Goal: Task Accomplishment & Management: Manage account settings

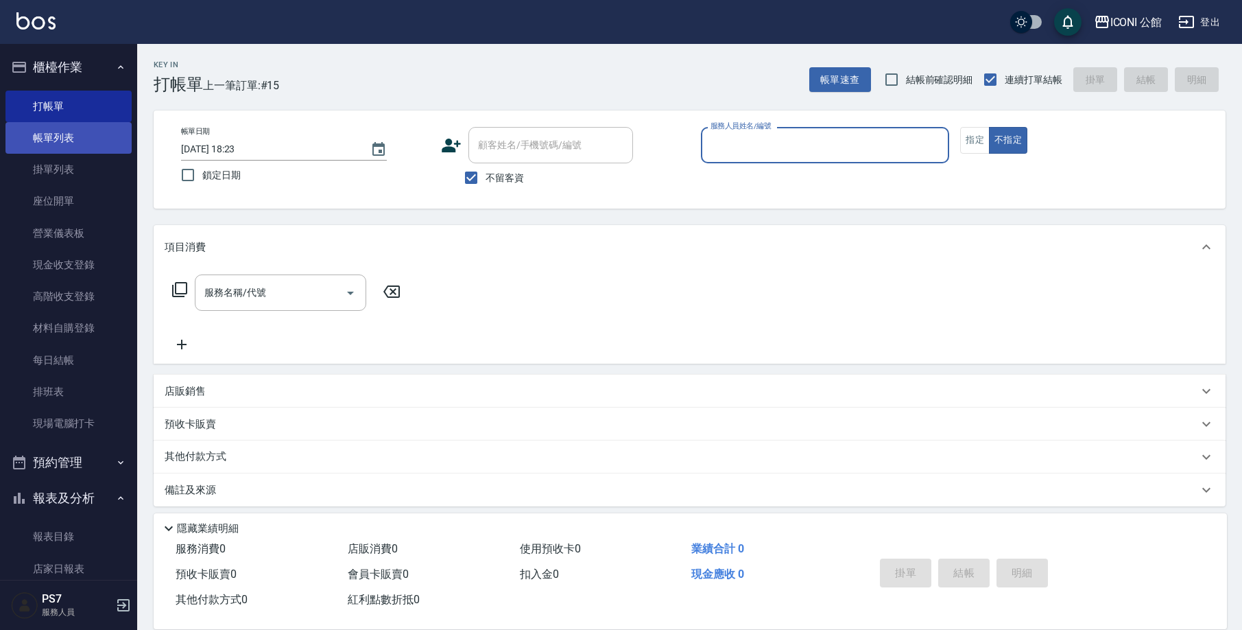
click at [104, 138] on link "帳單列表" at bounding box center [68, 138] width 126 height 32
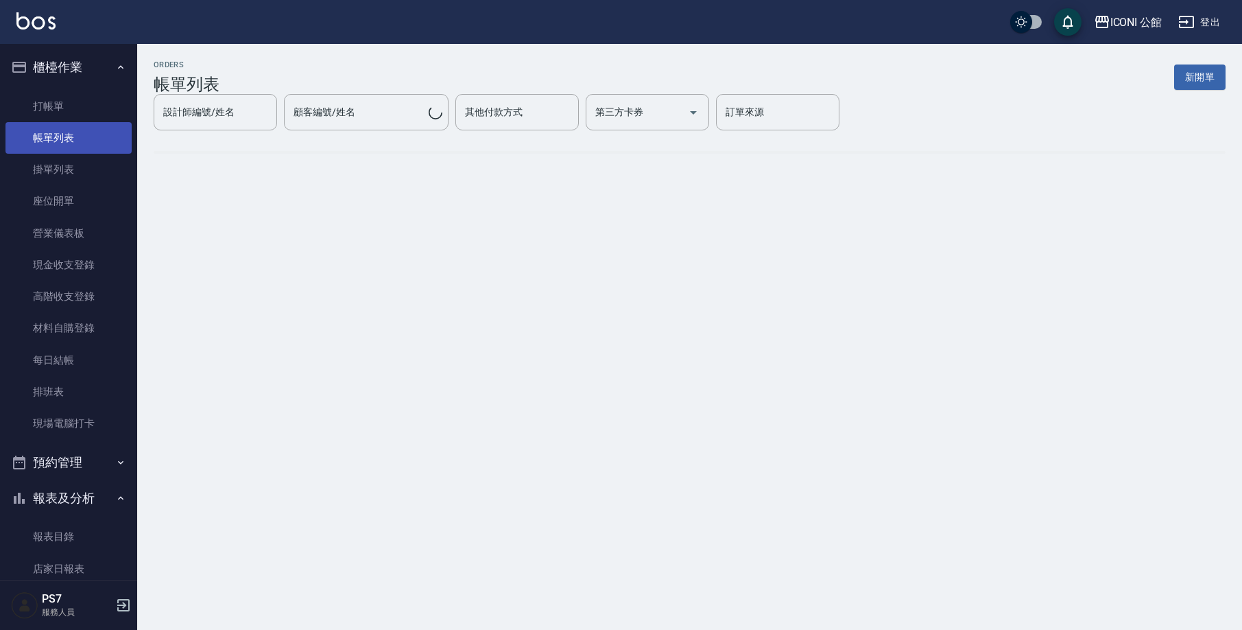
click at [104, 138] on link "帳單列表" at bounding box center [68, 138] width 126 height 32
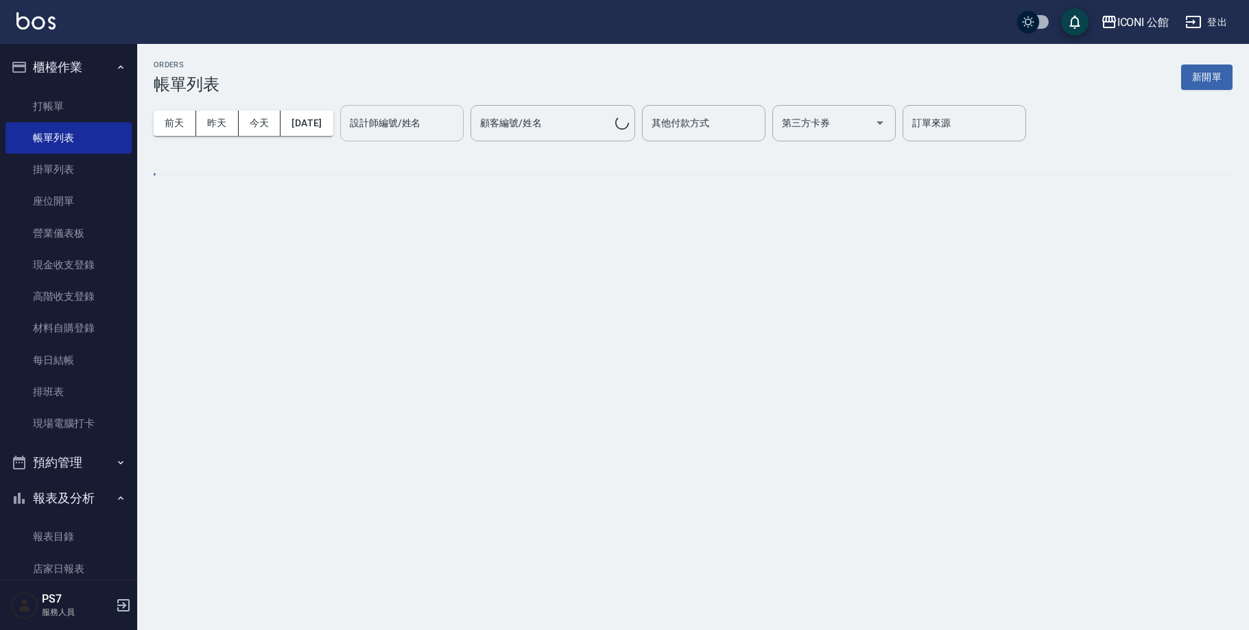
click at [378, 119] on input "設計師編號/姓名" at bounding box center [401, 123] width 111 height 24
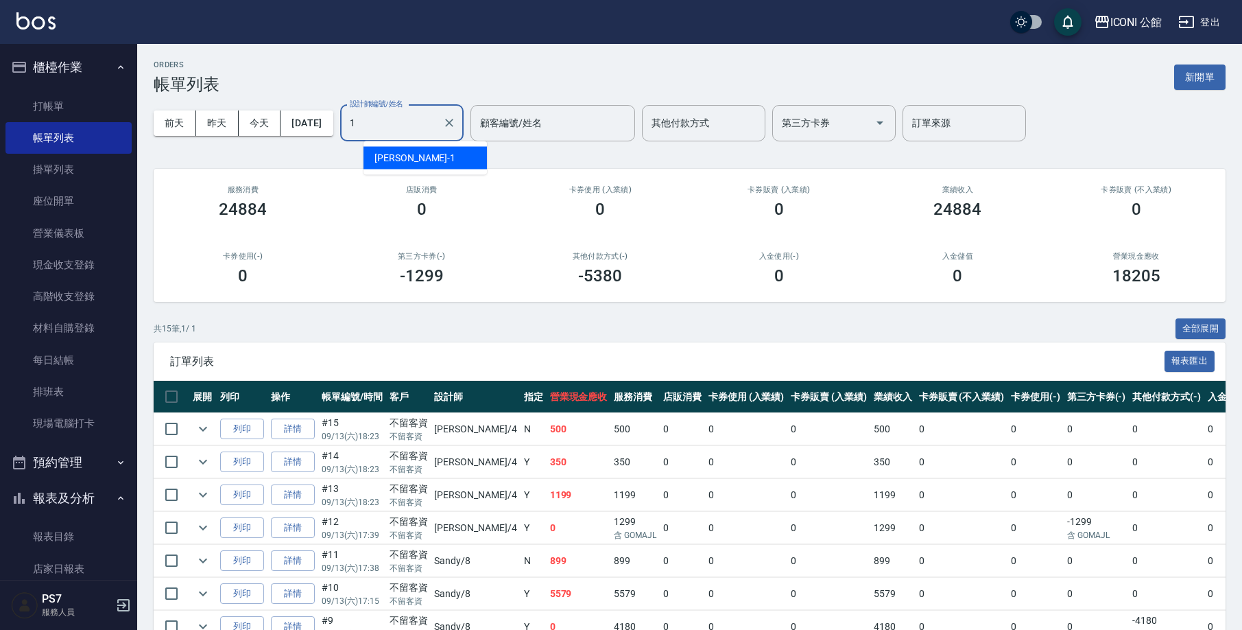
type input "[PERSON_NAME]-1"
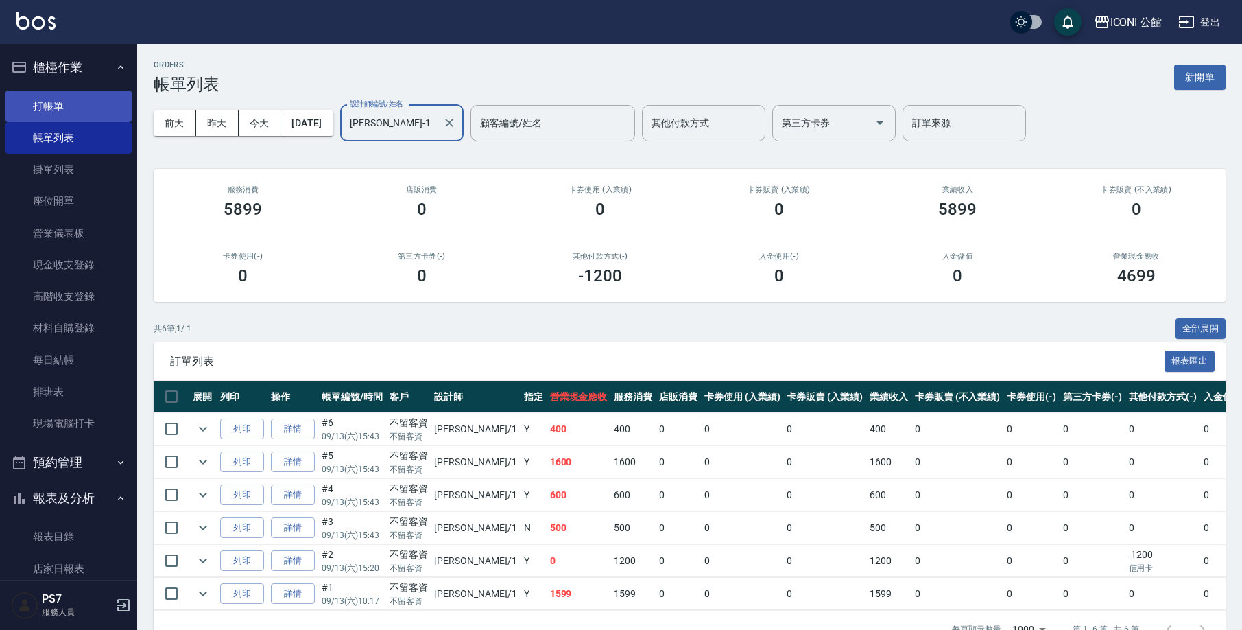
click at [45, 98] on link "打帳單" at bounding box center [68, 107] width 126 height 32
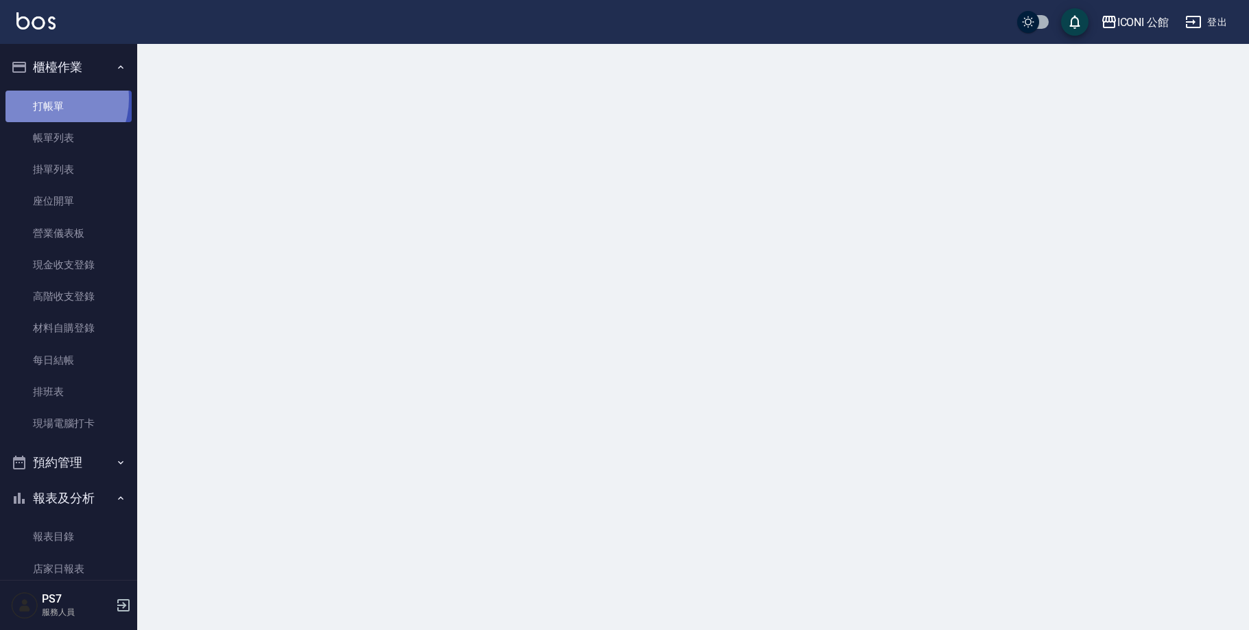
click at [45, 98] on link "打帳單" at bounding box center [68, 107] width 126 height 32
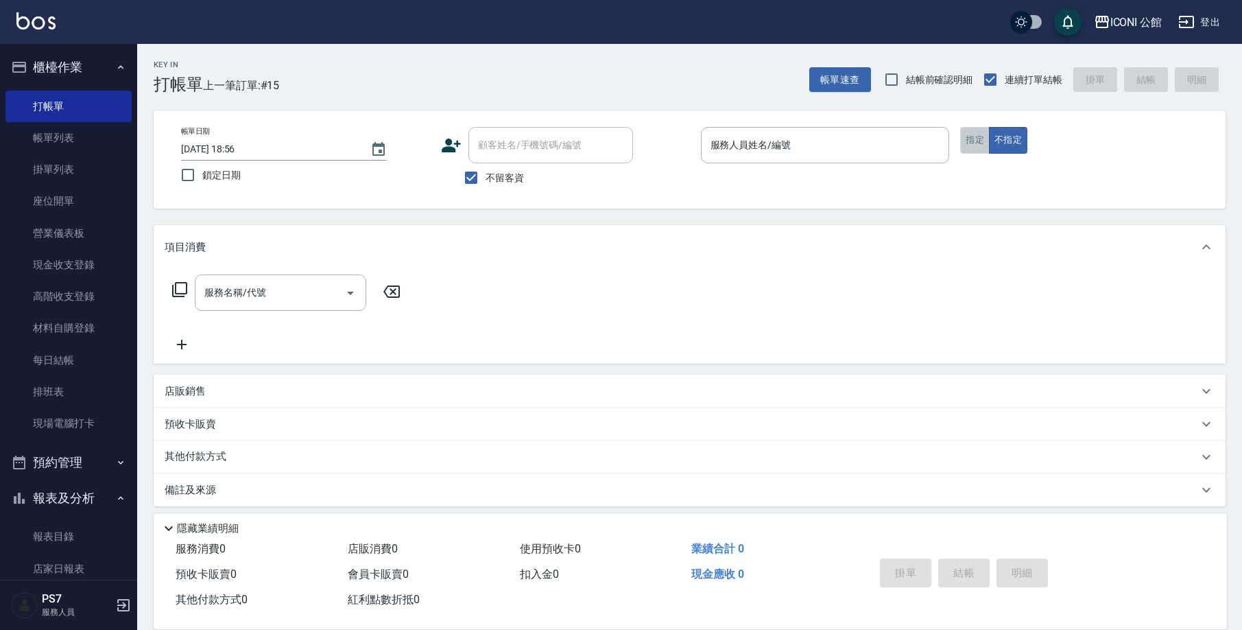
click at [964, 141] on button "指定" at bounding box center [974, 140] width 29 height 27
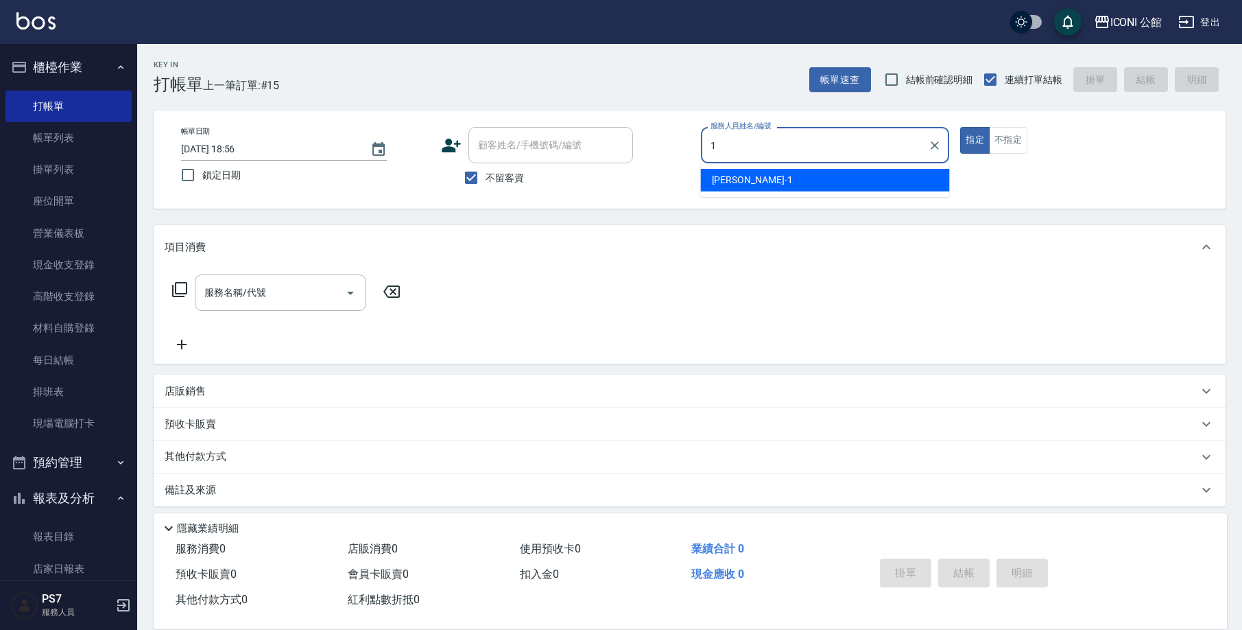
type input "[PERSON_NAME]-1"
type button "true"
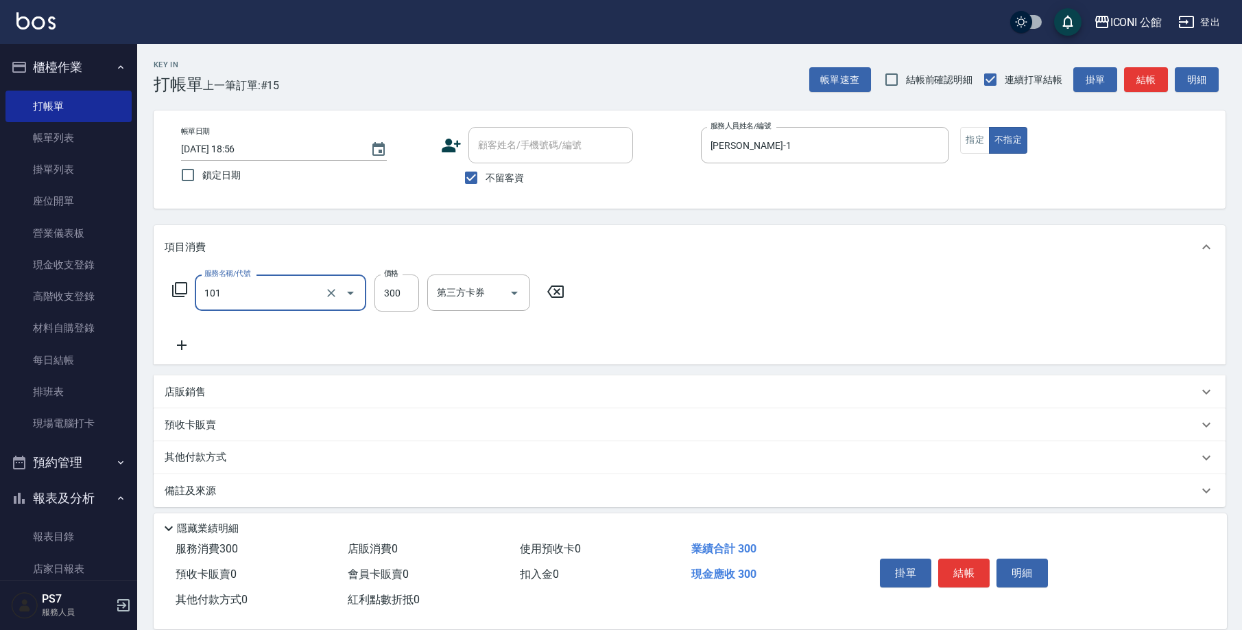
type input "洗髮(101)"
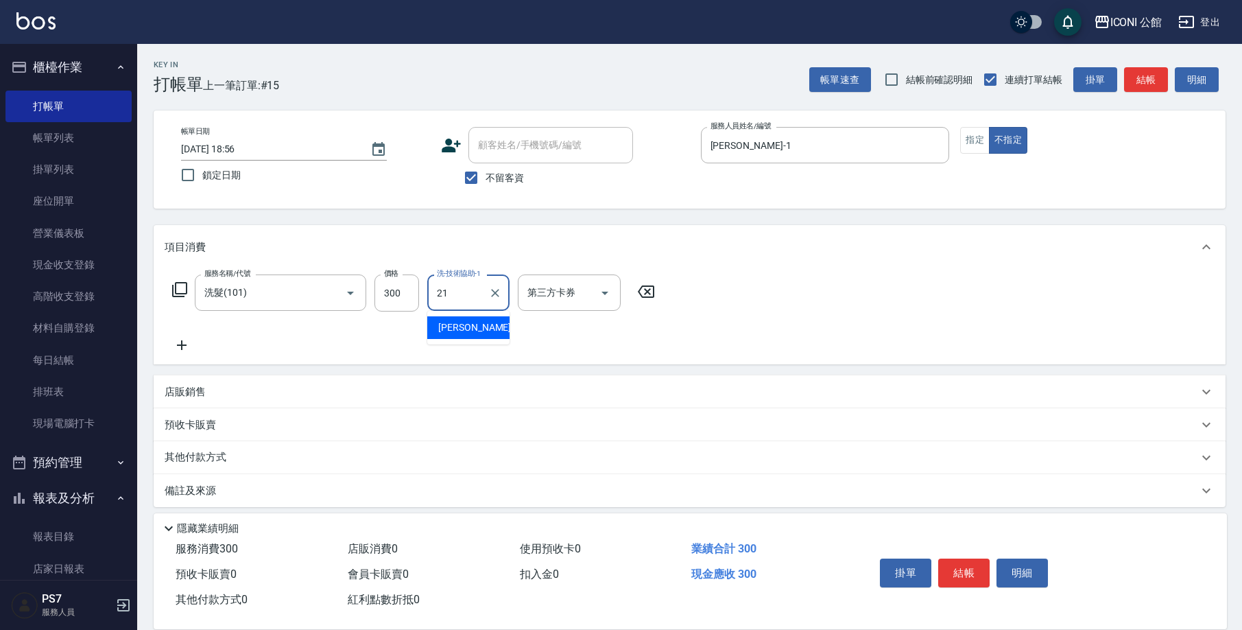
type input "[PERSON_NAME]-21"
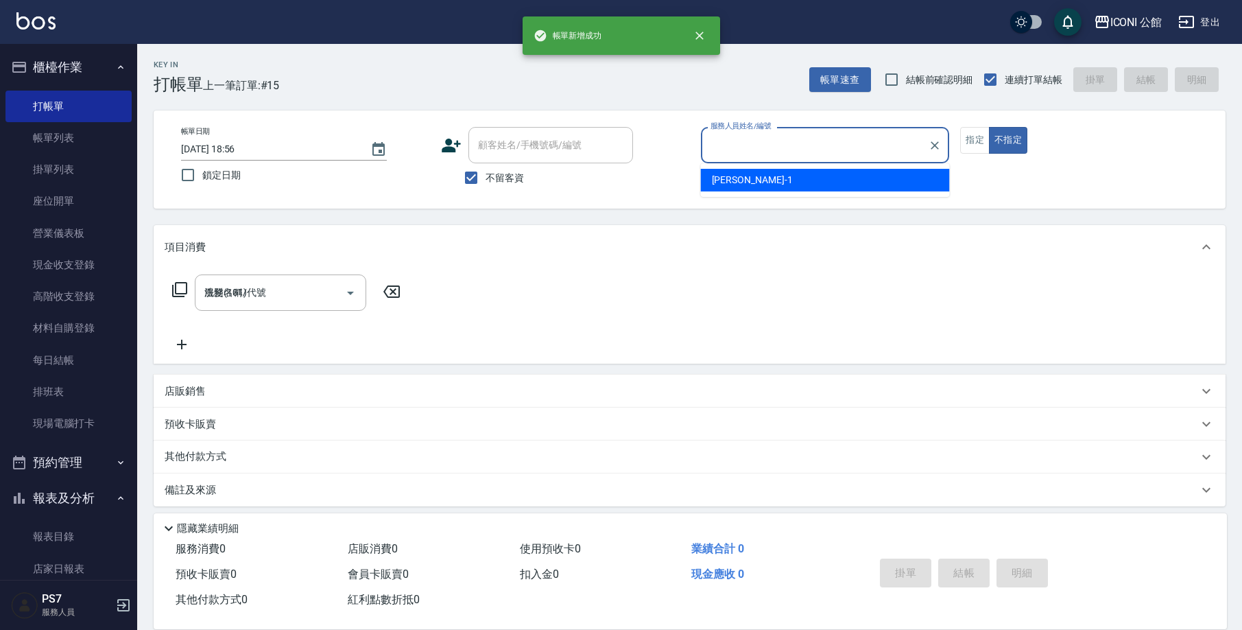
type input "1"
type input "[PERSON_NAME]-1"
type button "false"
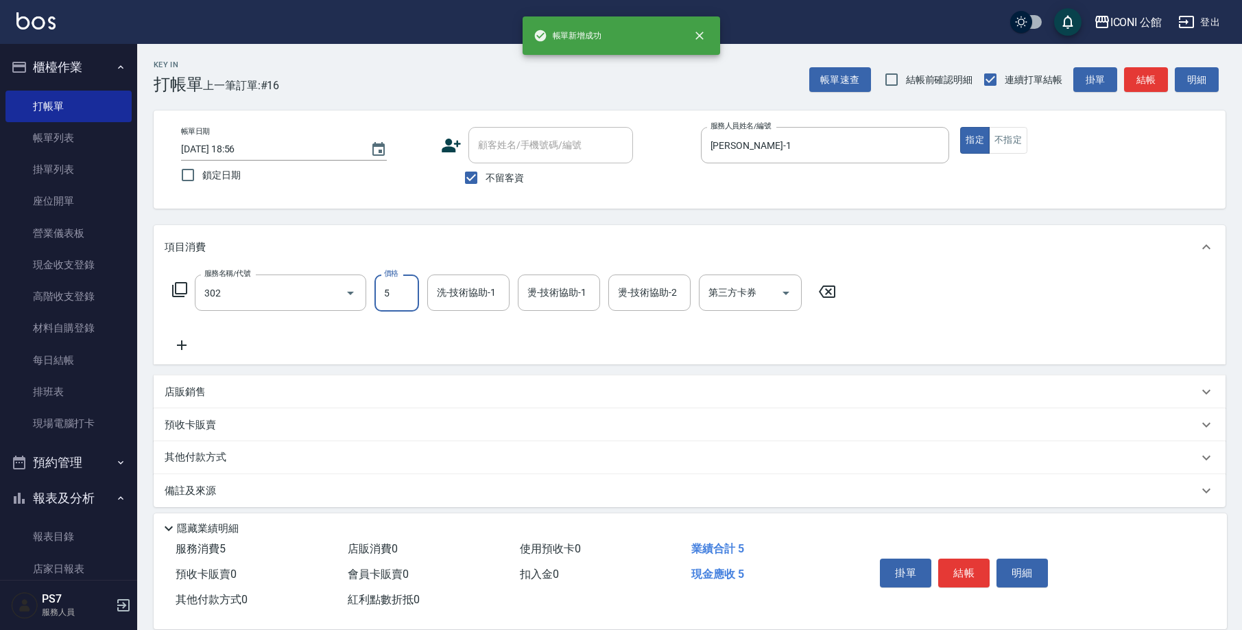
type input "設計燙髮(302)"
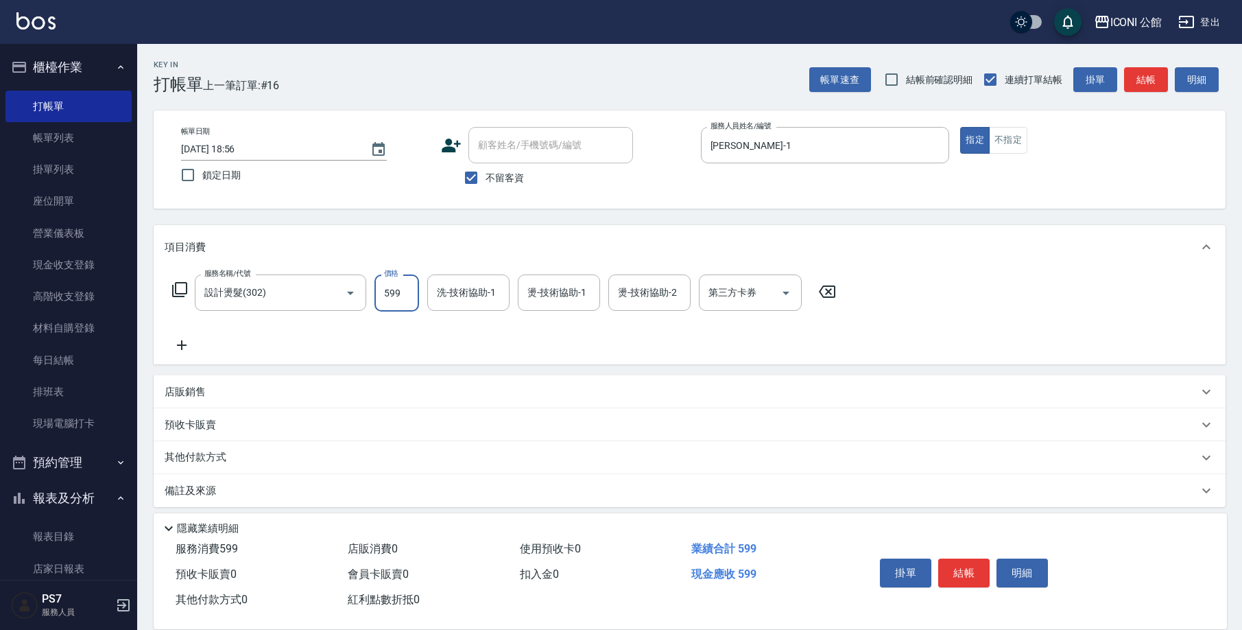
type input "599"
type input "[PERSON_NAME]-1"
click at [400, 305] on input "599" at bounding box center [396, 292] width 45 height 37
click at [386, 295] on input "599" at bounding box center [396, 292] width 45 height 37
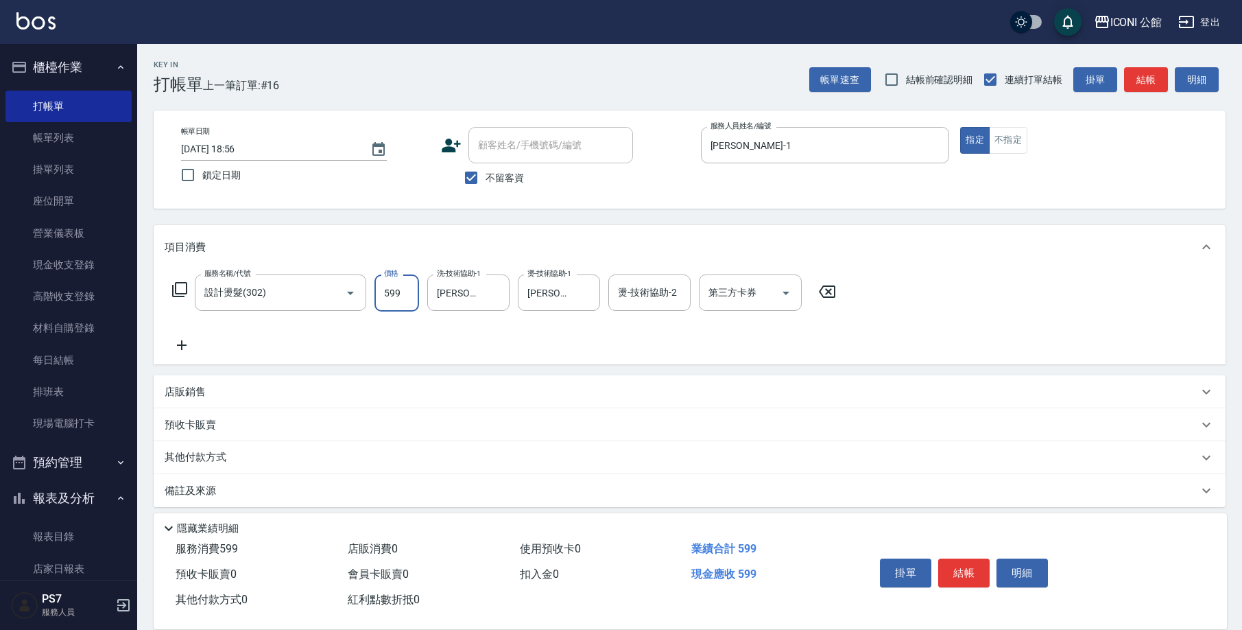
click at [386, 295] on input "599" at bounding box center [396, 292] width 45 height 37
type input "1599"
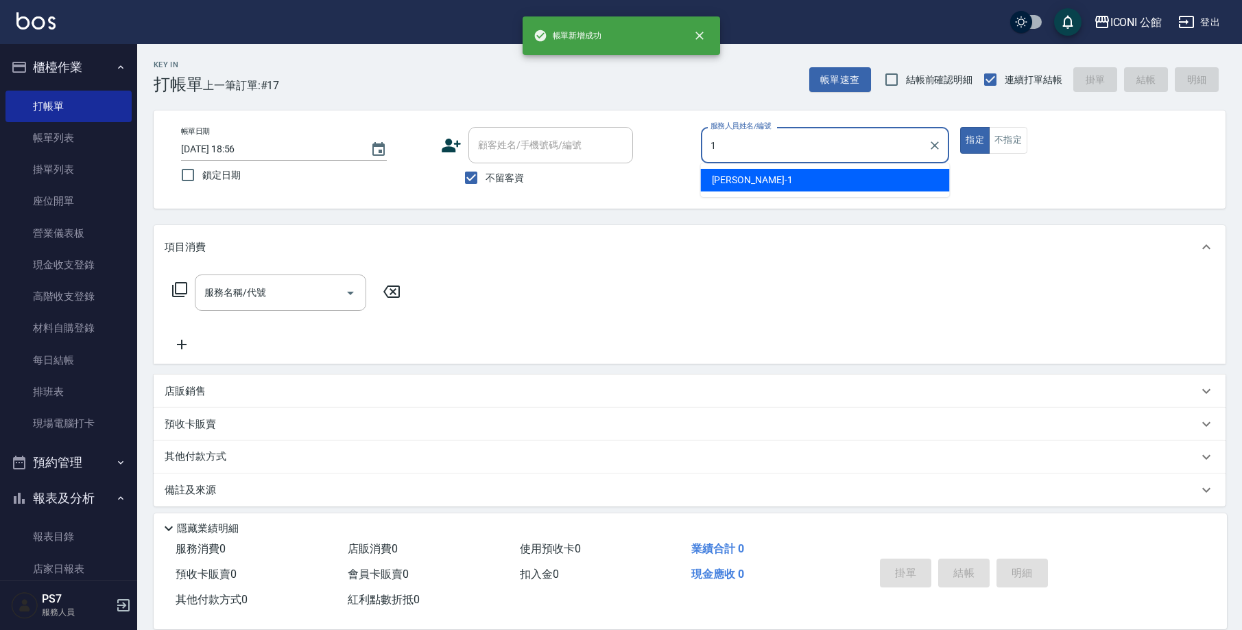
type input "[PERSON_NAME]-1"
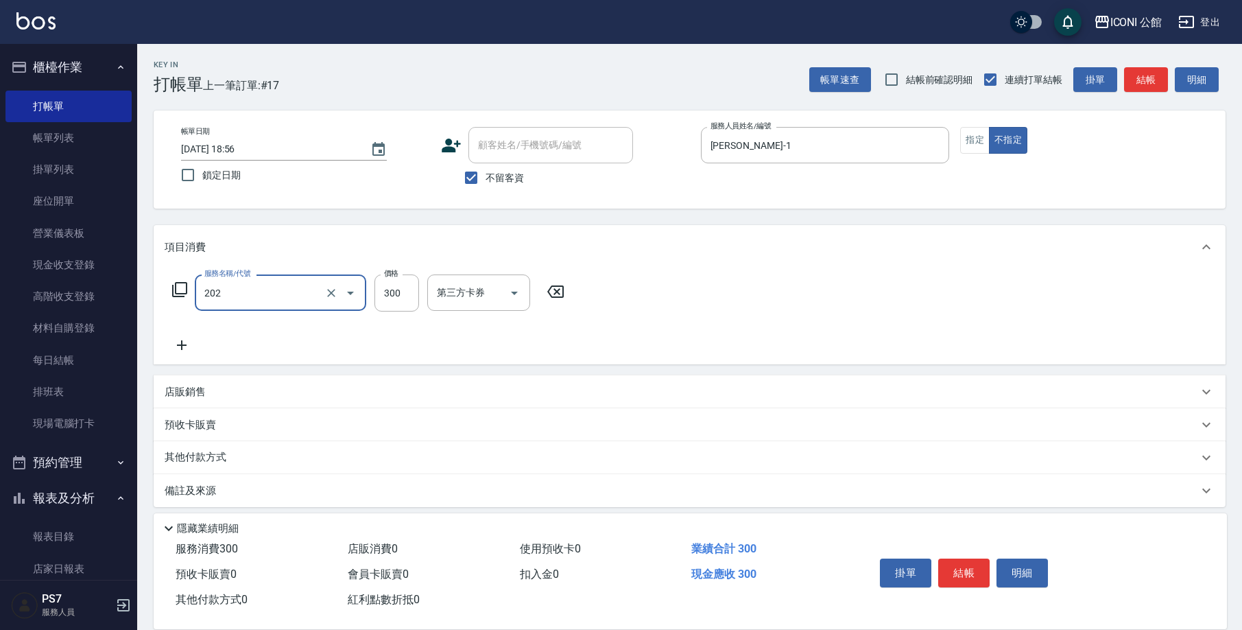
type input "單剪(202)"
type input "300"
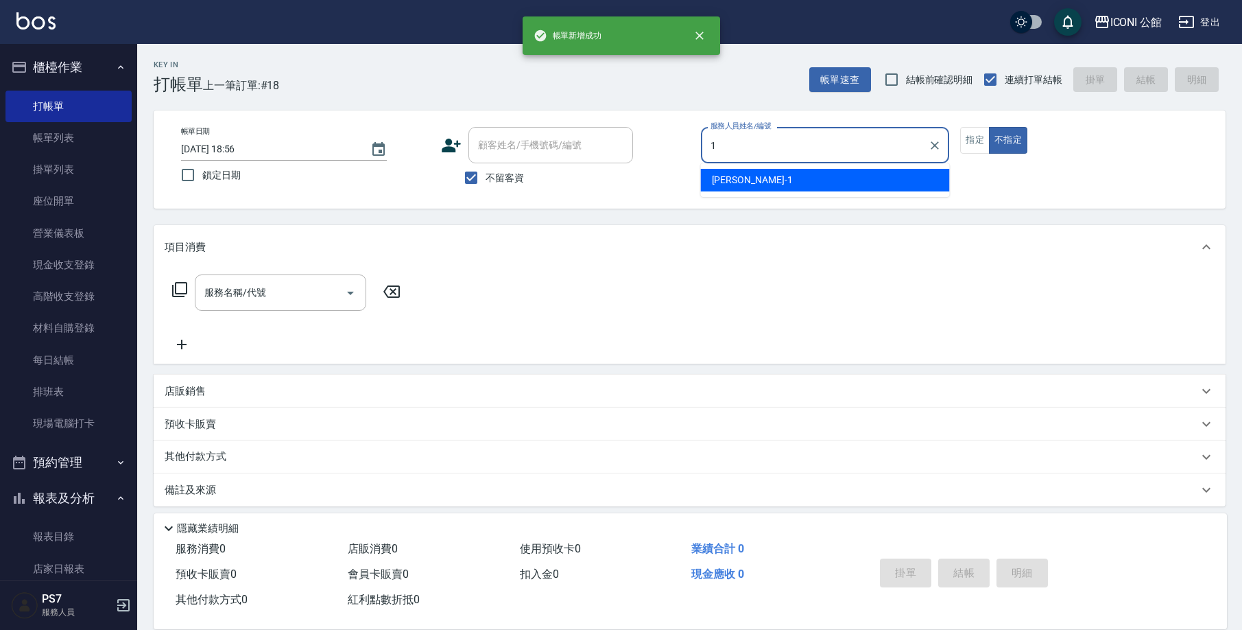
type input "[PERSON_NAME]-1"
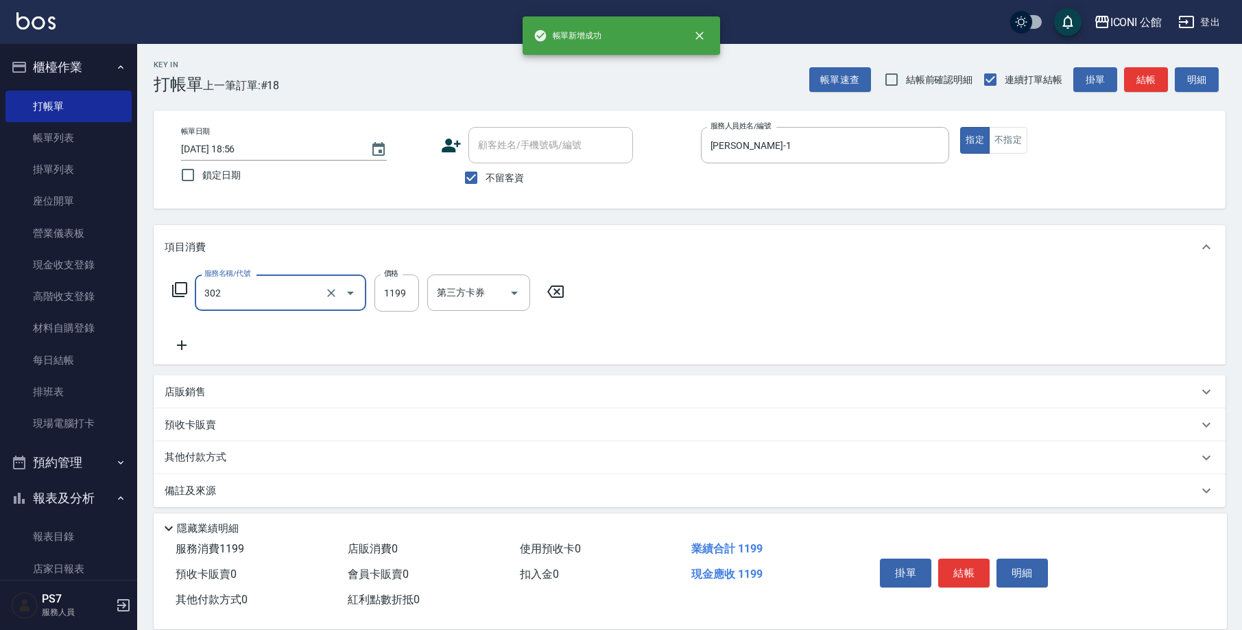
type input "設計燙髮(302)"
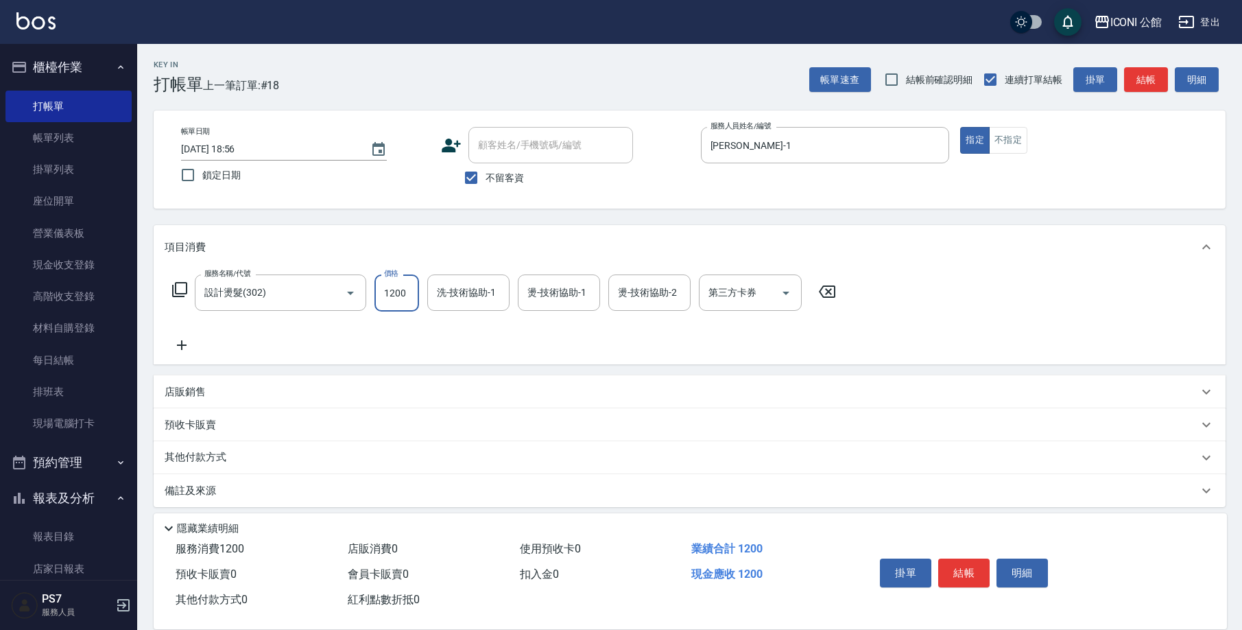
type input "1200"
type input "[PERSON_NAME]-21"
type input "[PERSON_NAME]-1"
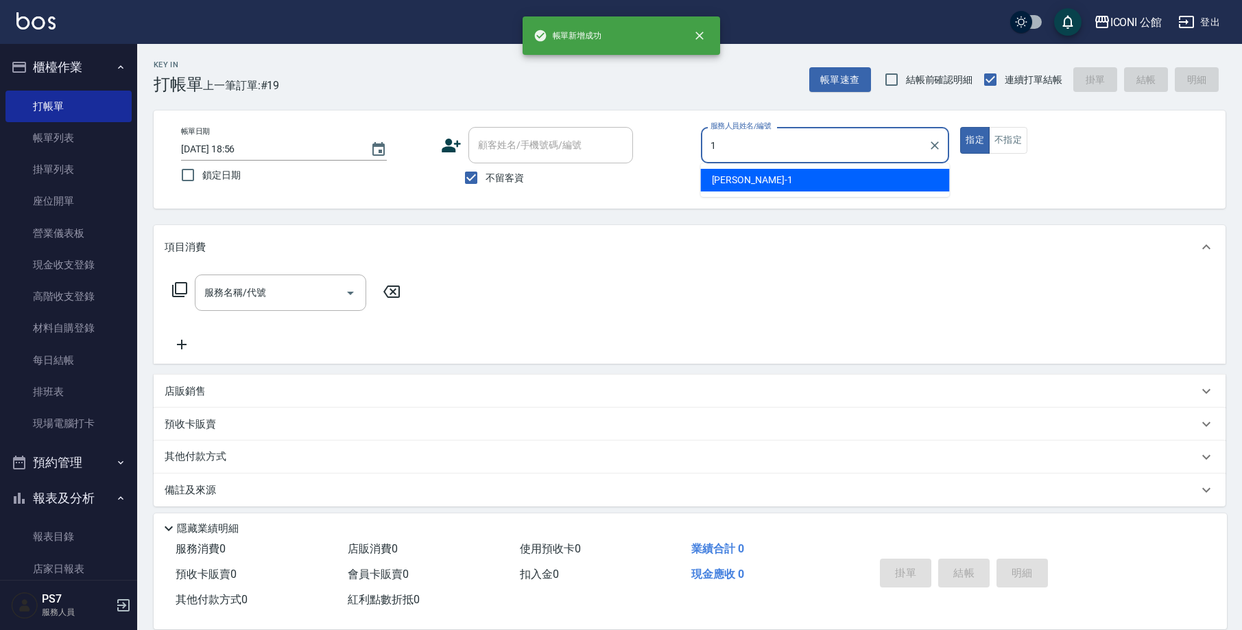
type input "[PERSON_NAME]-1"
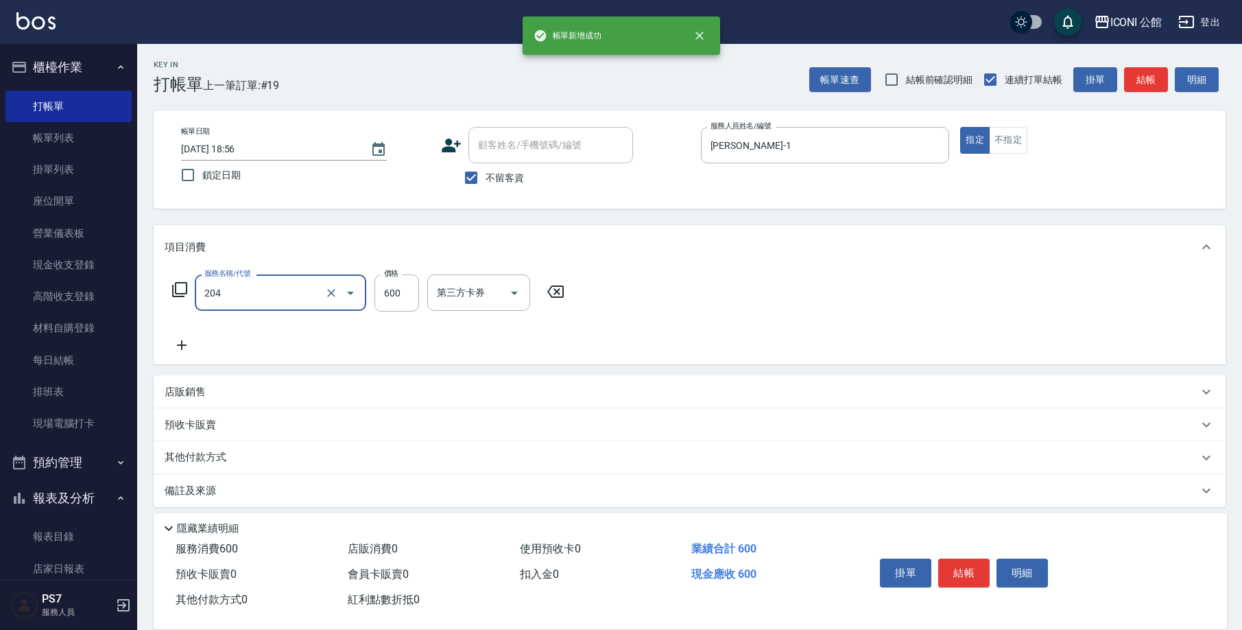
type input "指定洗+剪(204)"
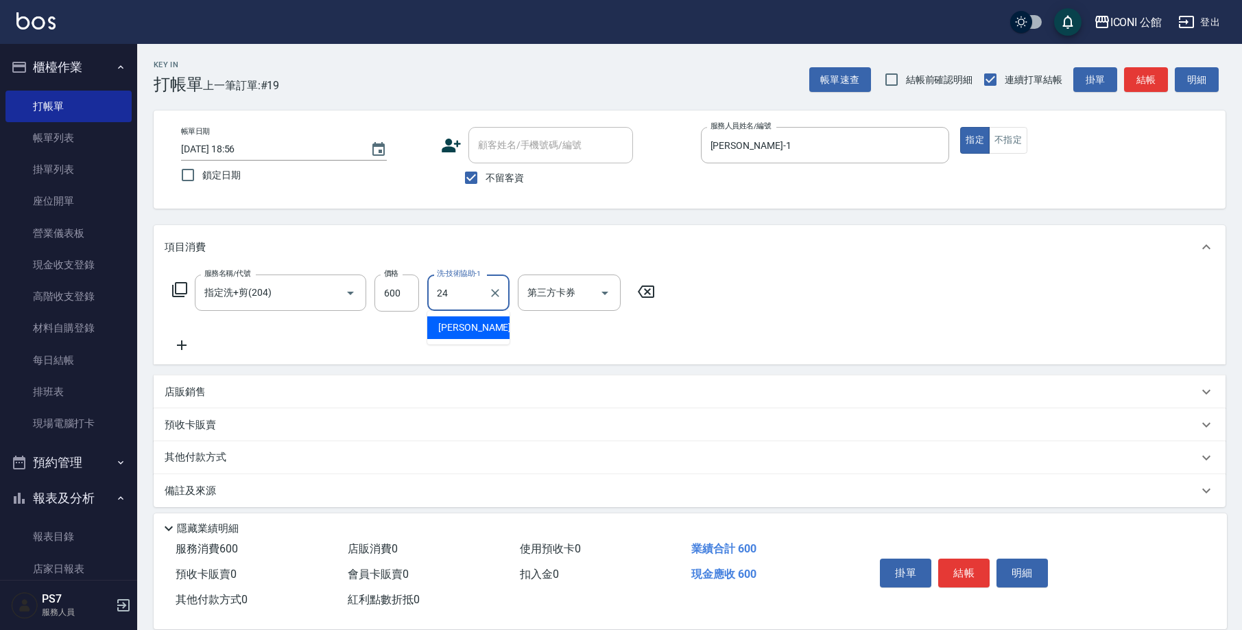
type input "可歆-24"
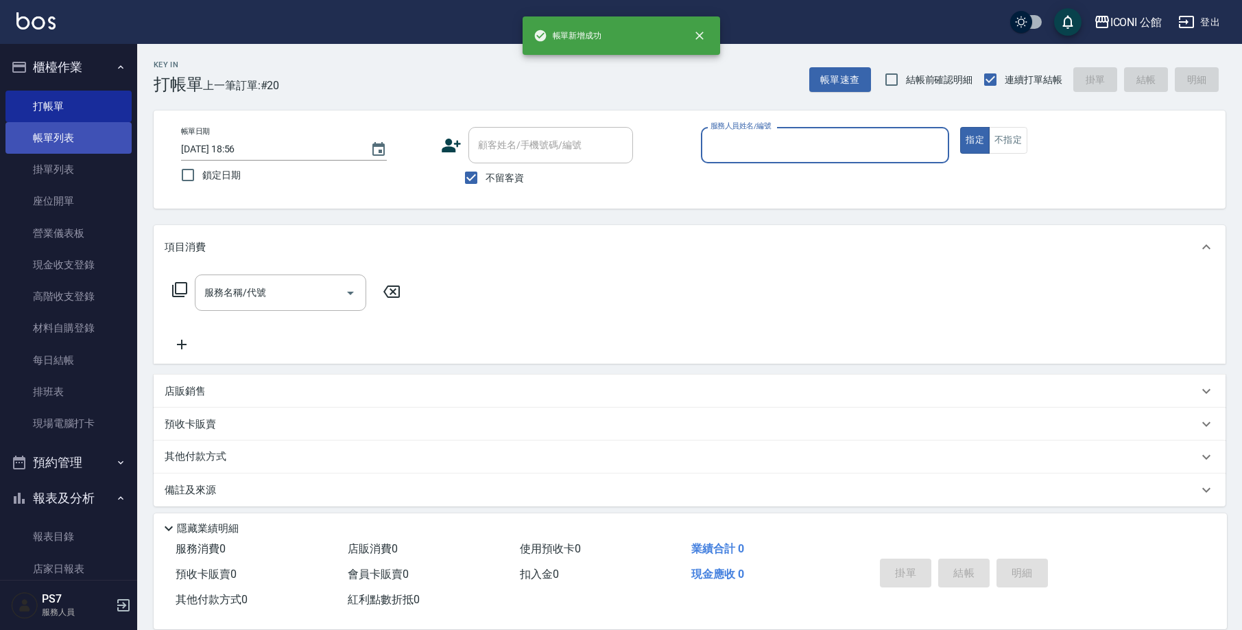
click at [77, 138] on link "帳單列表" at bounding box center [68, 138] width 126 height 32
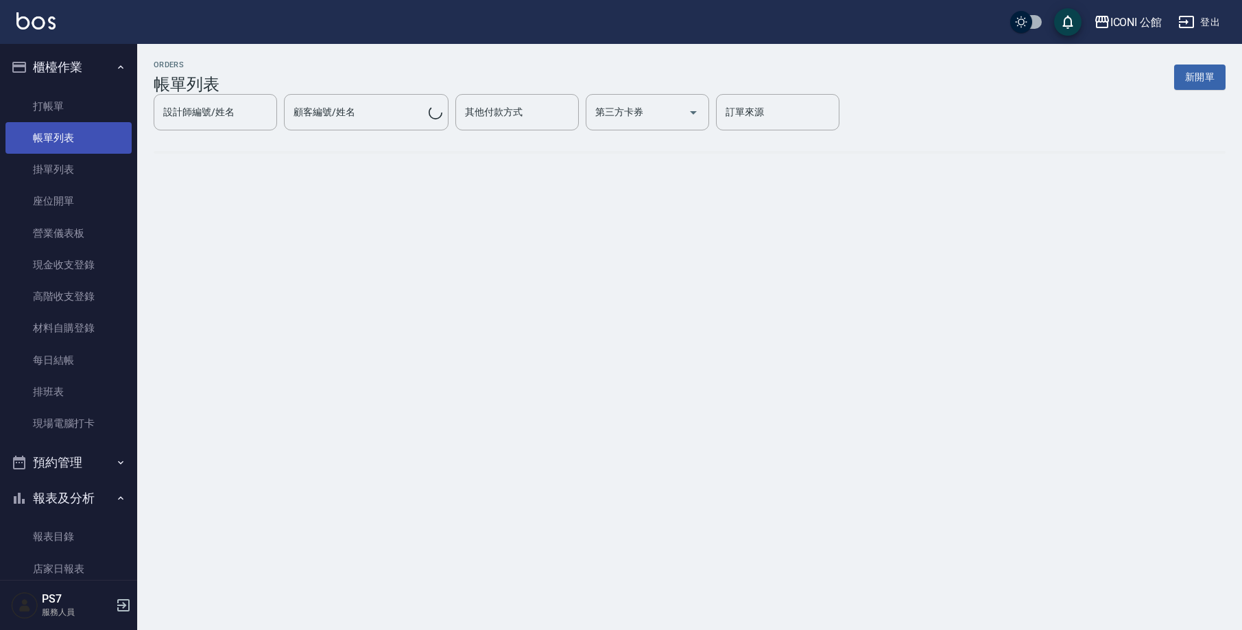
click at [77, 138] on link "帳單列表" at bounding box center [68, 138] width 126 height 32
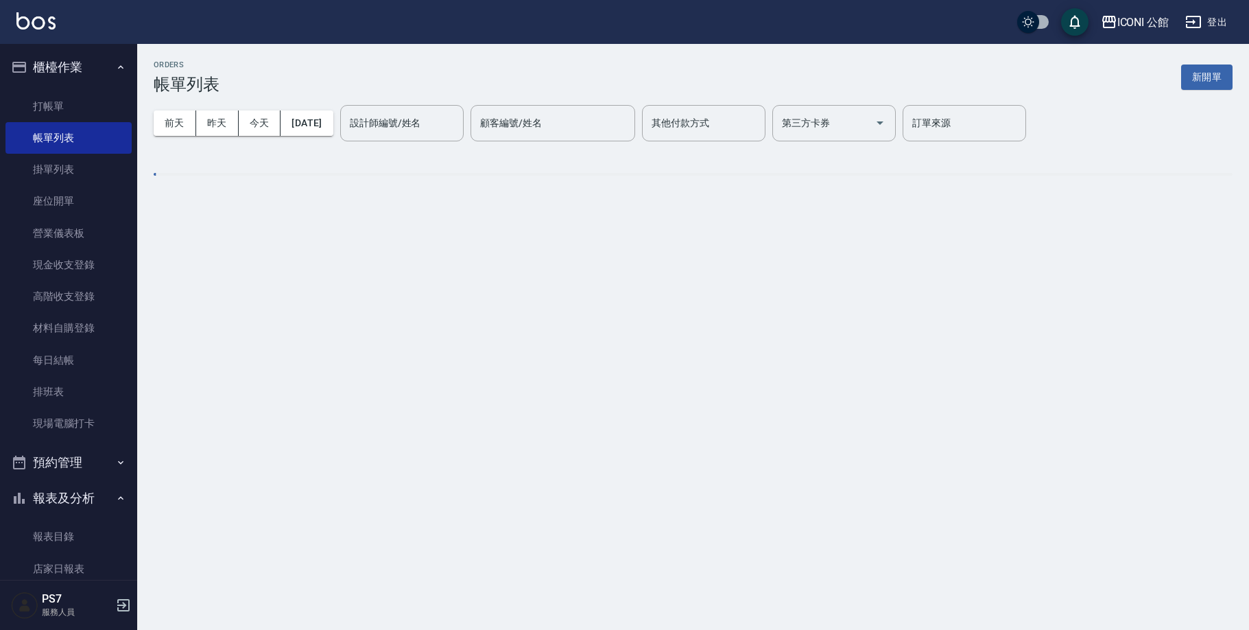
click at [424, 124] on input "設計師編號/姓名" at bounding box center [401, 123] width 111 height 24
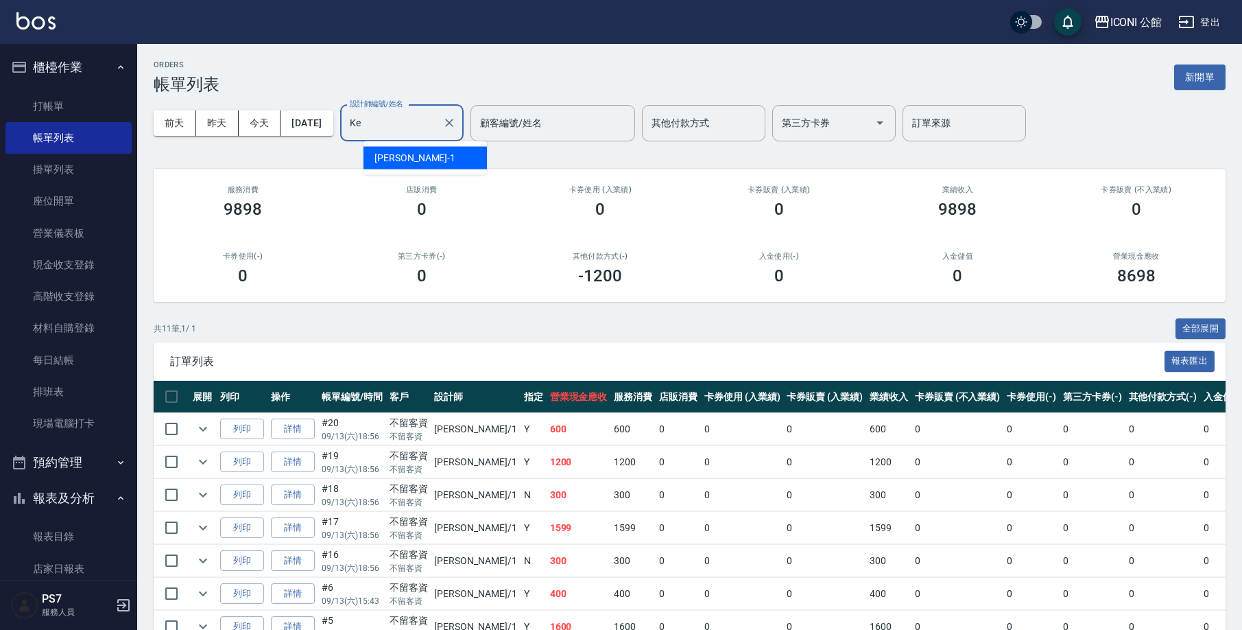
type input "K"
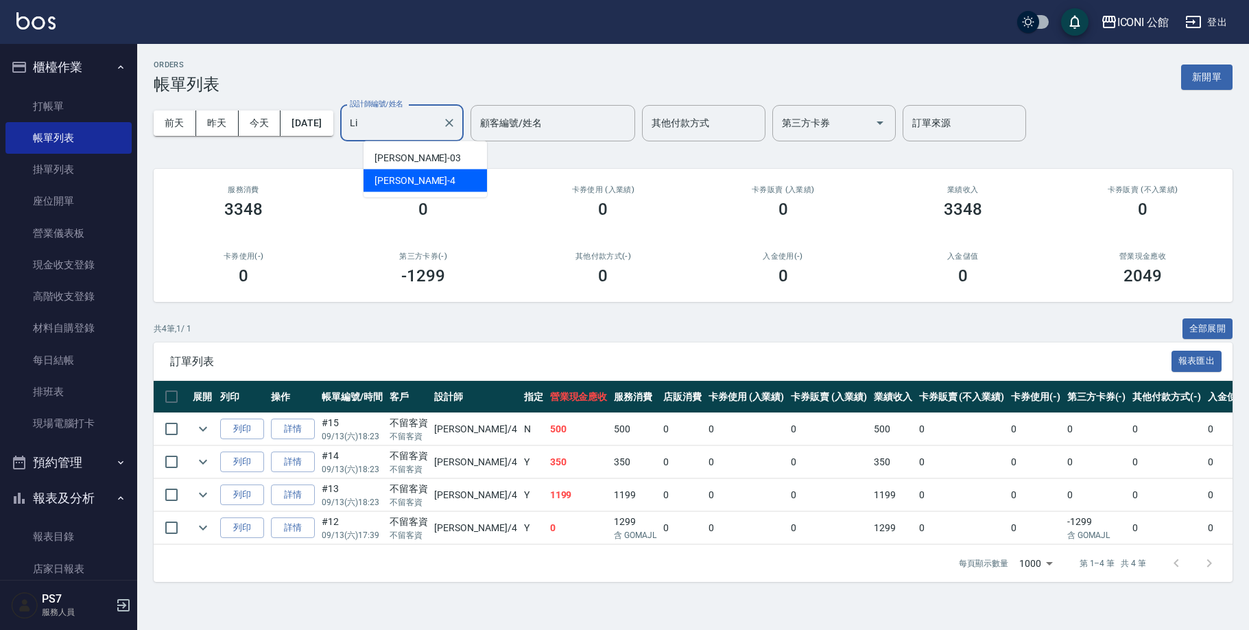
type input "L"
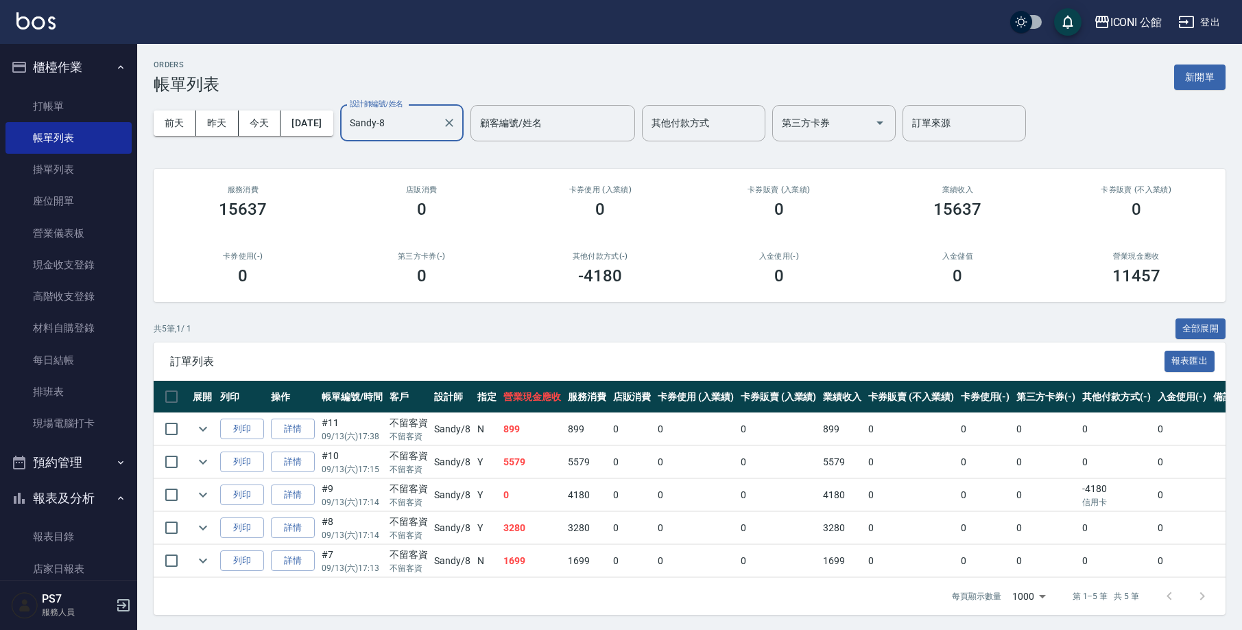
scroll to position [10, 0]
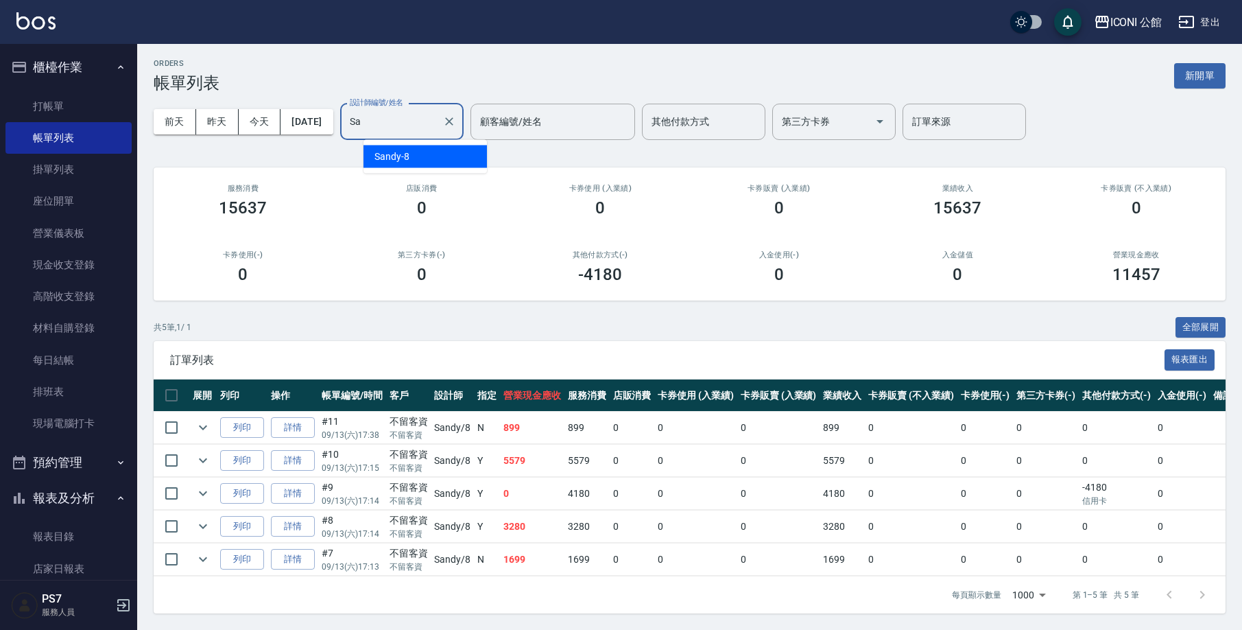
type input "S"
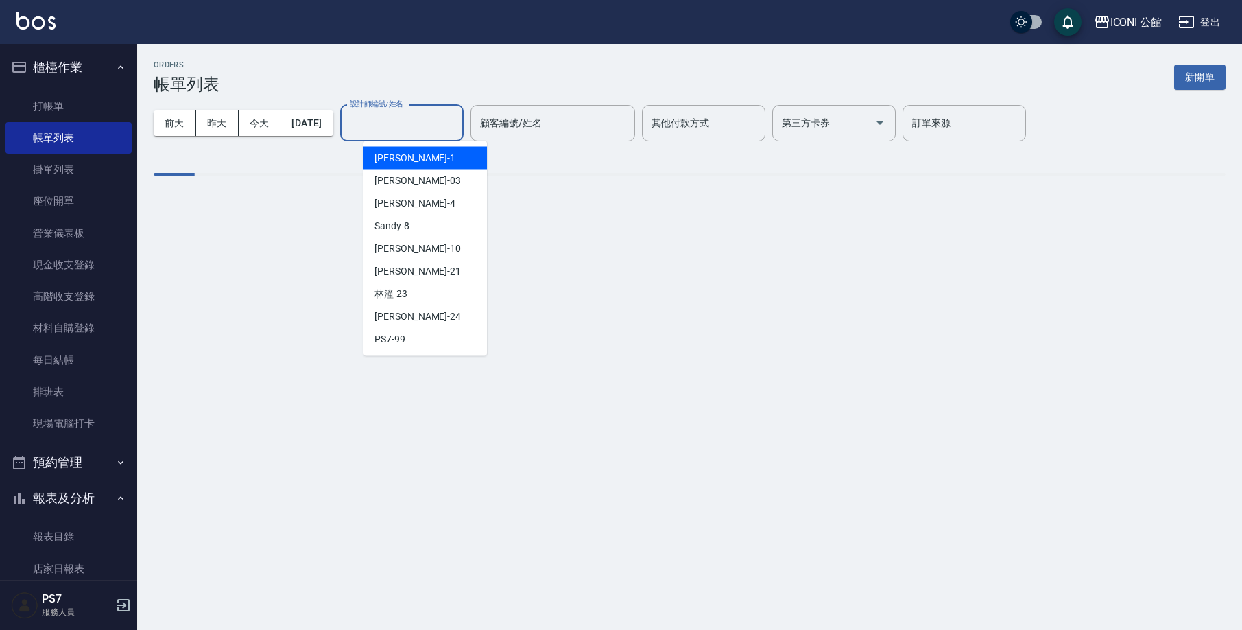
scroll to position [0, 0]
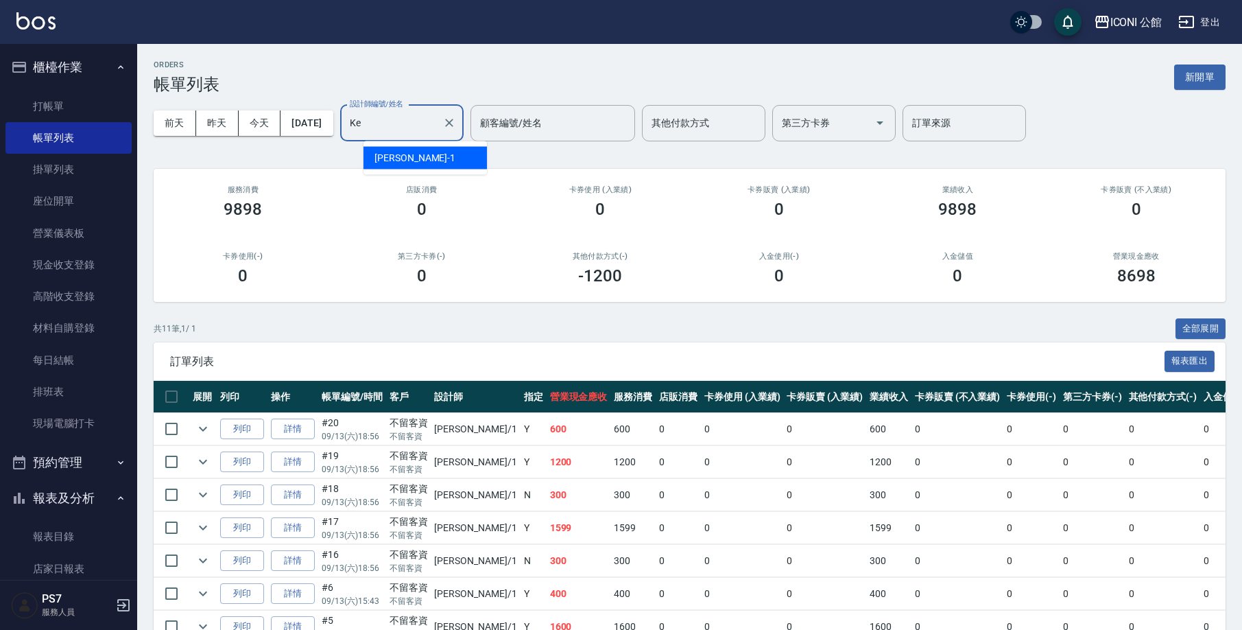
type input "K"
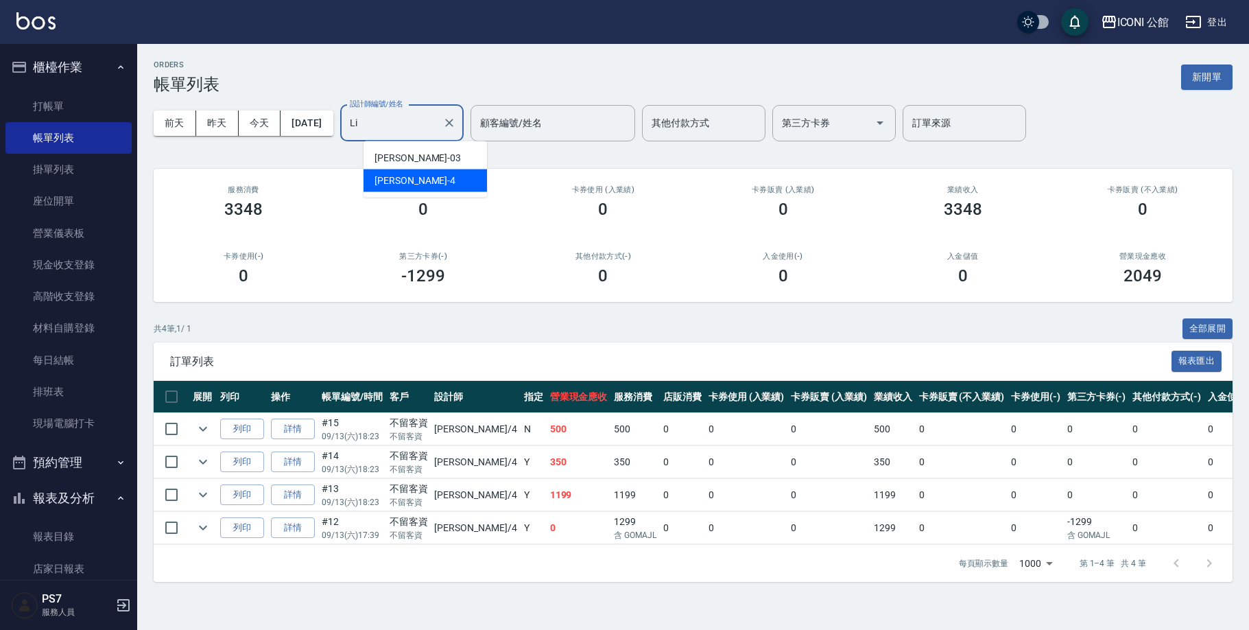
type input "L"
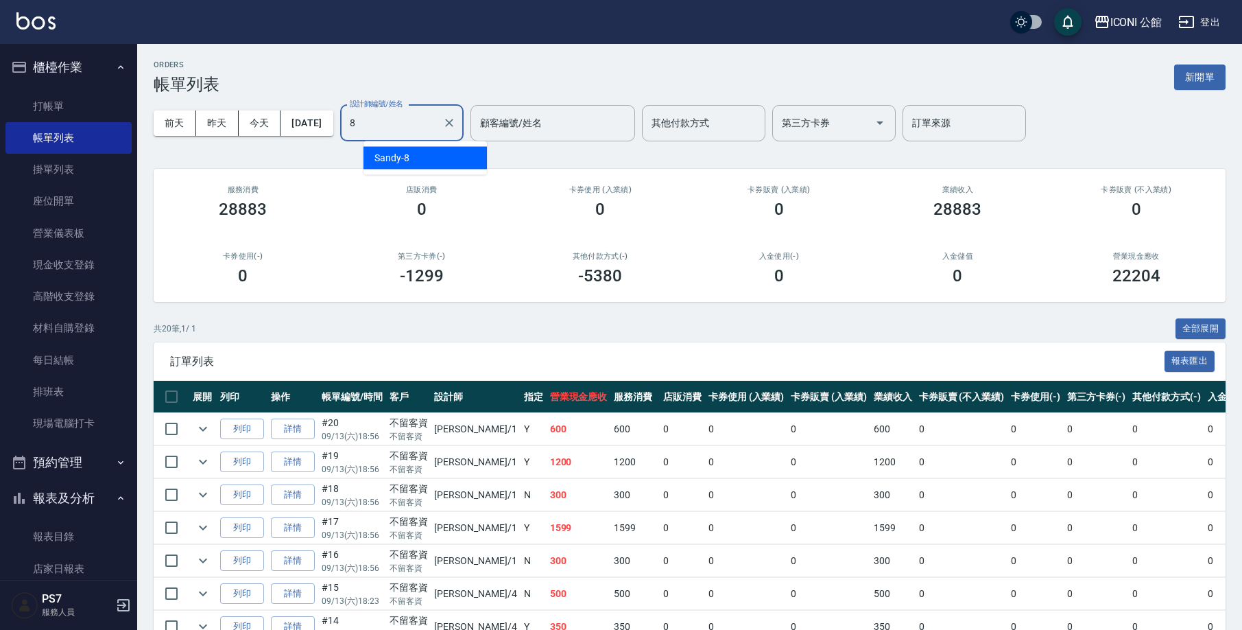
type input "Sandy-8"
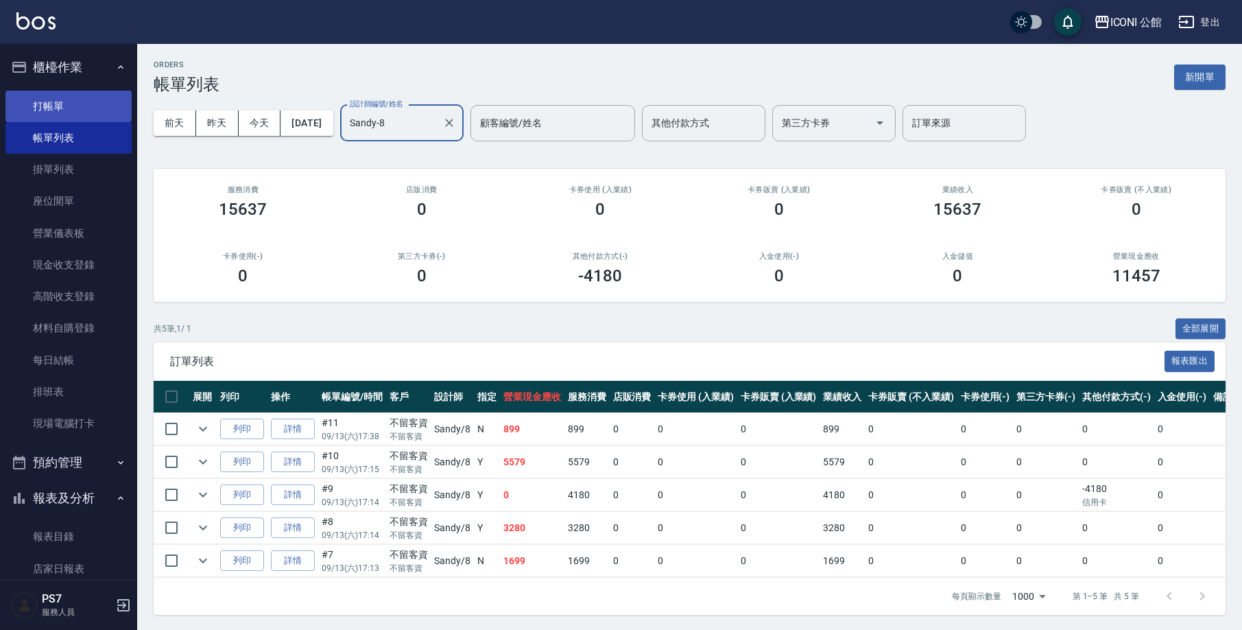
drag, startPoint x: 95, startPoint y: 109, endPoint x: 82, endPoint y: 99, distance: 16.2
click at [95, 109] on link "打帳單" at bounding box center [68, 107] width 126 height 32
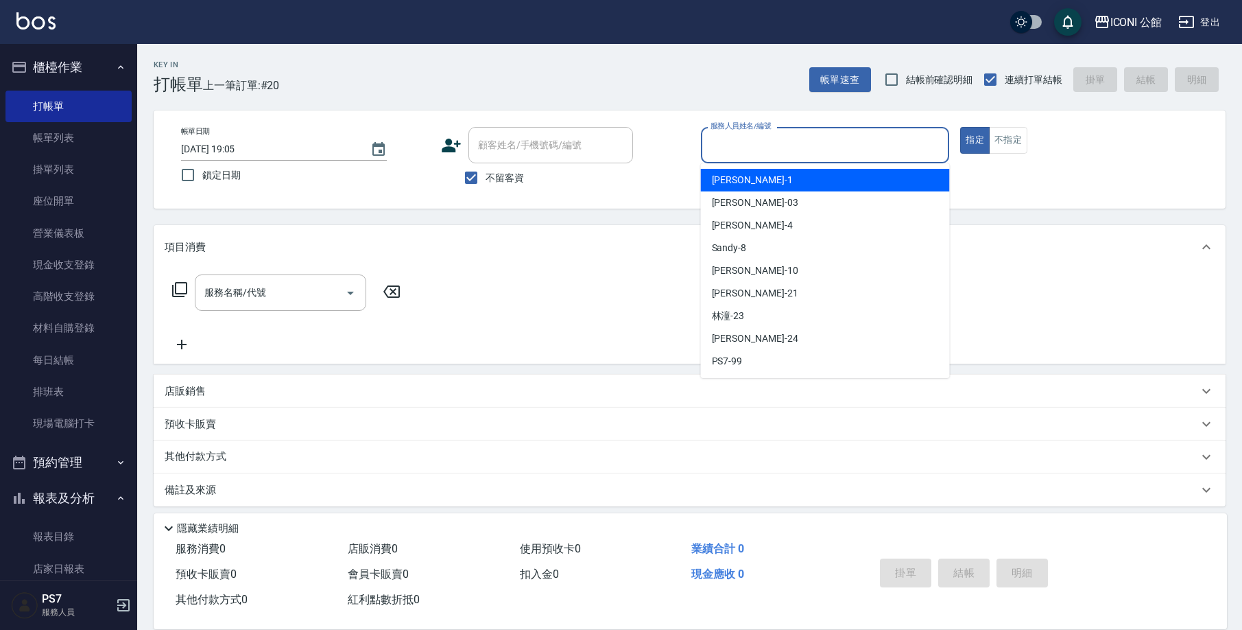
click at [846, 146] on input "服務人員姓名/編號" at bounding box center [825, 145] width 237 height 24
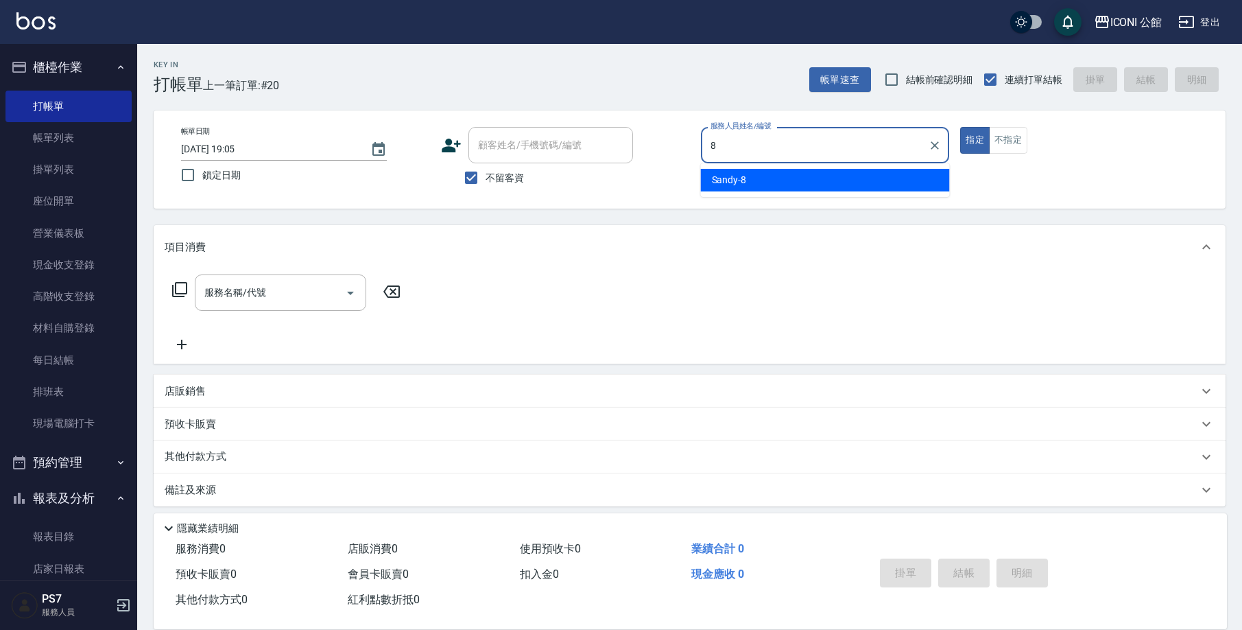
type input "Sandy-8"
type button "true"
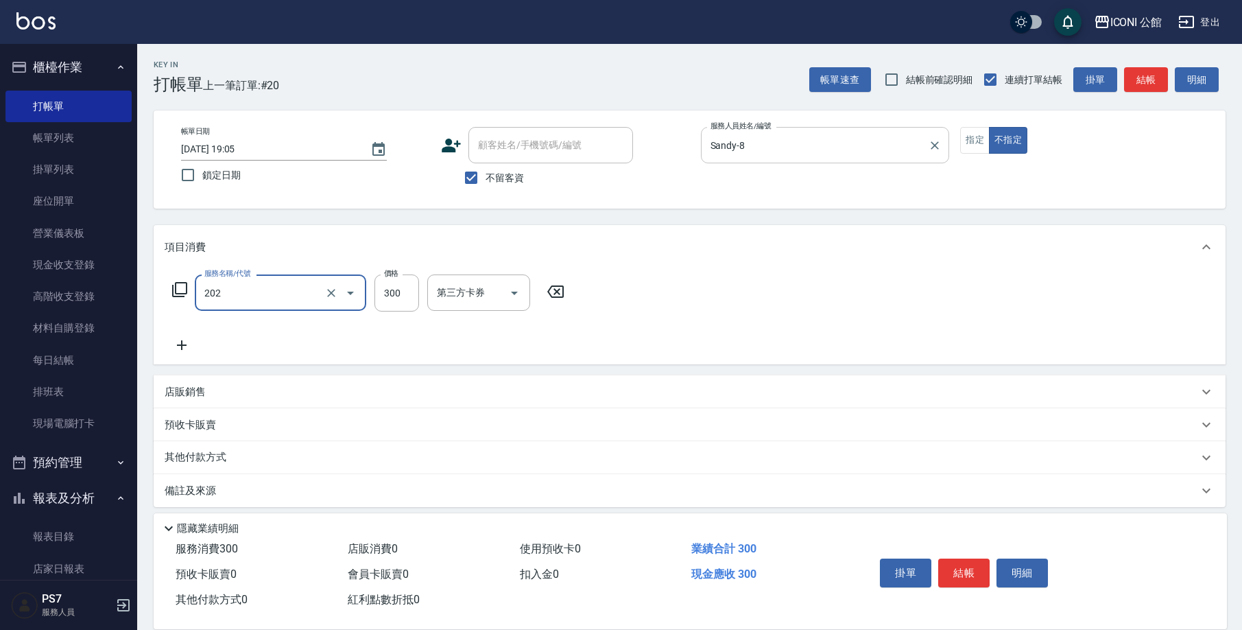
type input "單剪(202)"
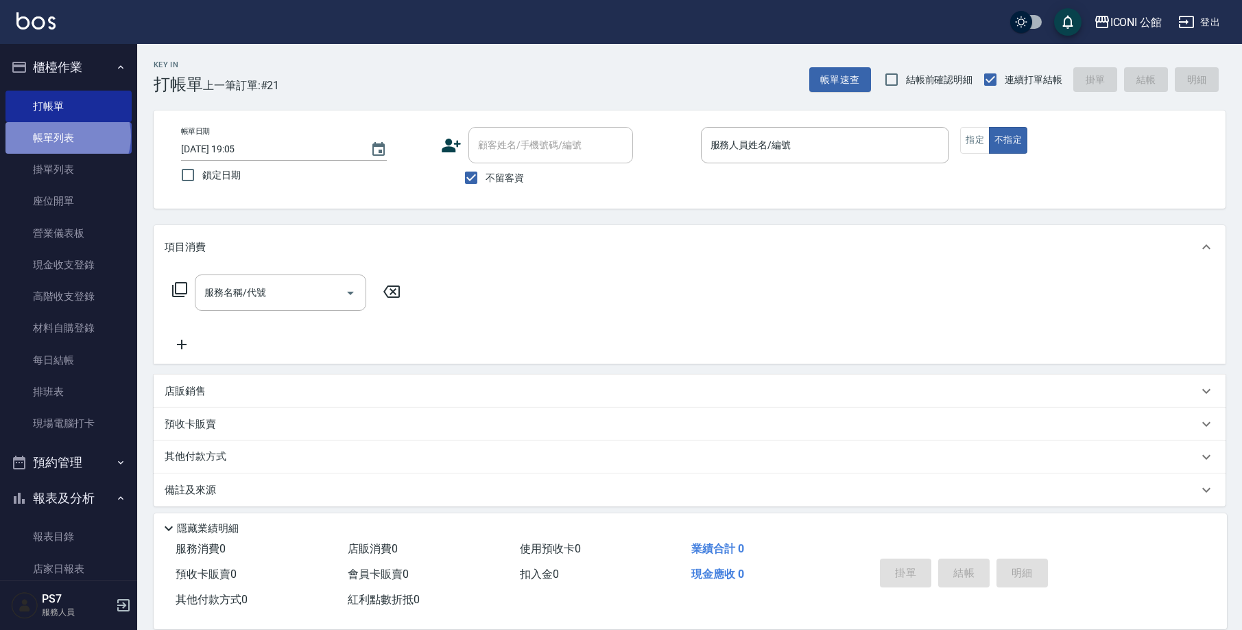
click at [67, 136] on link "帳單列表" at bounding box center [68, 138] width 126 height 32
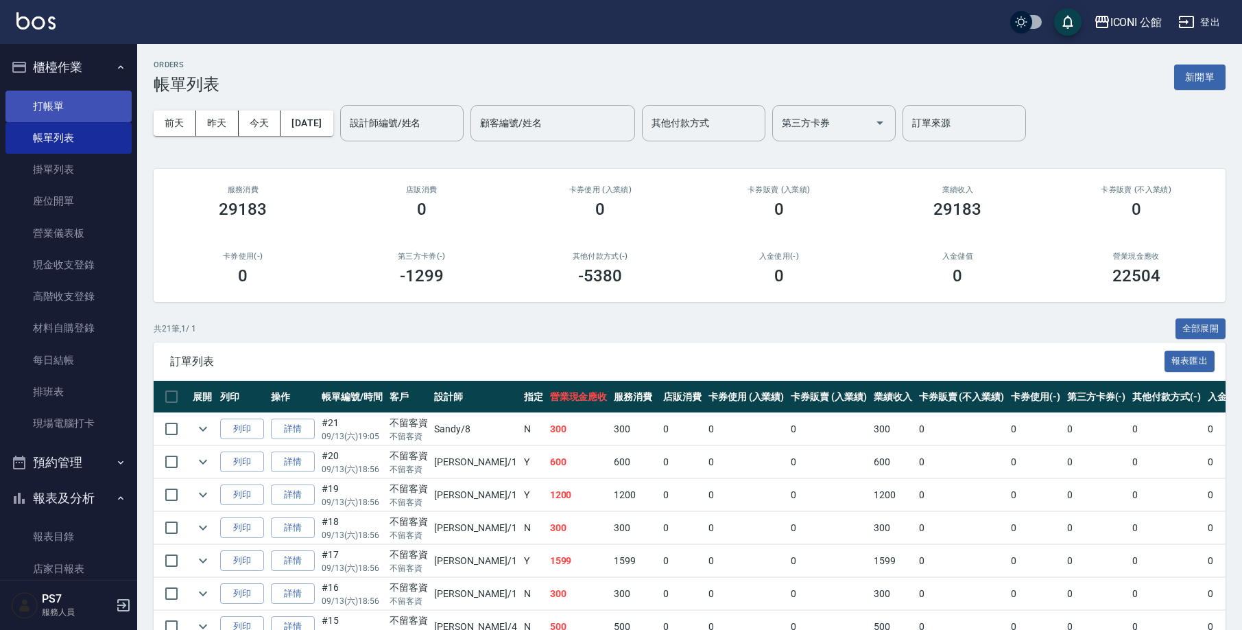
click at [71, 109] on link "打帳單" at bounding box center [68, 107] width 126 height 32
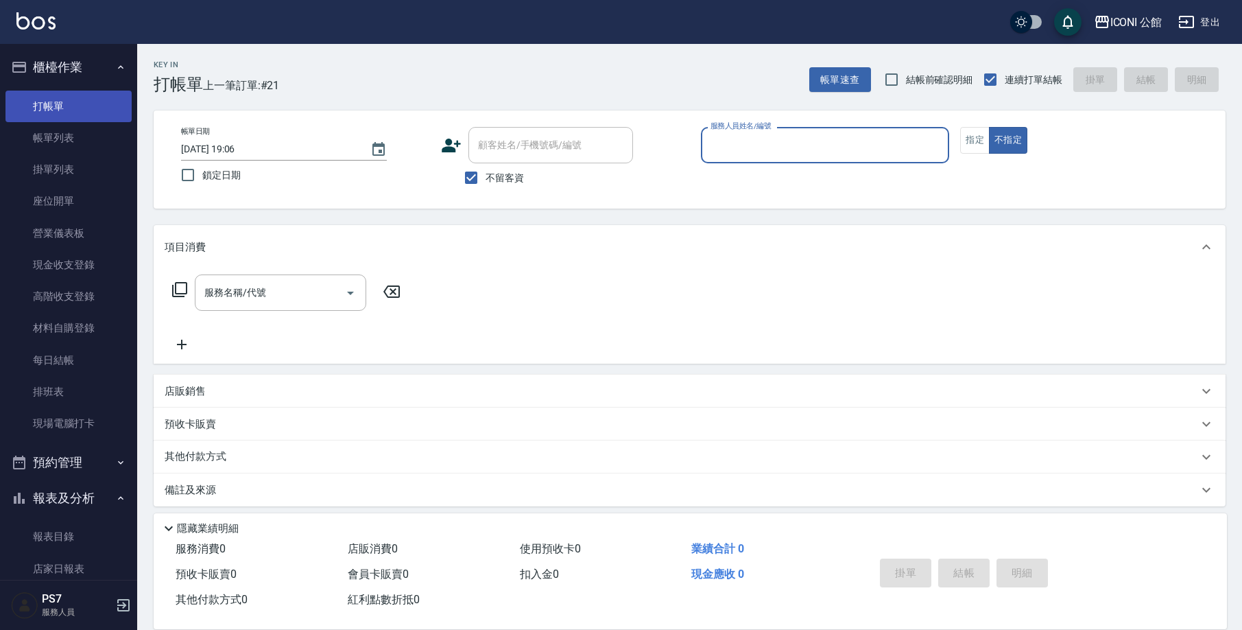
click at [72, 109] on link "打帳單" at bounding box center [68, 107] width 126 height 32
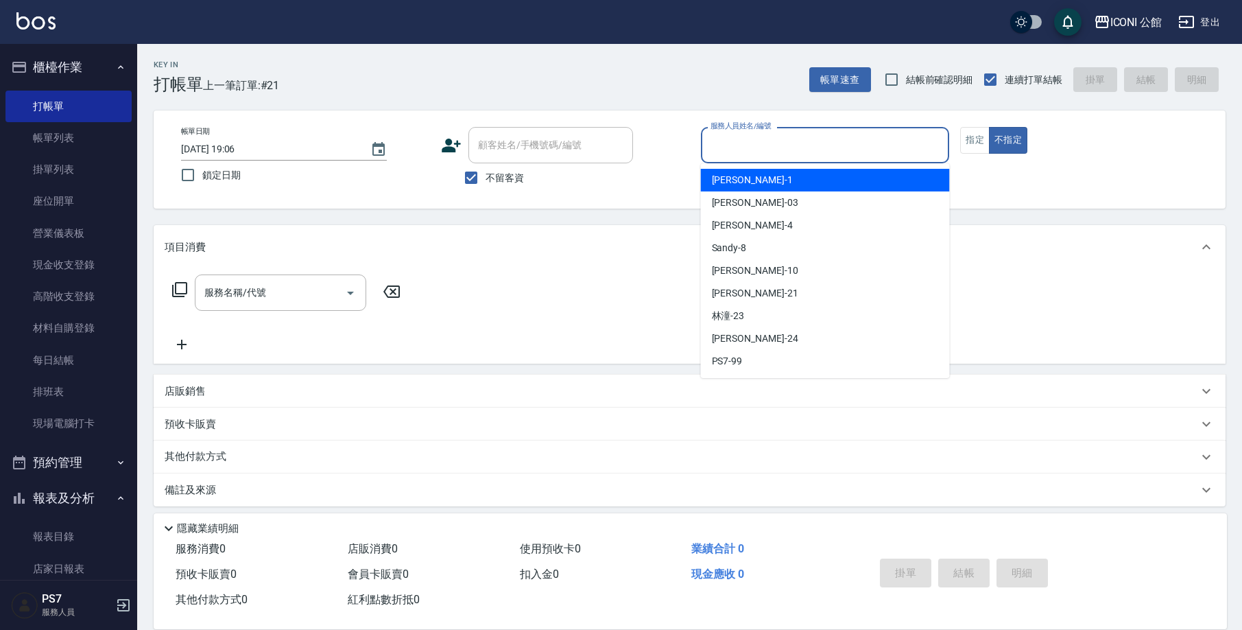
click at [791, 136] on input "服務人員姓名/編號" at bounding box center [825, 145] width 237 height 24
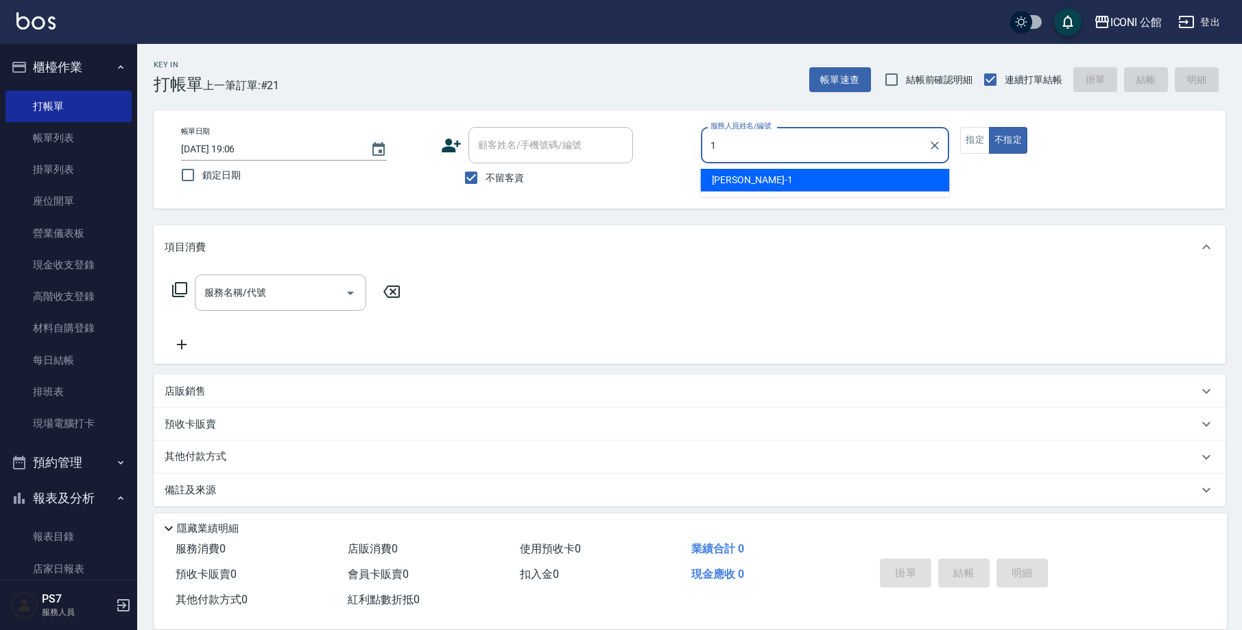
type input "[PERSON_NAME]-1"
type button "false"
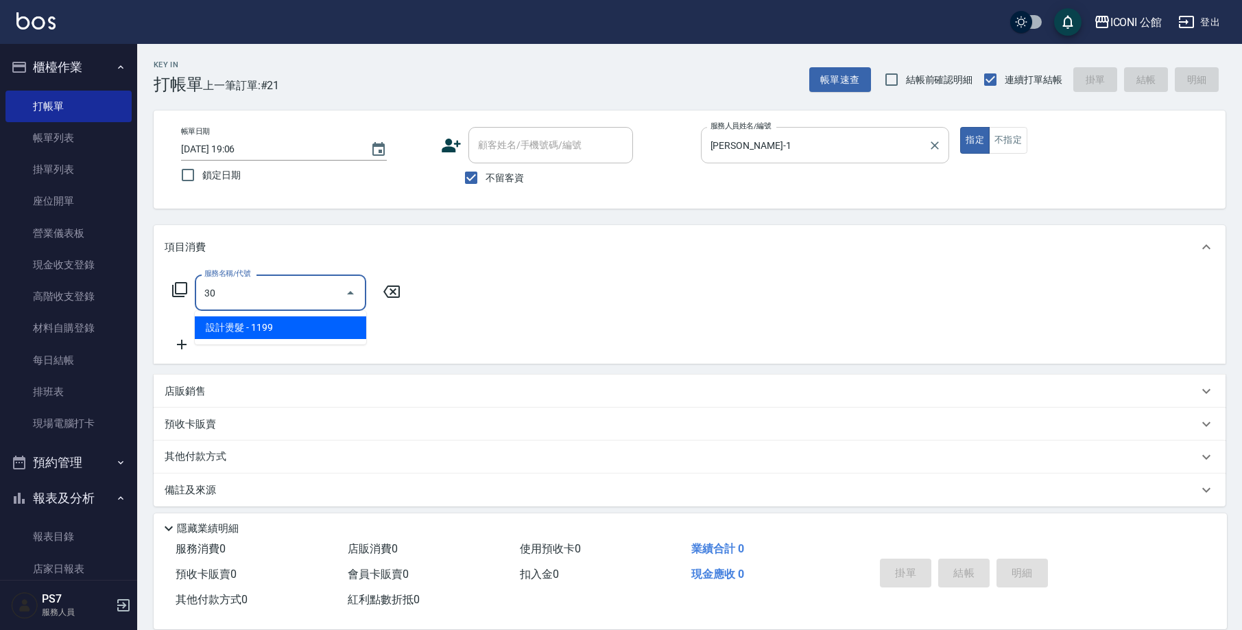
type input "3"
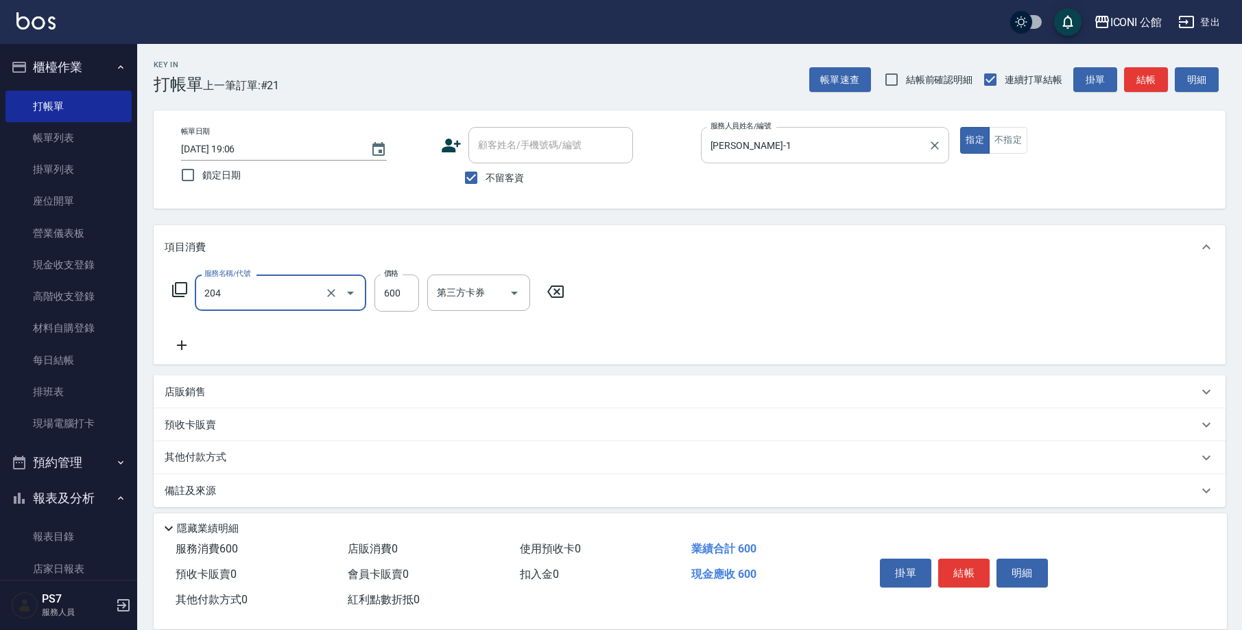
type input "指定洗+剪(204)"
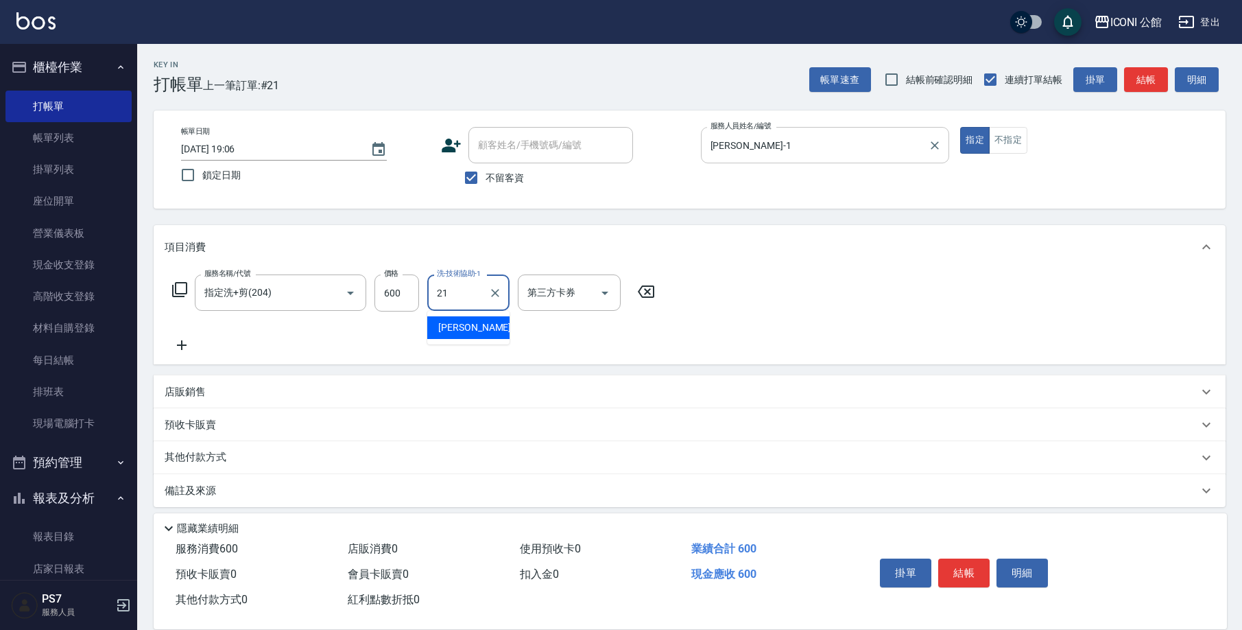
type input "[PERSON_NAME]-21"
click at [220, 398] on div "店販銷售" at bounding box center [690, 391] width 1072 height 33
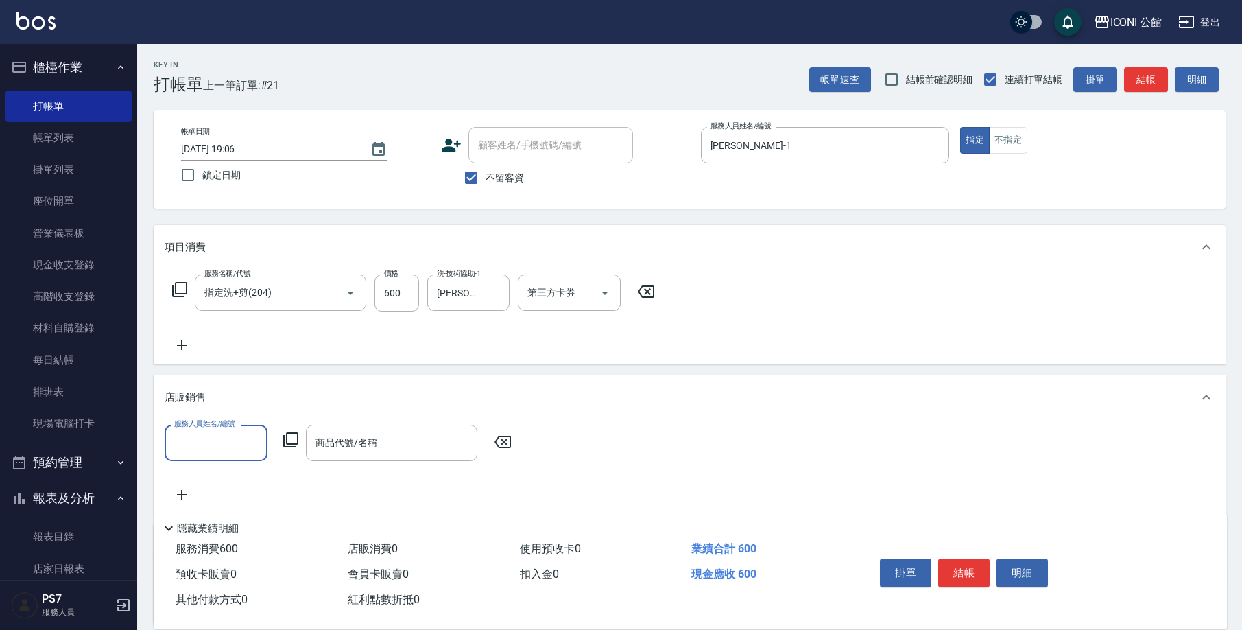
scroll to position [123, 0]
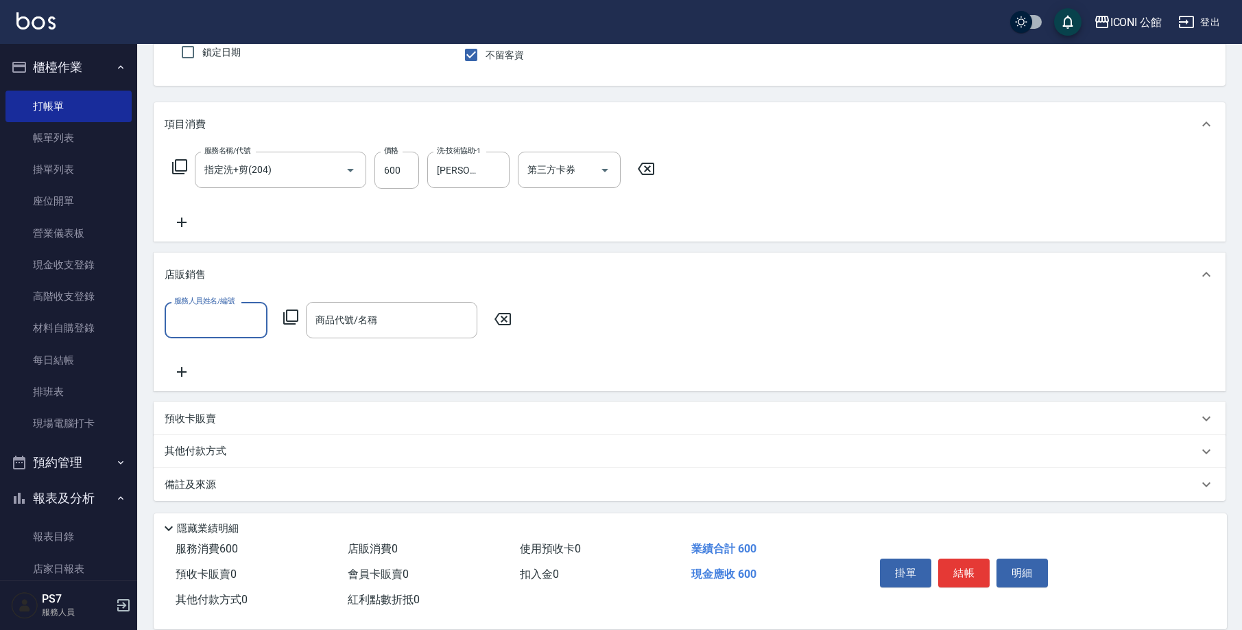
click at [213, 343] on div "服務人員姓名/編號 服務人員姓名/編號 商品代號/名稱 商品代號/名稱" at bounding box center [690, 341] width 1050 height 78
click at [213, 335] on div "服務人員姓名/編號" at bounding box center [216, 320] width 103 height 36
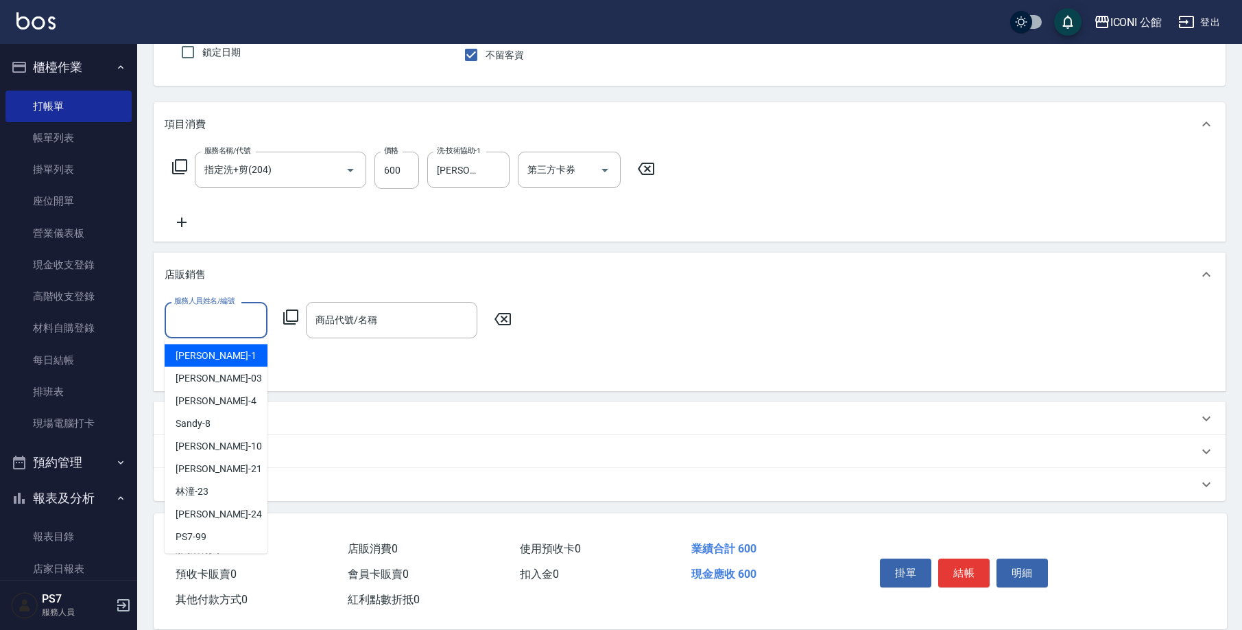
drag, startPoint x: 208, startPoint y: 340, endPoint x: 206, endPoint y: 351, distance: 11.1
click at [208, 342] on ul "Kevin -1 Lisa -03 Lina -4 Sandy -8 Anna -10 Tim -21 林潼 -23 可歆 -24 PS7 -99" at bounding box center [216, 446] width 103 height 215
click at [206, 352] on span "[PERSON_NAME] -1" at bounding box center [216, 355] width 81 height 14
type input "[PERSON_NAME]-1"
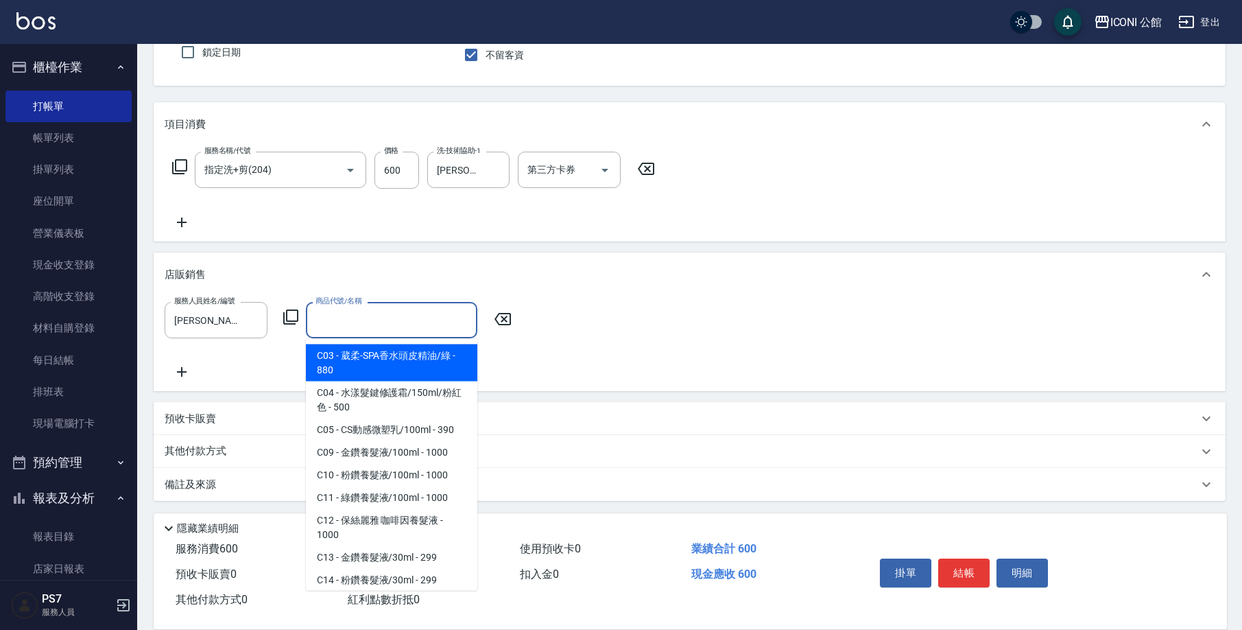
click at [367, 326] on input "商品代號/名稱" at bounding box center [391, 320] width 159 height 24
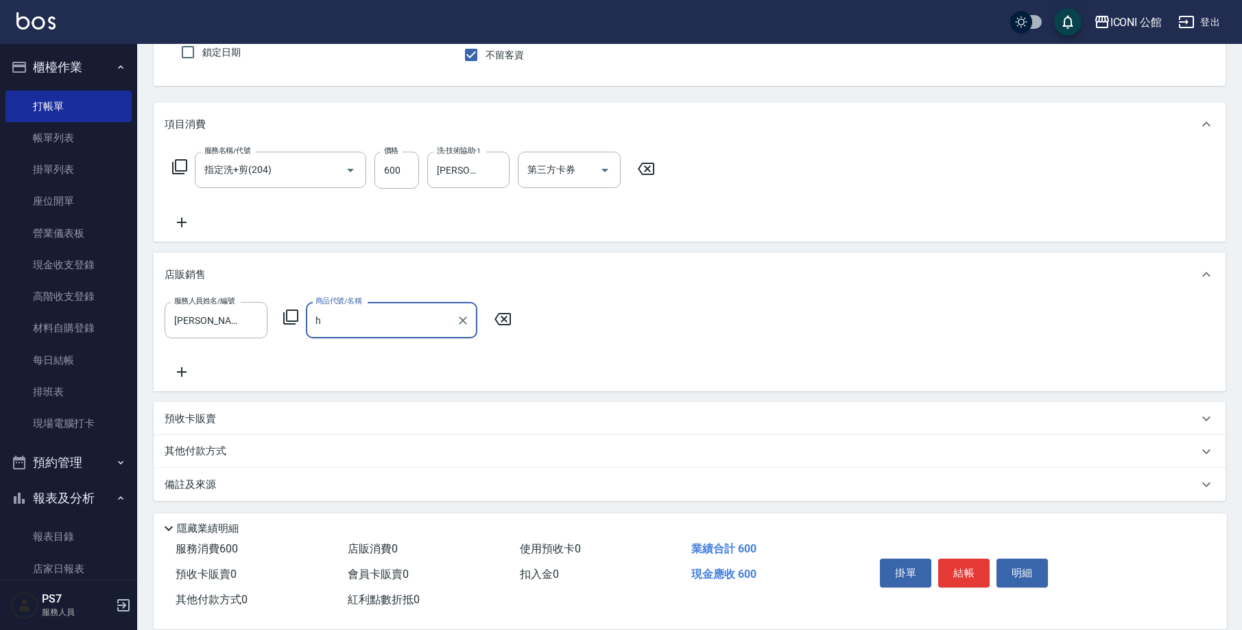
type input "h"
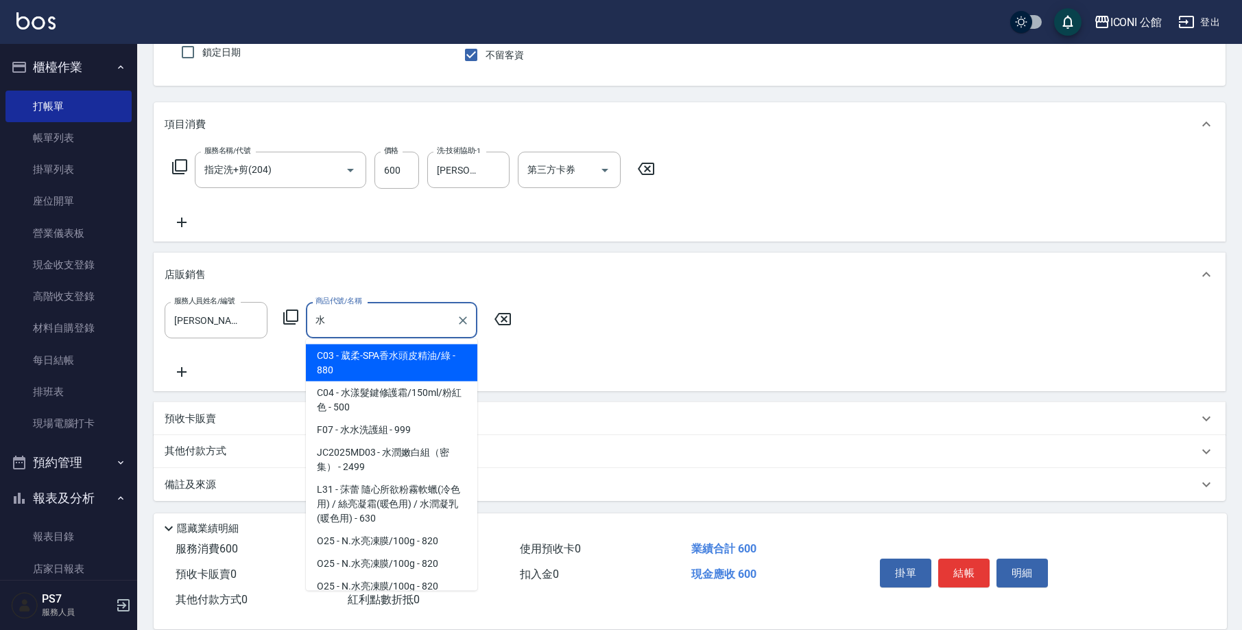
click at [393, 407] on span "C04 - 水漾髮鍵修護霜/150ml/粉紅色 - 500" at bounding box center [391, 399] width 171 height 37
type input "水漾髮鍵修護霜/150ml/粉紅色"
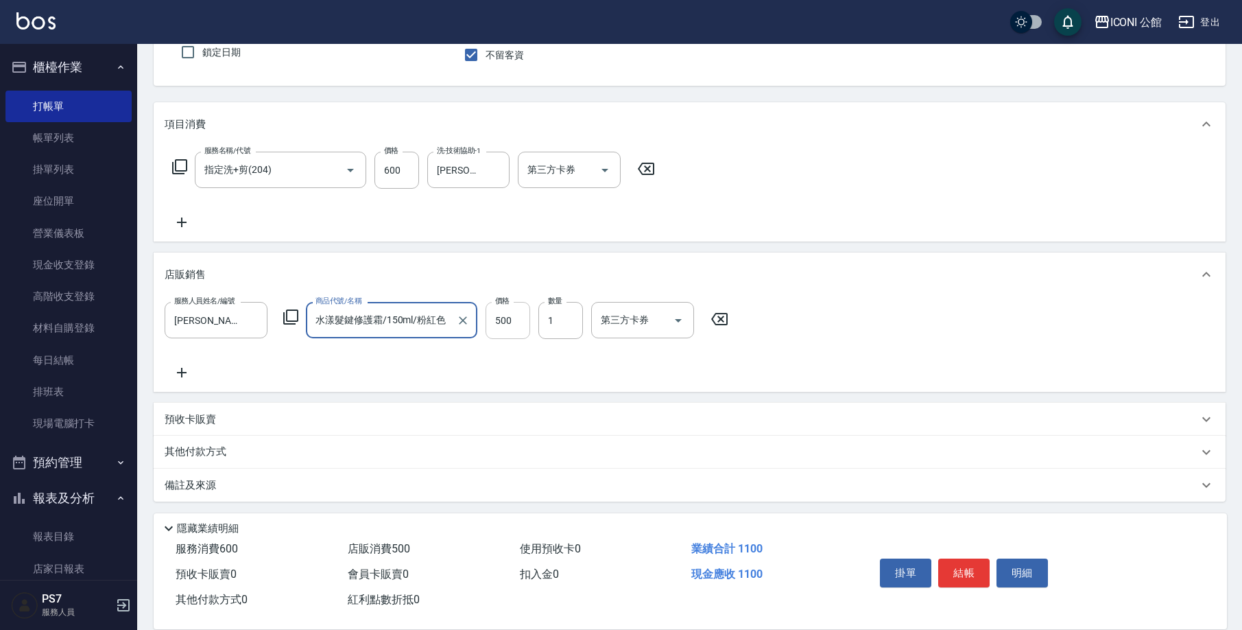
click at [518, 323] on input "500" at bounding box center [508, 320] width 45 height 37
click at [517, 323] on input "500" at bounding box center [508, 320] width 45 height 37
click at [514, 328] on input "0" at bounding box center [508, 320] width 45 height 37
click at [505, 312] on input "0" at bounding box center [508, 320] width 45 height 37
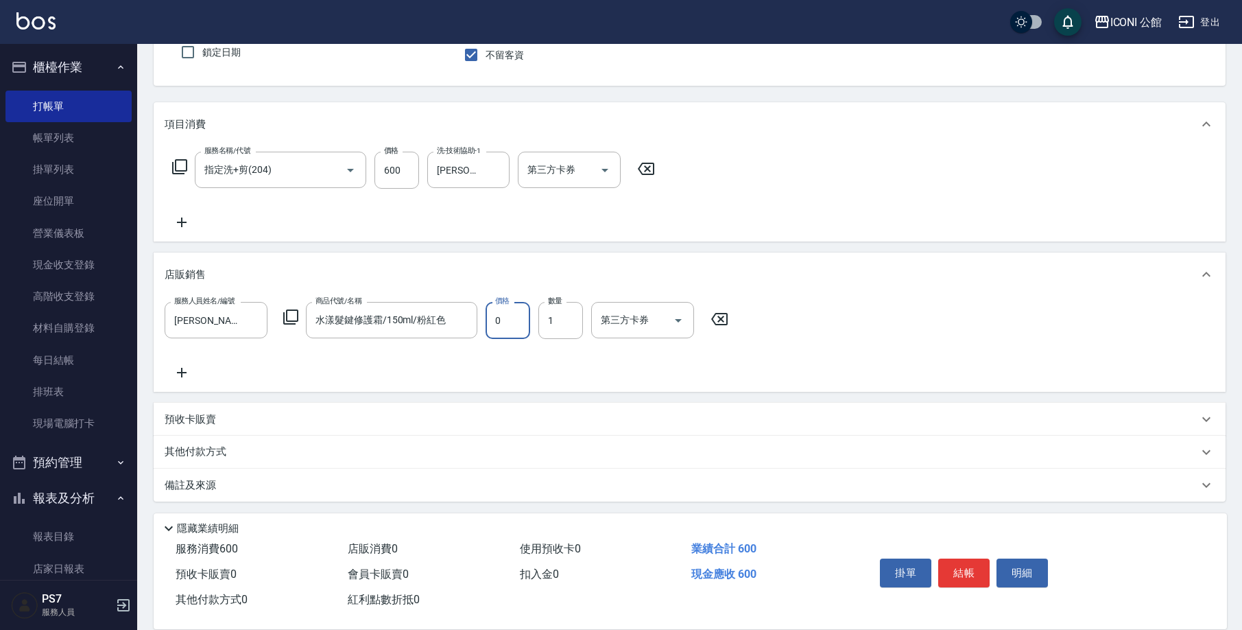
click at [501, 317] on input "0" at bounding box center [508, 320] width 45 height 37
click at [503, 317] on input "0" at bounding box center [508, 320] width 45 height 37
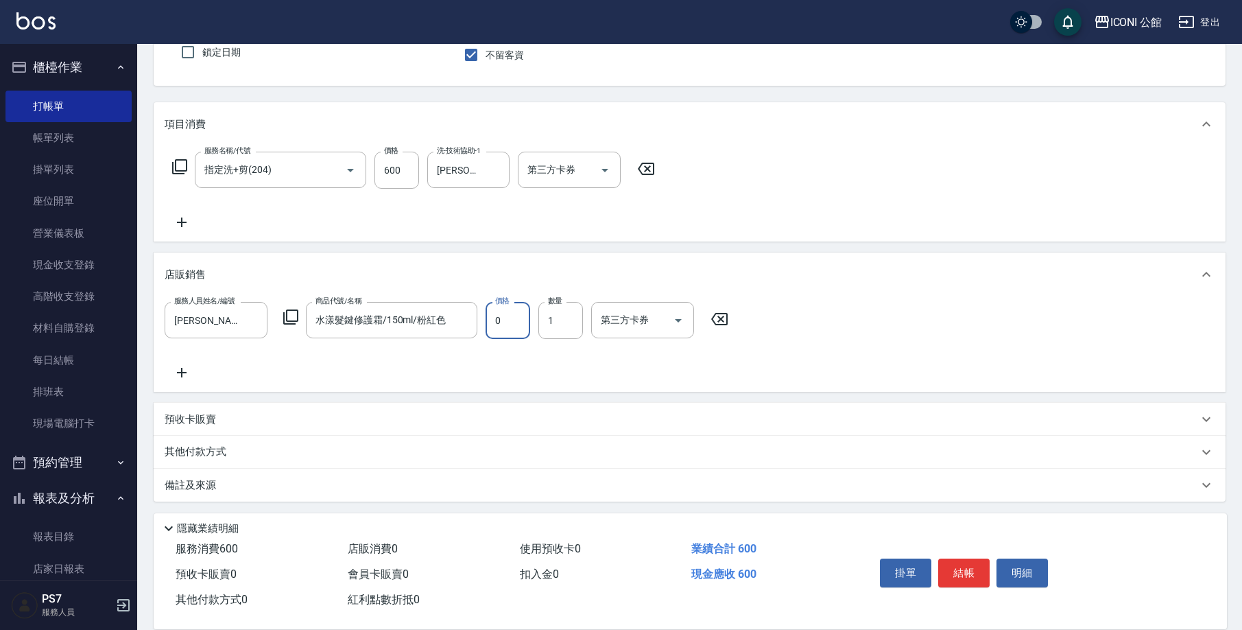
click at [510, 319] on input "0" at bounding box center [508, 320] width 45 height 37
click at [510, 329] on input "0" at bounding box center [508, 320] width 45 height 37
click at [510, 328] on input "0" at bounding box center [508, 320] width 45 height 37
click at [507, 322] on input "0" at bounding box center [508, 320] width 45 height 37
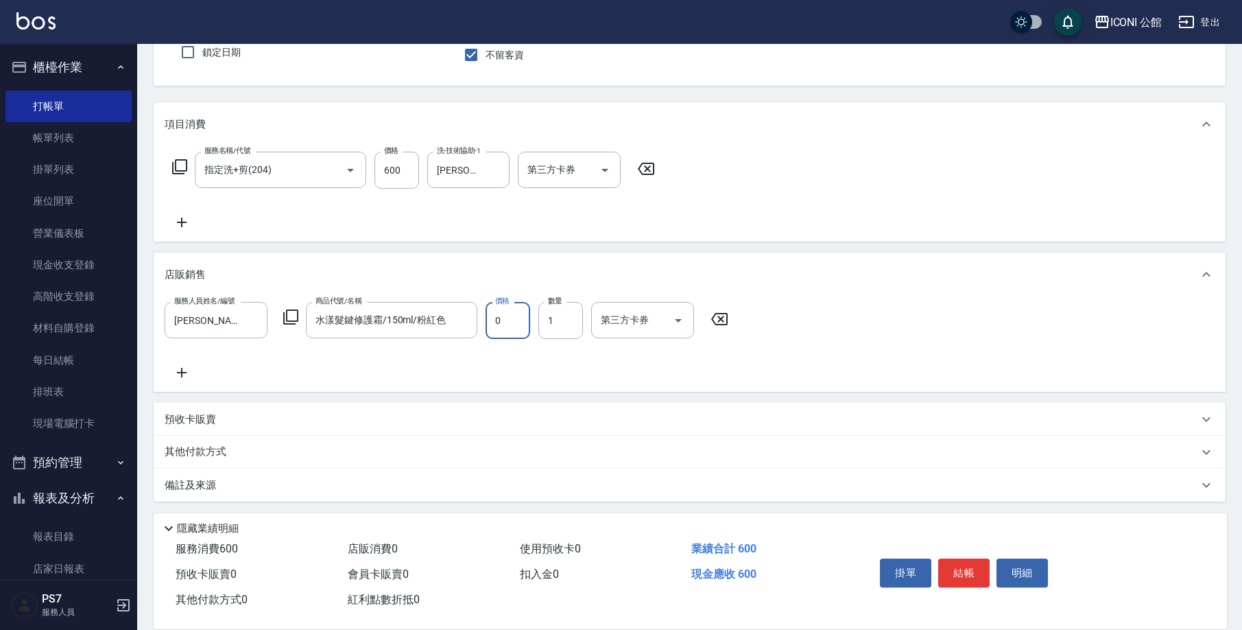
click at [507, 322] on input "0" at bounding box center [508, 320] width 45 height 37
click at [512, 316] on input "0" at bounding box center [508, 320] width 45 height 37
click at [514, 332] on input "0" at bounding box center [508, 320] width 45 height 37
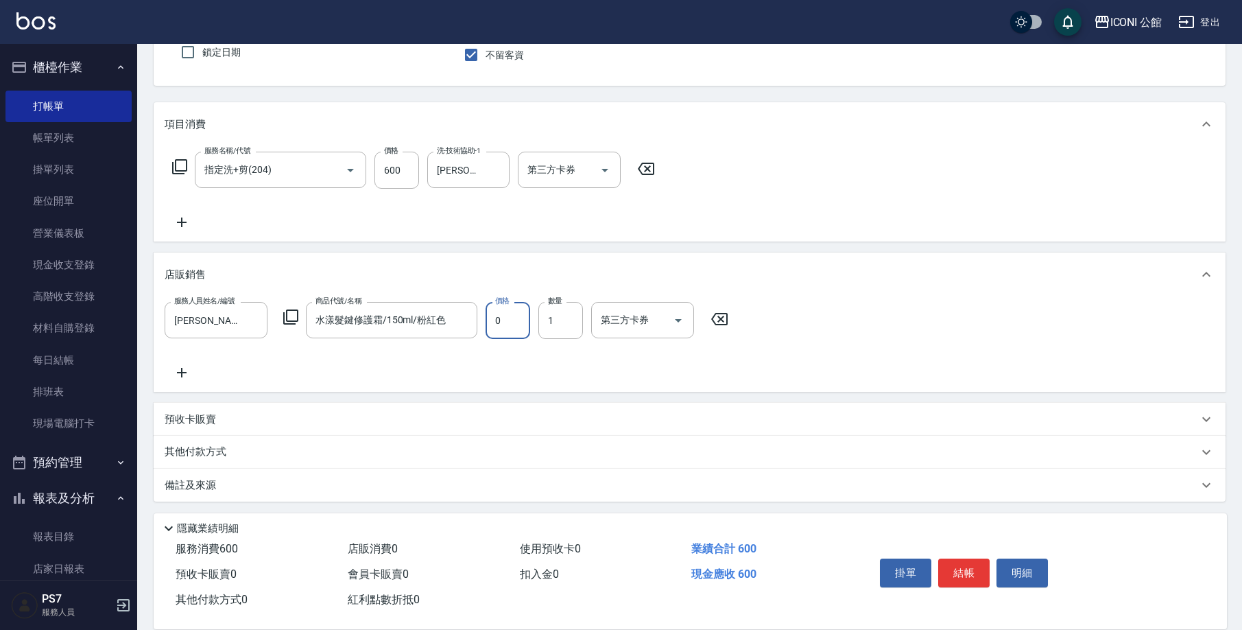
click at [511, 322] on input "0" at bounding box center [508, 320] width 45 height 37
type input "0"
click at [511, 322] on input "0" at bounding box center [508, 320] width 45 height 37
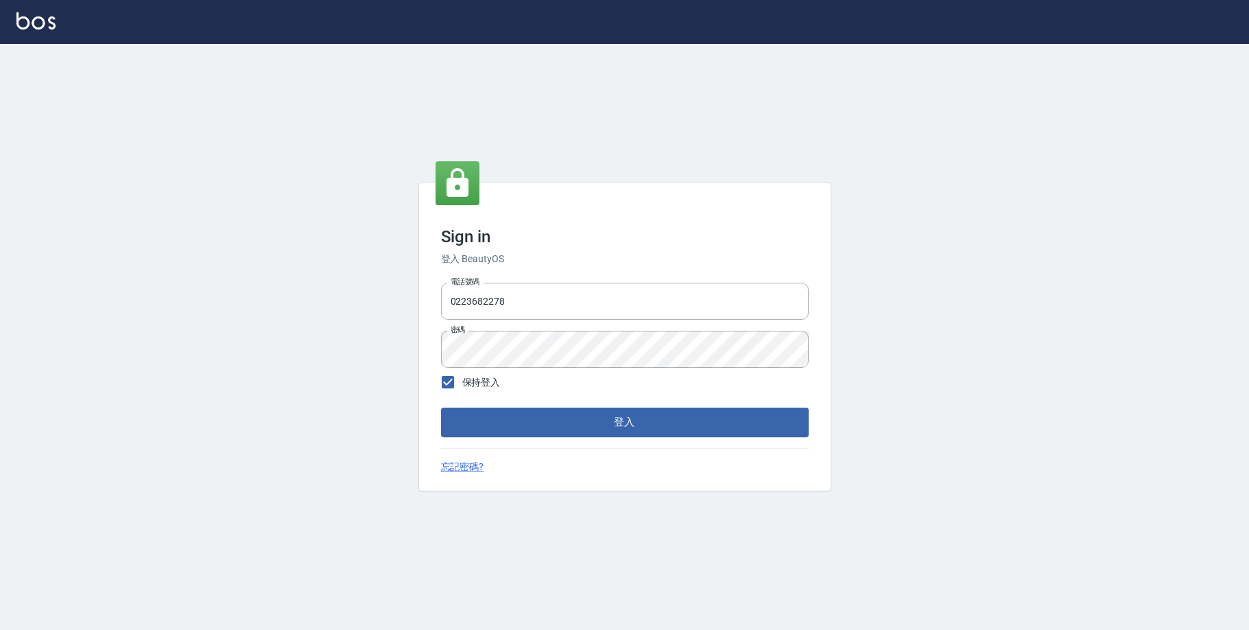
click at [499, 400] on form "電話號碼 [PHONE_NUMBER] 電話號碼 密碼 密碼 保持登入 登入" at bounding box center [625, 356] width 368 height 159
click at [508, 412] on form "電話號碼 [PHONE_NUMBER] 電話號碼 密碼 密碼 保持登入 登入" at bounding box center [625, 356] width 368 height 159
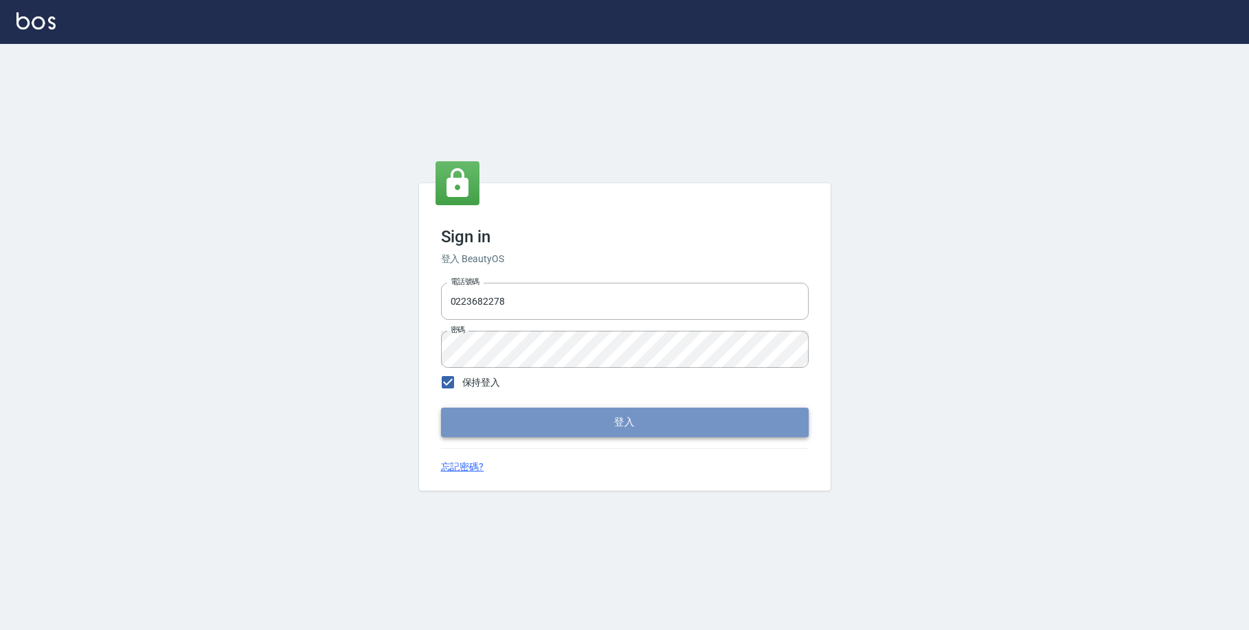
click at [508, 412] on button "登入" at bounding box center [625, 421] width 368 height 29
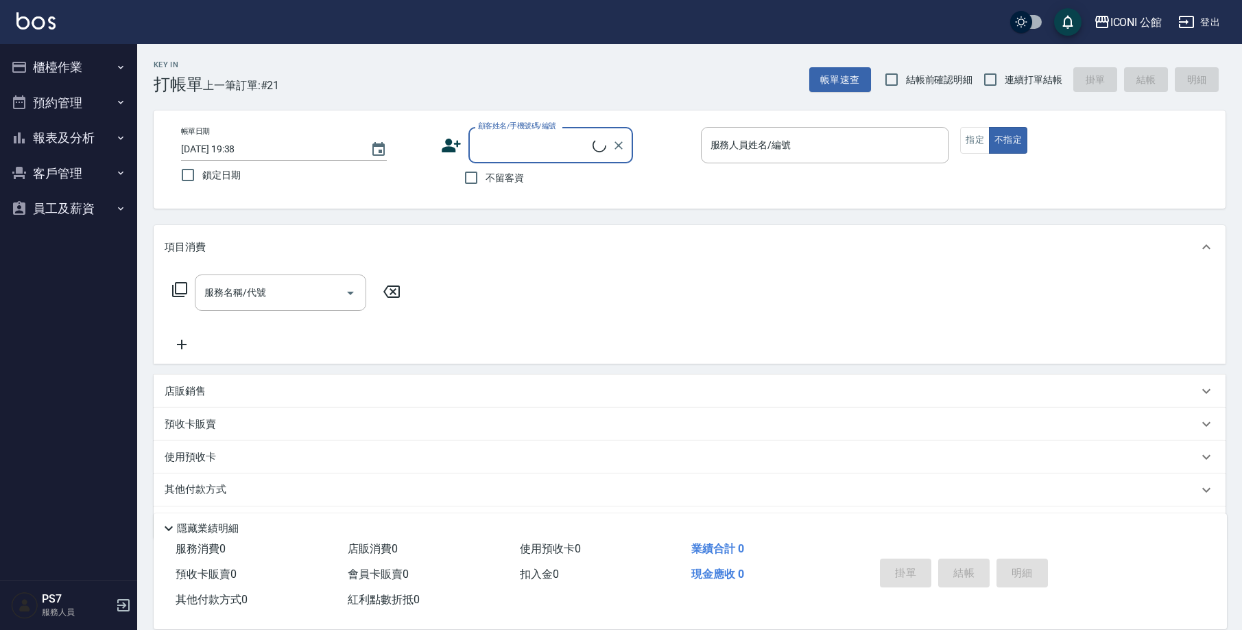
click at [94, 54] on button "櫃檯作業" at bounding box center [68, 67] width 126 height 36
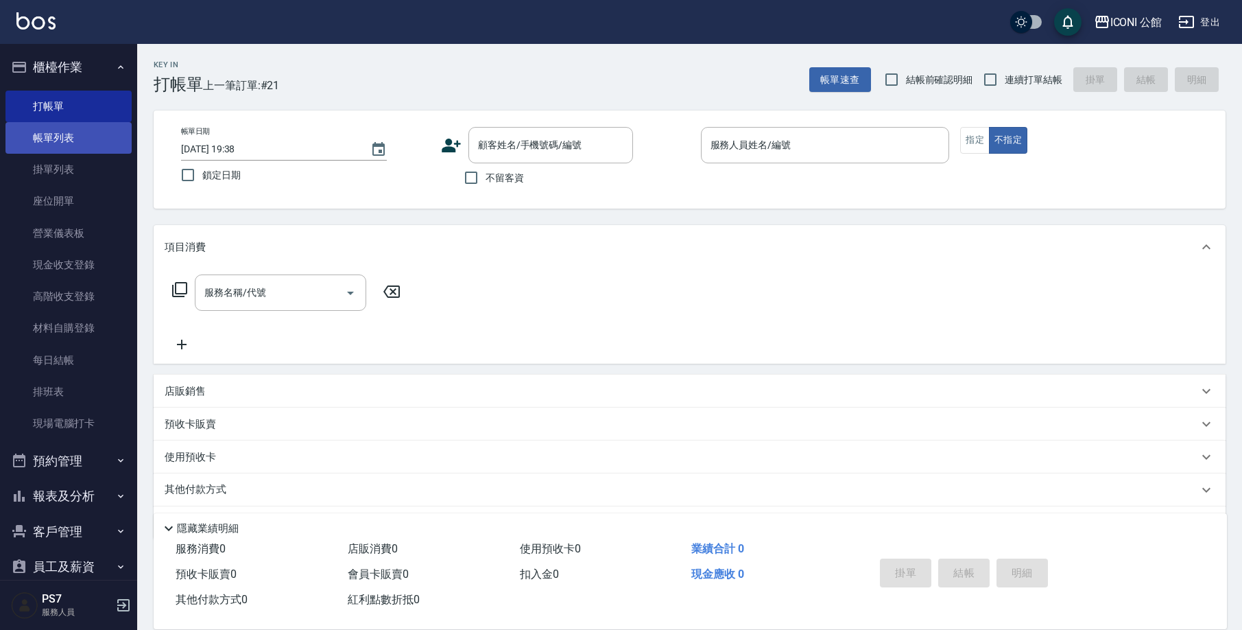
click at [101, 126] on link "帳單列表" at bounding box center [68, 138] width 126 height 32
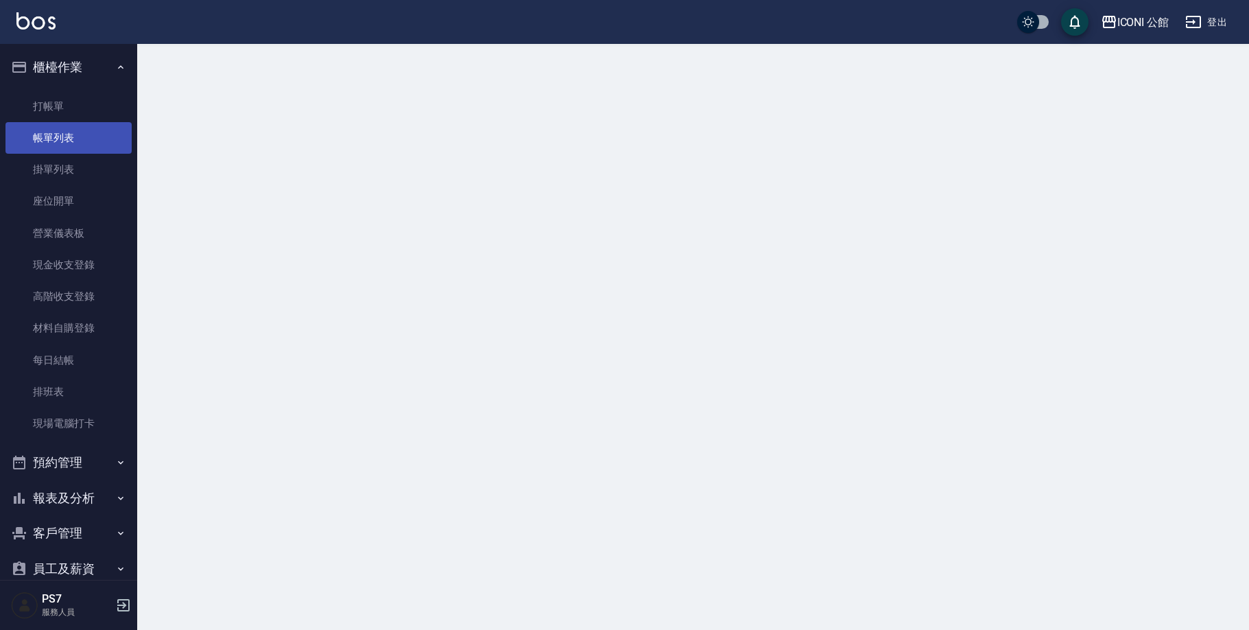
click at [101, 132] on link "帳單列表" at bounding box center [68, 138] width 126 height 32
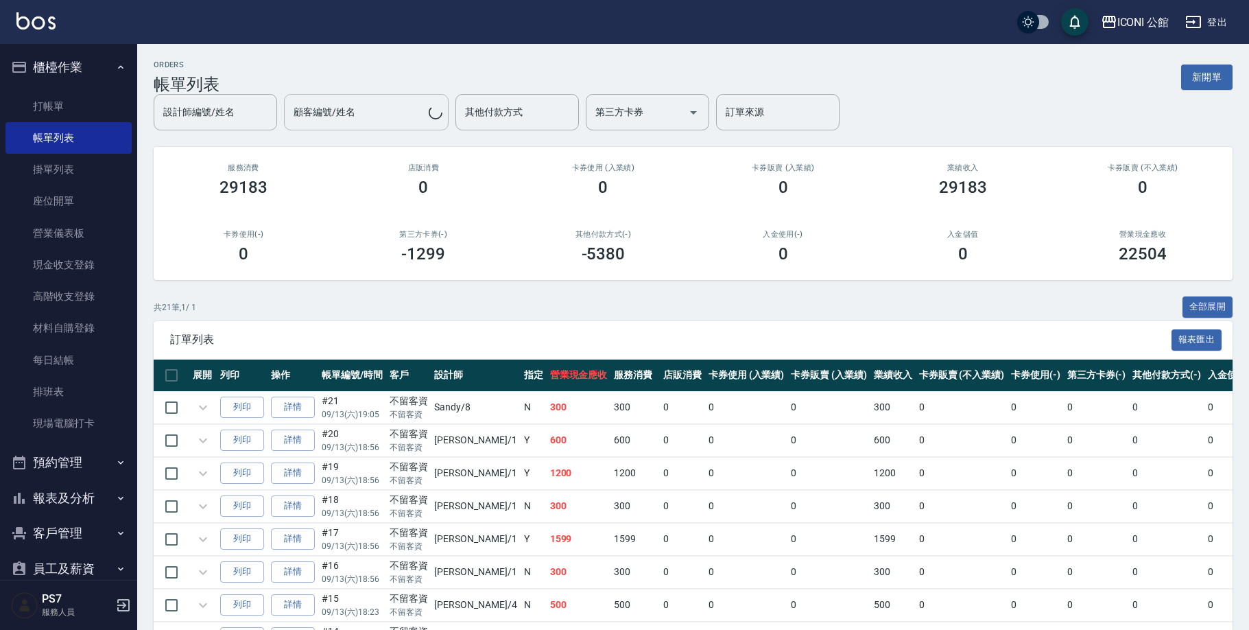
click at [413, 116] on input "顧客編號/姓名" at bounding box center [359, 112] width 139 height 24
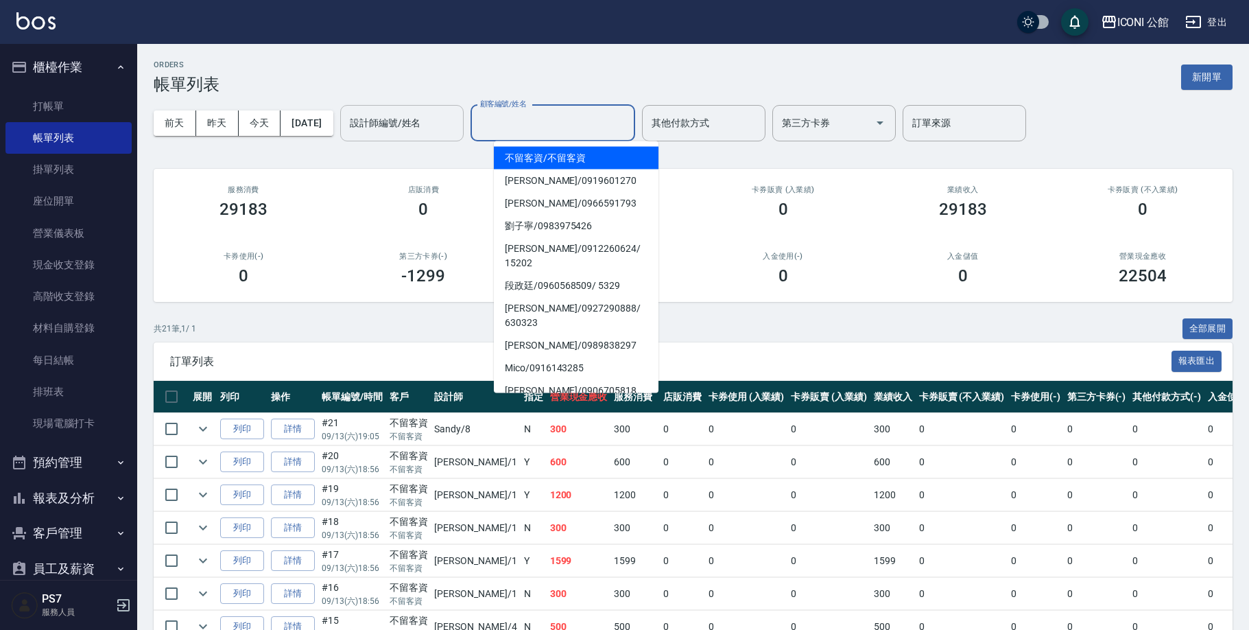
type input "1"
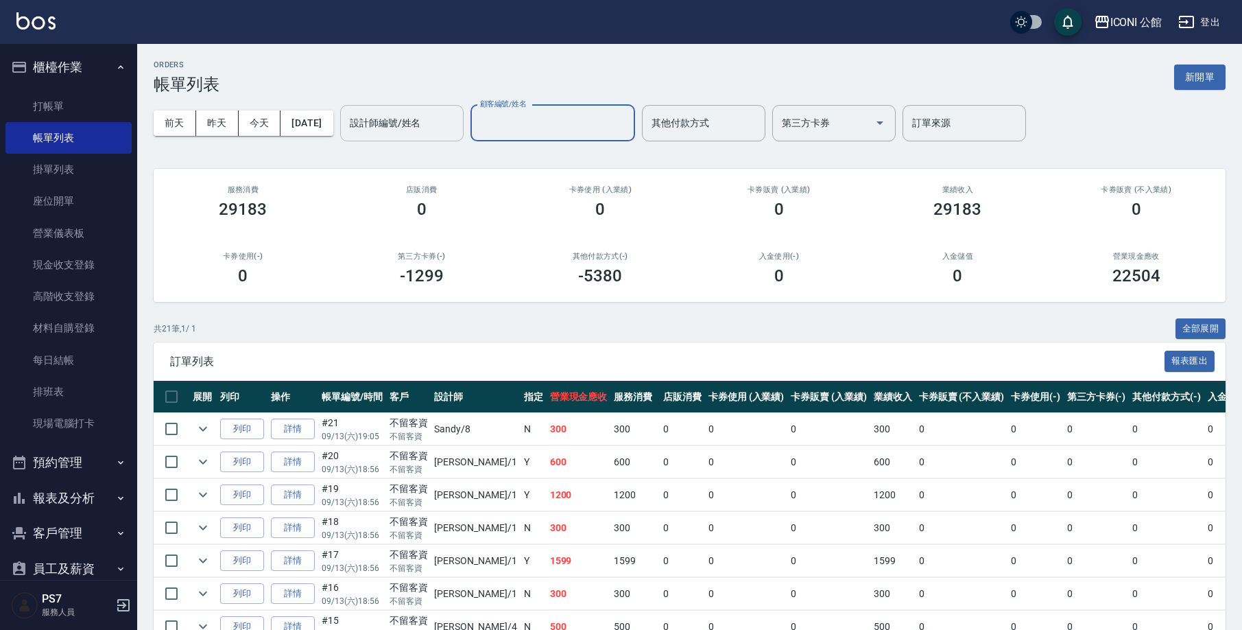
click at [416, 135] on div "設計師編號/姓名" at bounding box center [401, 123] width 123 height 36
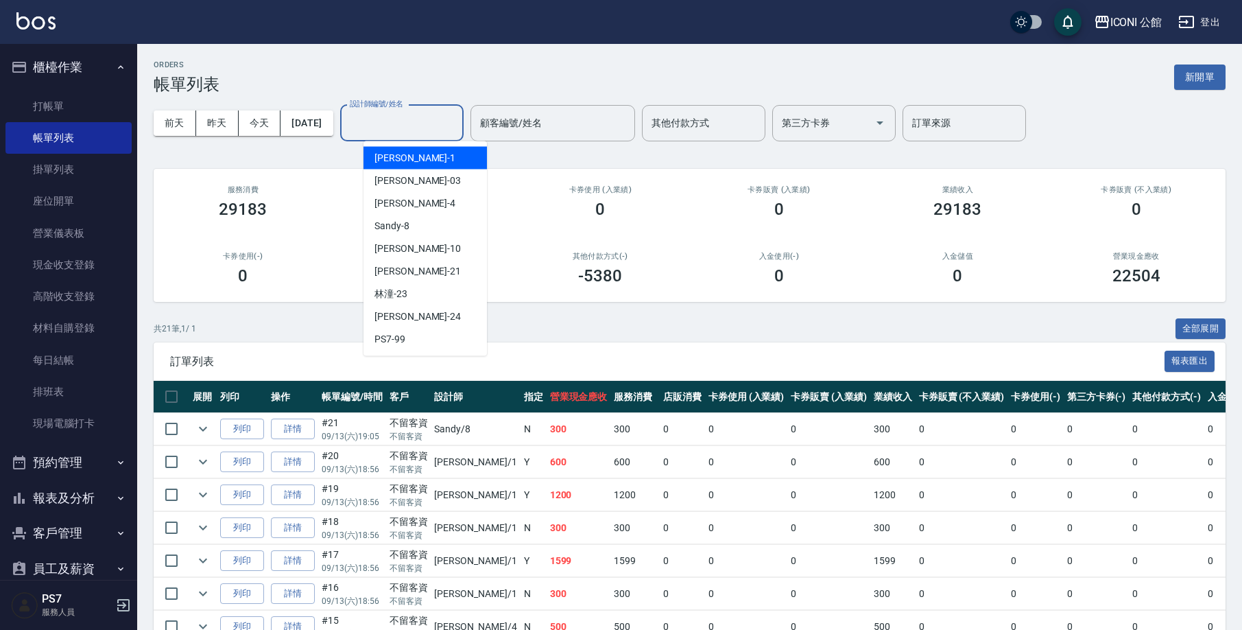
type input "[PERSON_NAME]/0987873209/1"
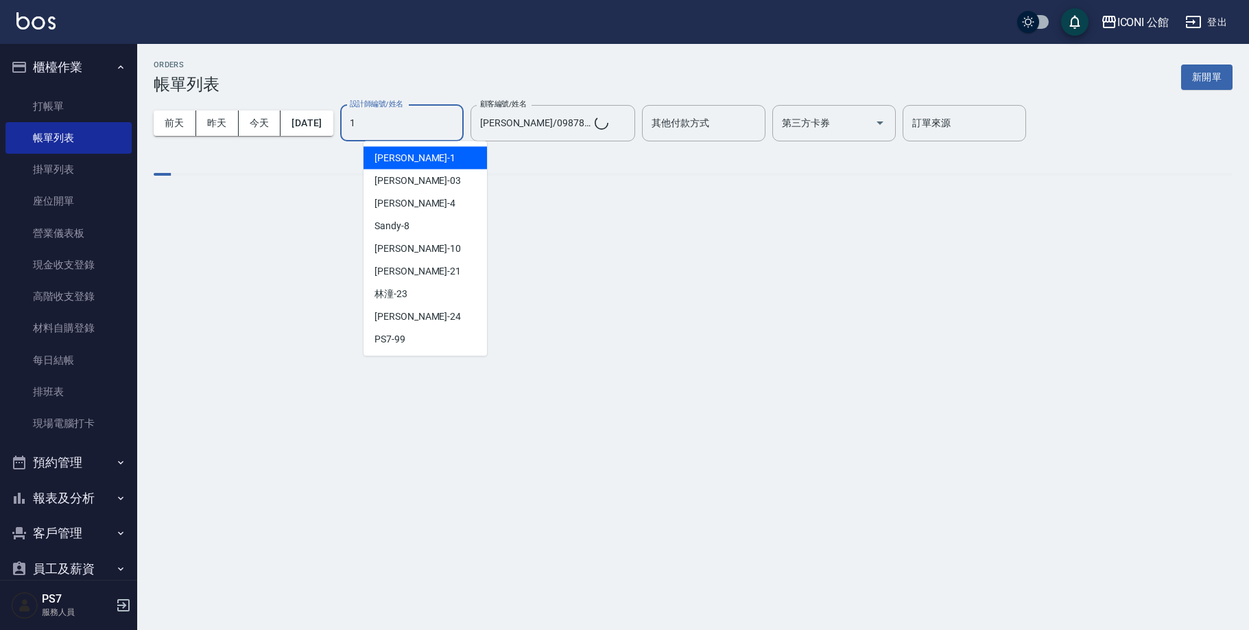
type input "[PERSON_NAME]-1"
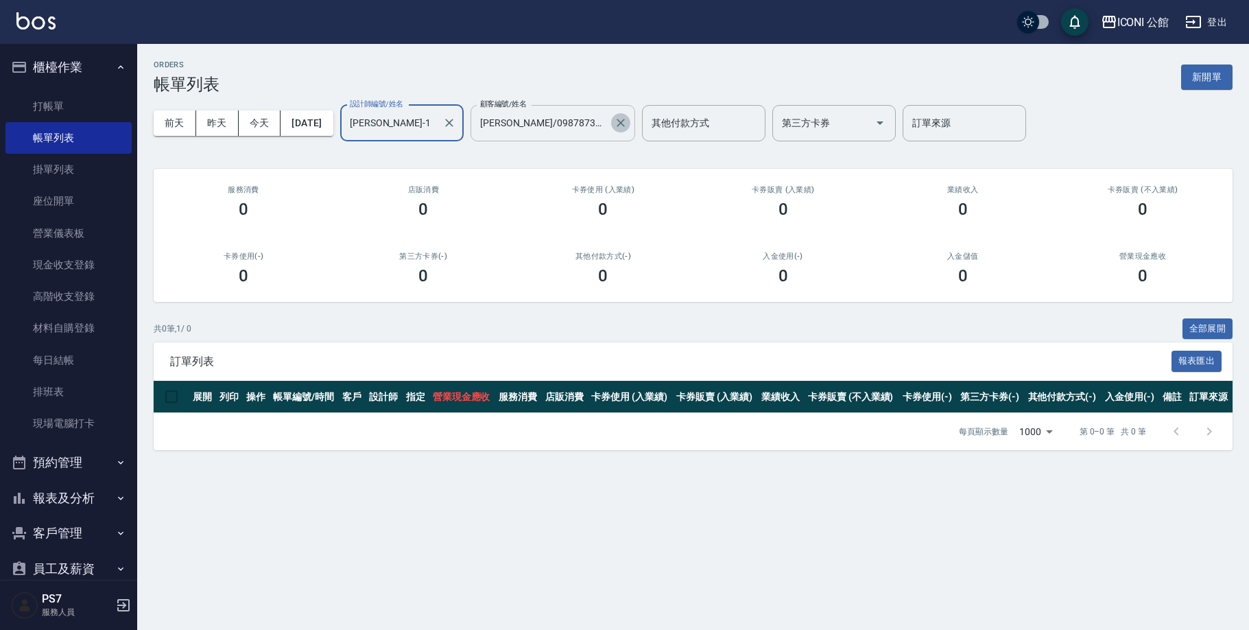
click at [628, 121] on icon "Clear" at bounding box center [621, 123] width 14 height 14
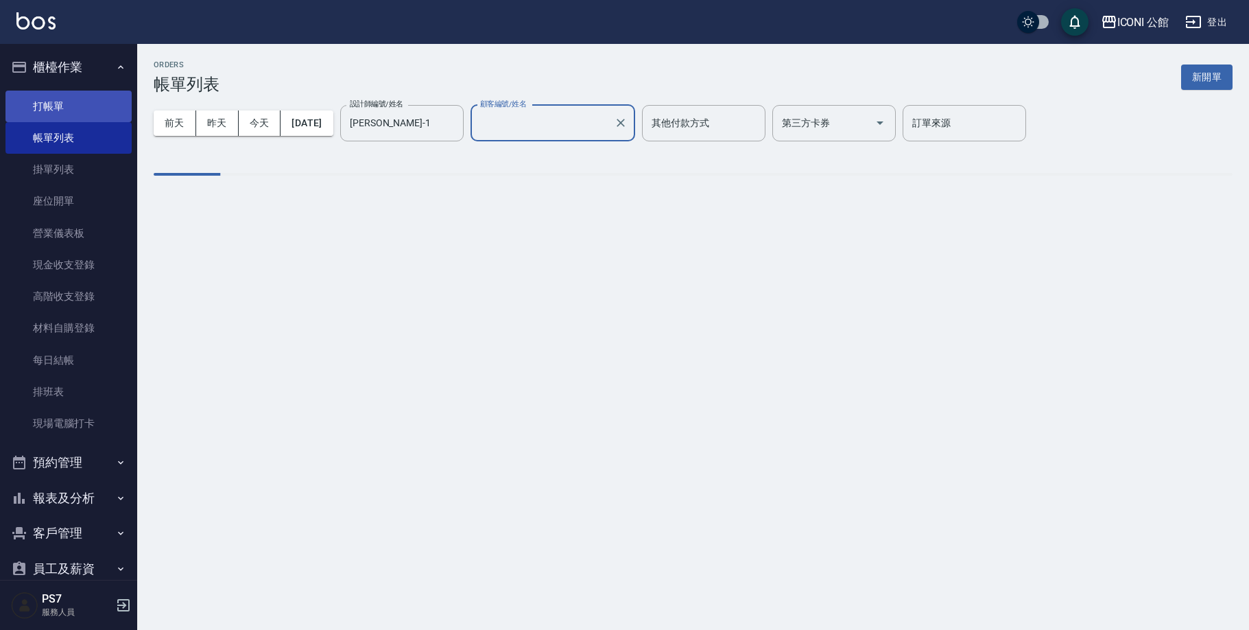
type input "不留客資/不留客資"
click at [105, 108] on link "打帳單" at bounding box center [68, 107] width 126 height 32
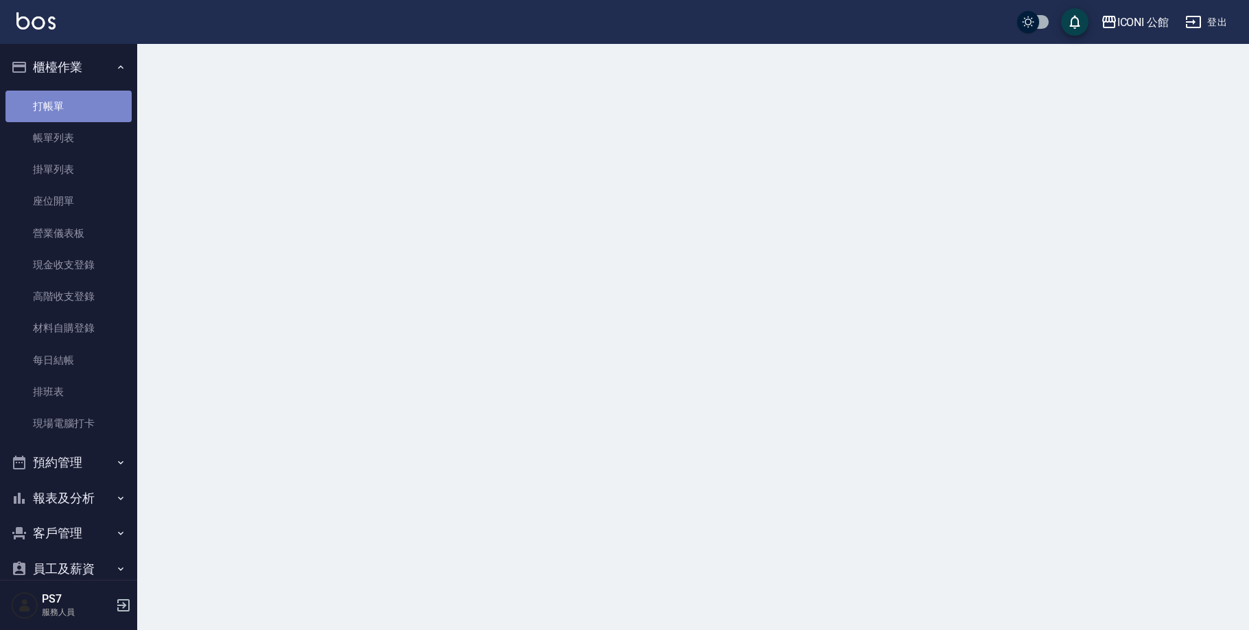
click at [105, 108] on link "打帳單" at bounding box center [68, 107] width 126 height 32
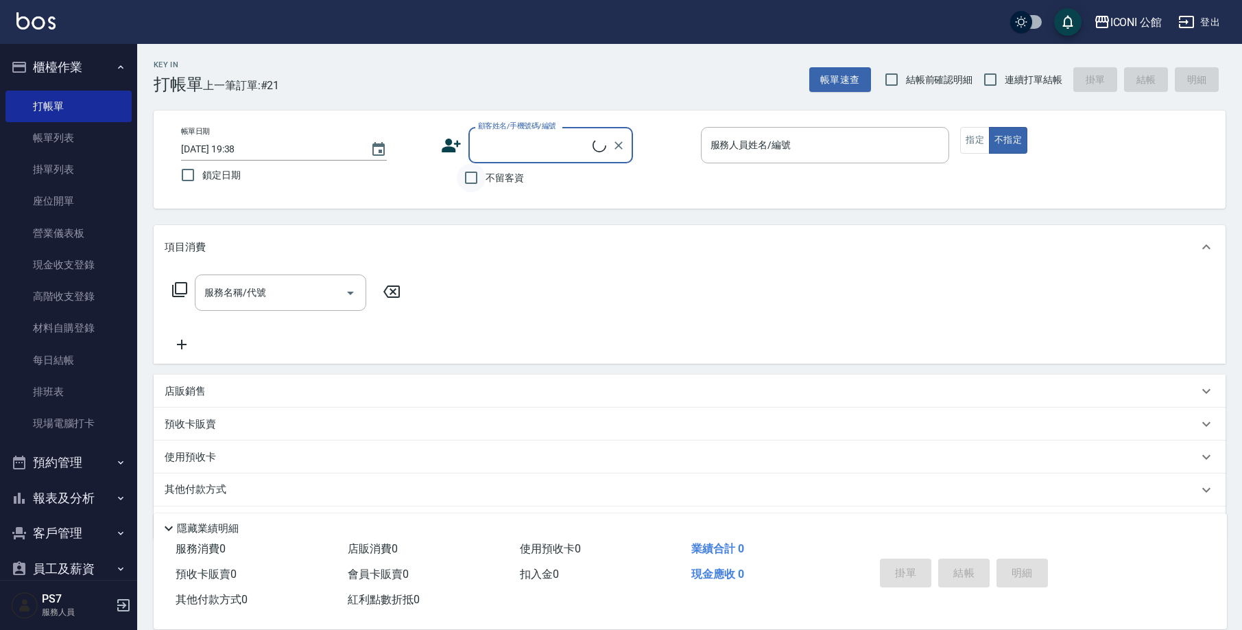
click at [473, 183] on input "不留客資" at bounding box center [471, 177] width 29 height 29
checkbox input "true"
click at [993, 86] on input "連續打單結帳" at bounding box center [990, 79] width 29 height 29
checkbox input "true"
drag, startPoint x: 905, startPoint y: 125, endPoint x: 901, endPoint y: 132, distance: 7.7
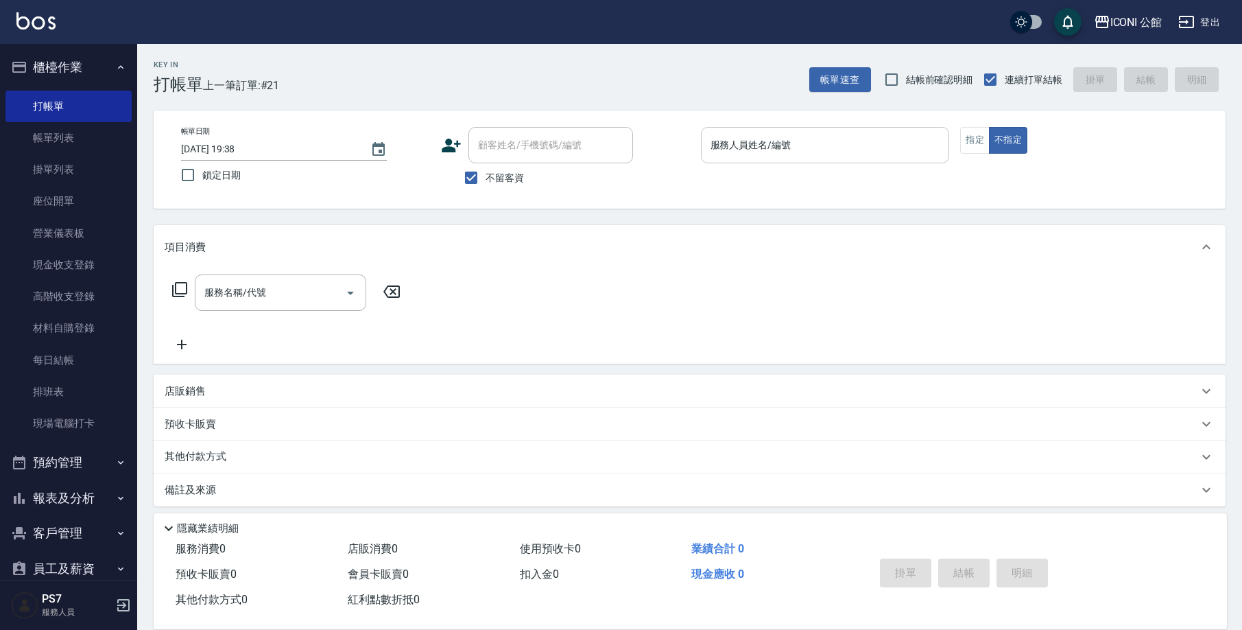
click at [904, 125] on div "帳單日期 [DATE] 19:38 鎖定日期 顧客姓名/手機號碼/編號 顧客姓名/手機號碼/編號 不留客資 服務人員姓名/編號 服務人員姓名/編號 指定 不指定" at bounding box center [690, 159] width 1072 height 98
click at [892, 145] on input "服務人員姓名/編號" at bounding box center [825, 145] width 237 height 24
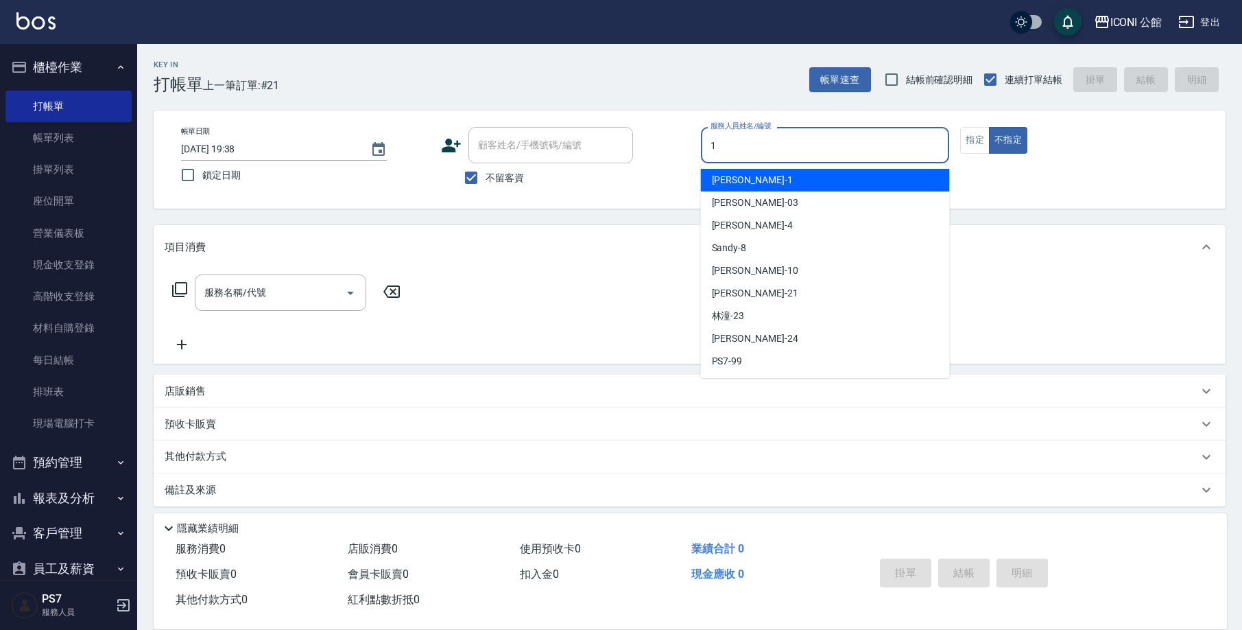
type input "[PERSON_NAME]-1"
type button "false"
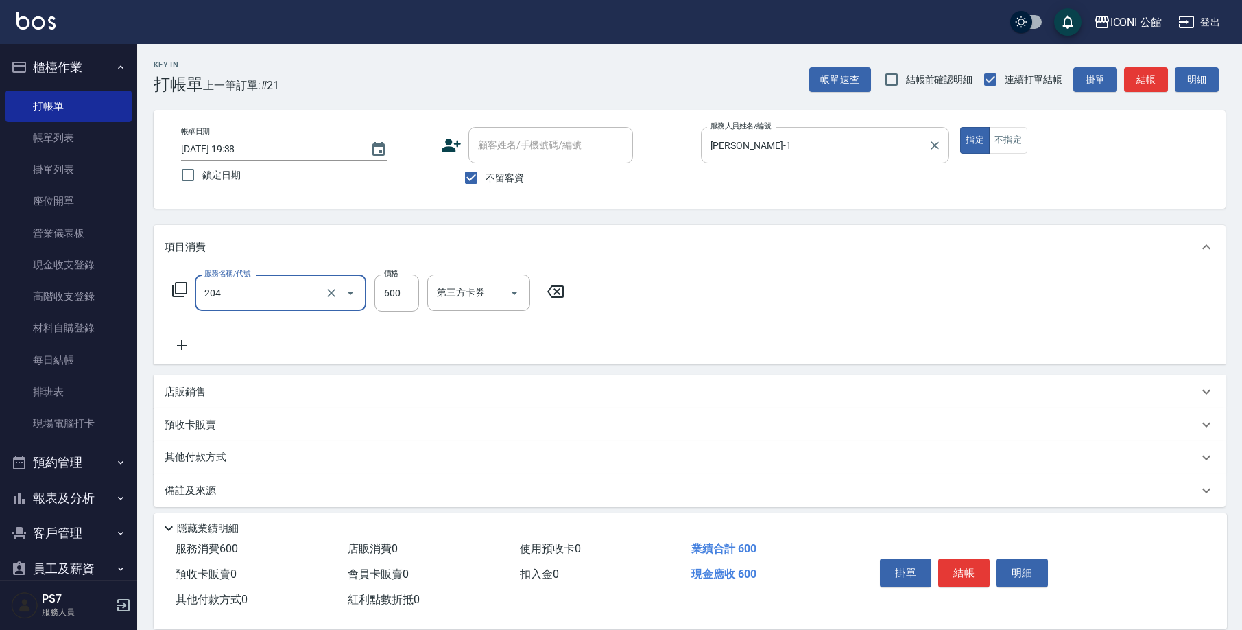
type input "指定洗+剪(204)"
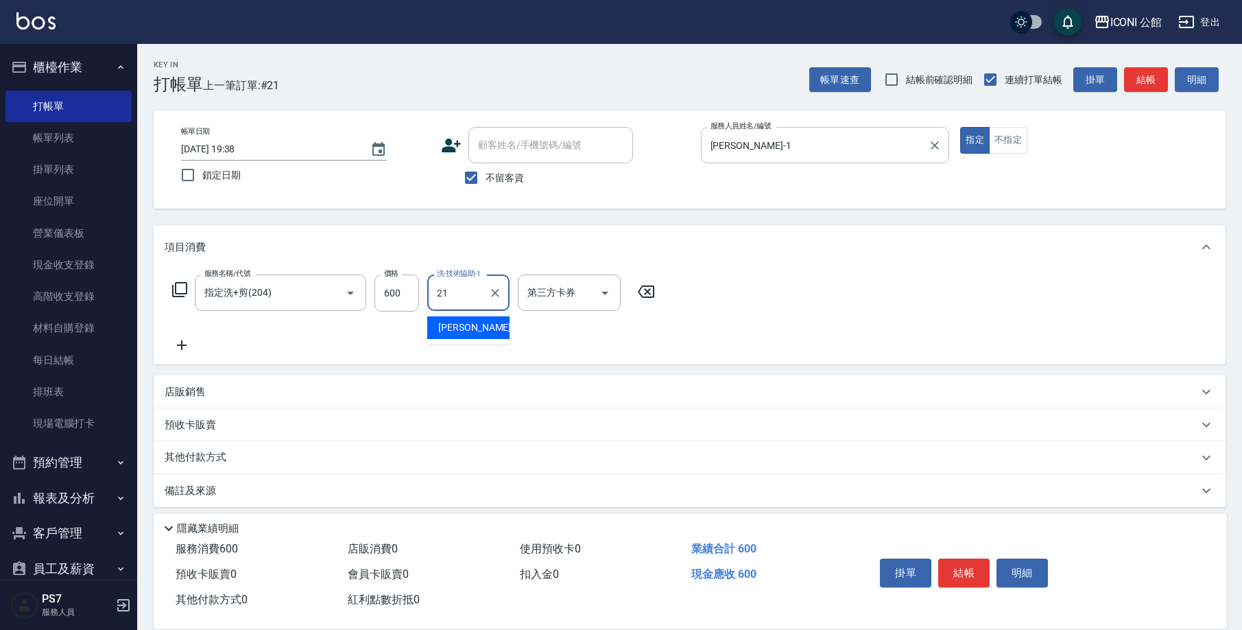
type input "[PERSON_NAME]-21"
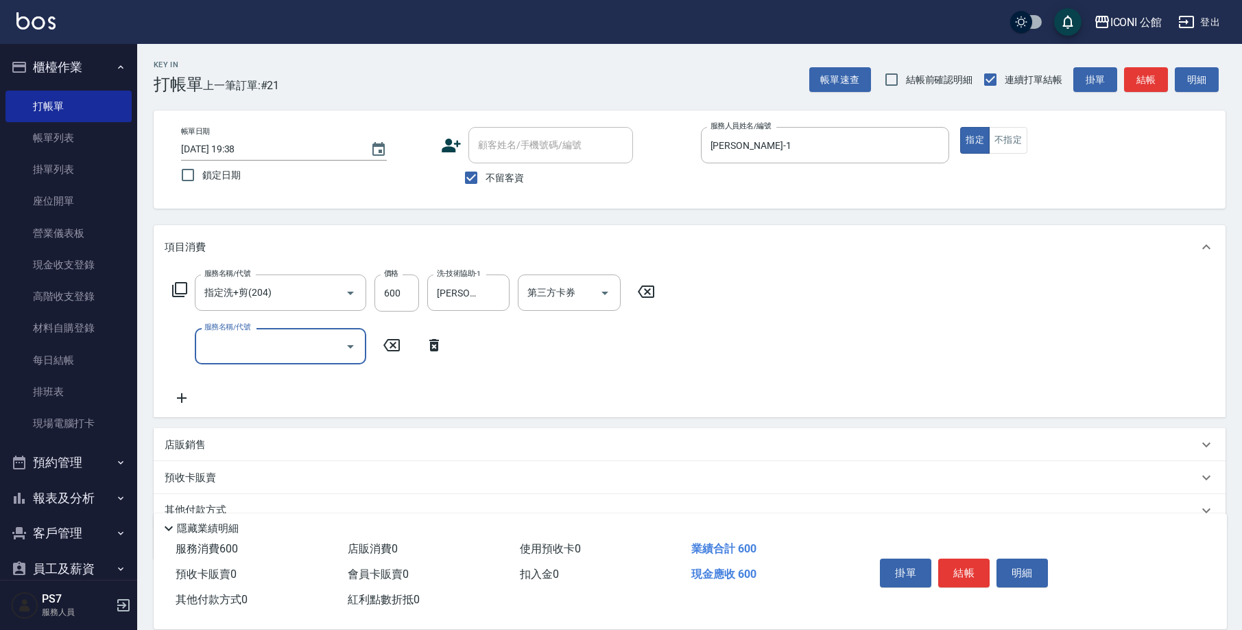
click at [178, 437] on div "店販銷售" at bounding box center [690, 444] width 1072 height 33
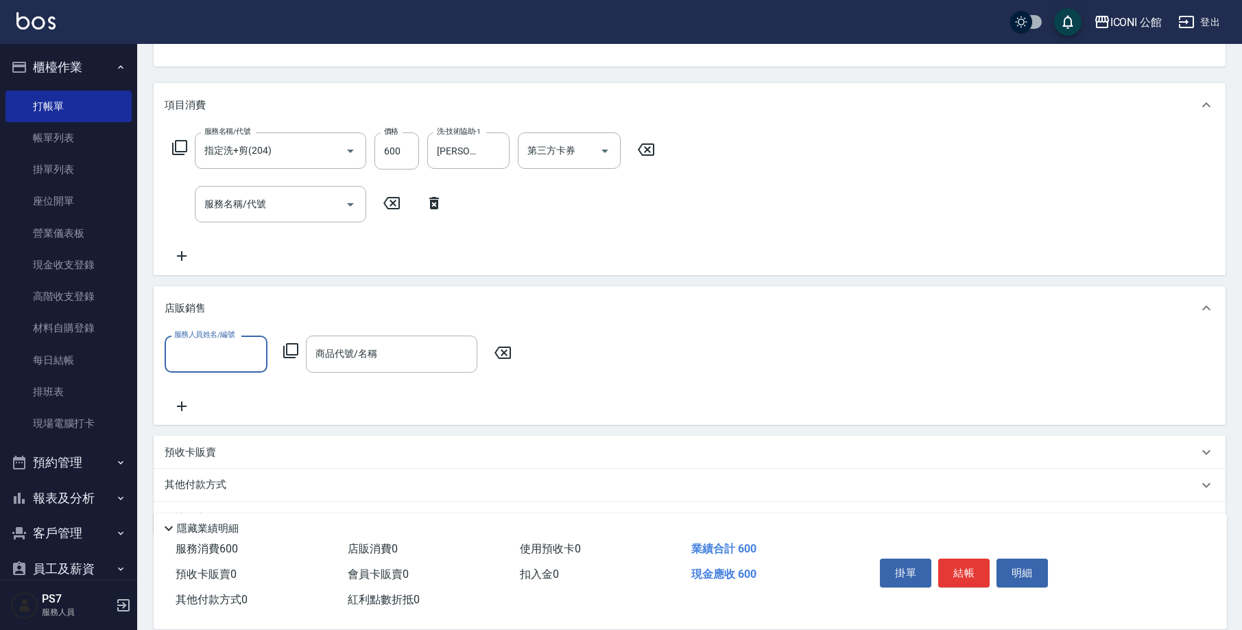
scroll to position [154, 0]
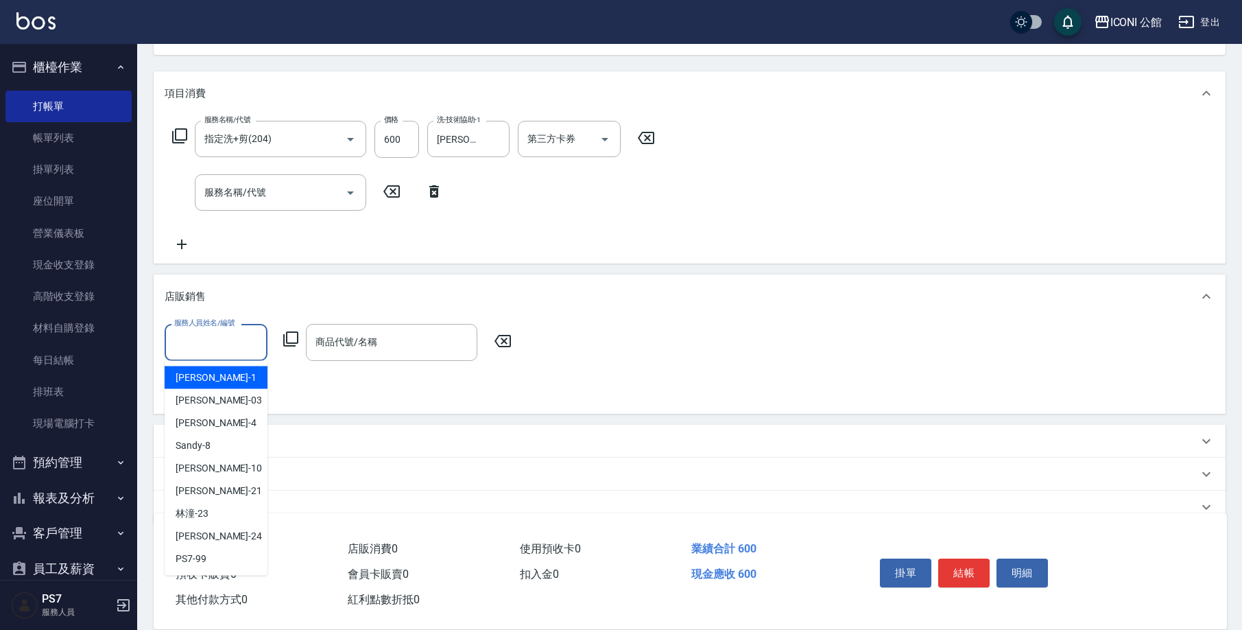
click at [213, 343] on input "服務人員姓名/編號" at bounding box center [216, 342] width 91 height 24
click at [212, 389] on div "[PERSON_NAME] -03" at bounding box center [216, 400] width 103 height 23
click at [228, 349] on input "[PERSON_NAME]-03" at bounding box center [206, 342] width 70 height 24
click at [226, 389] on div "[PERSON_NAME] -03" at bounding box center [216, 400] width 103 height 23
click at [235, 346] on input "[PERSON_NAME]-03" at bounding box center [206, 342] width 70 height 24
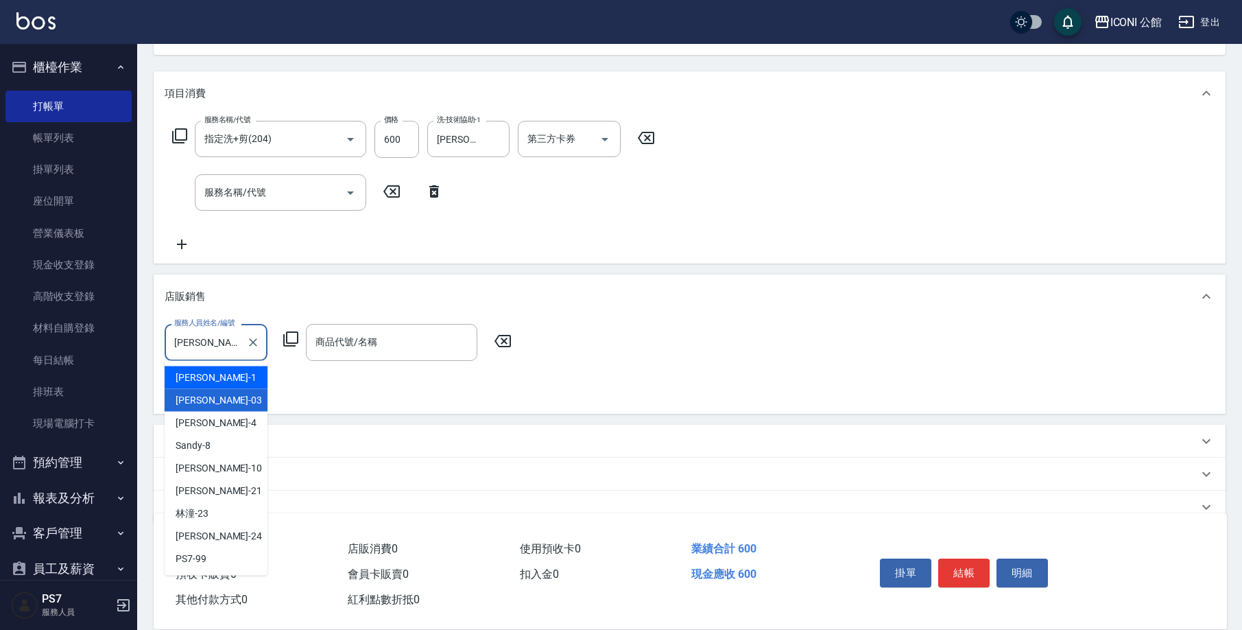
click at [226, 379] on div "[PERSON_NAME] -1" at bounding box center [216, 377] width 103 height 23
type input "[PERSON_NAME]-1"
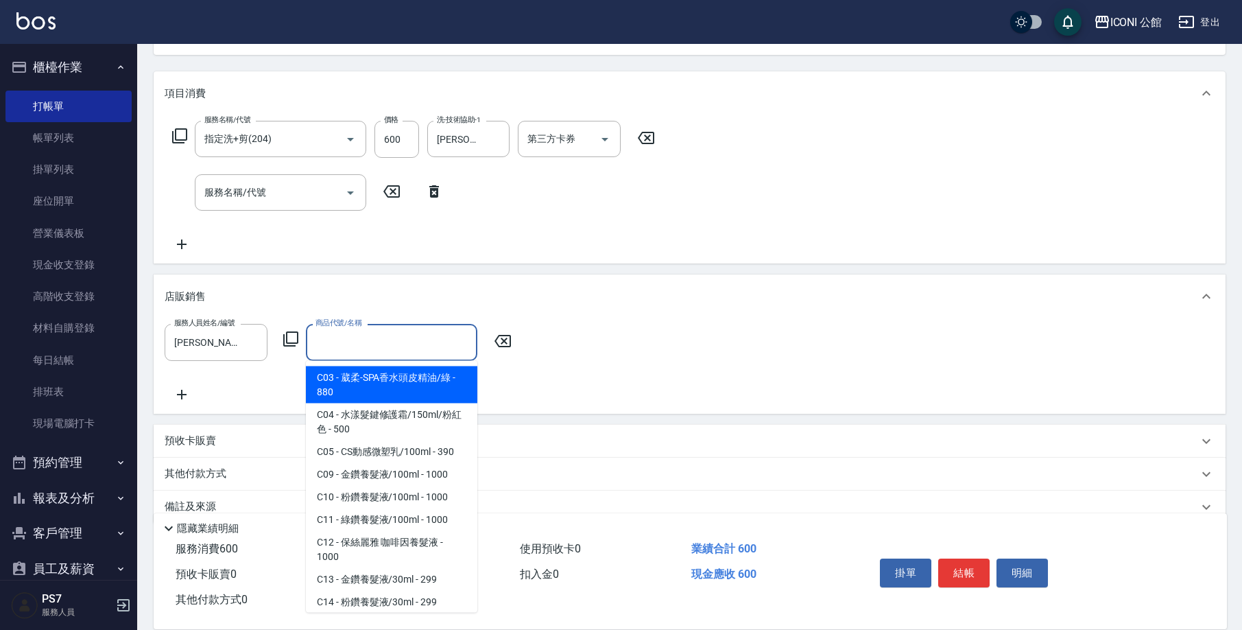
click at [348, 341] on input "商品代號/名稱" at bounding box center [391, 342] width 159 height 24
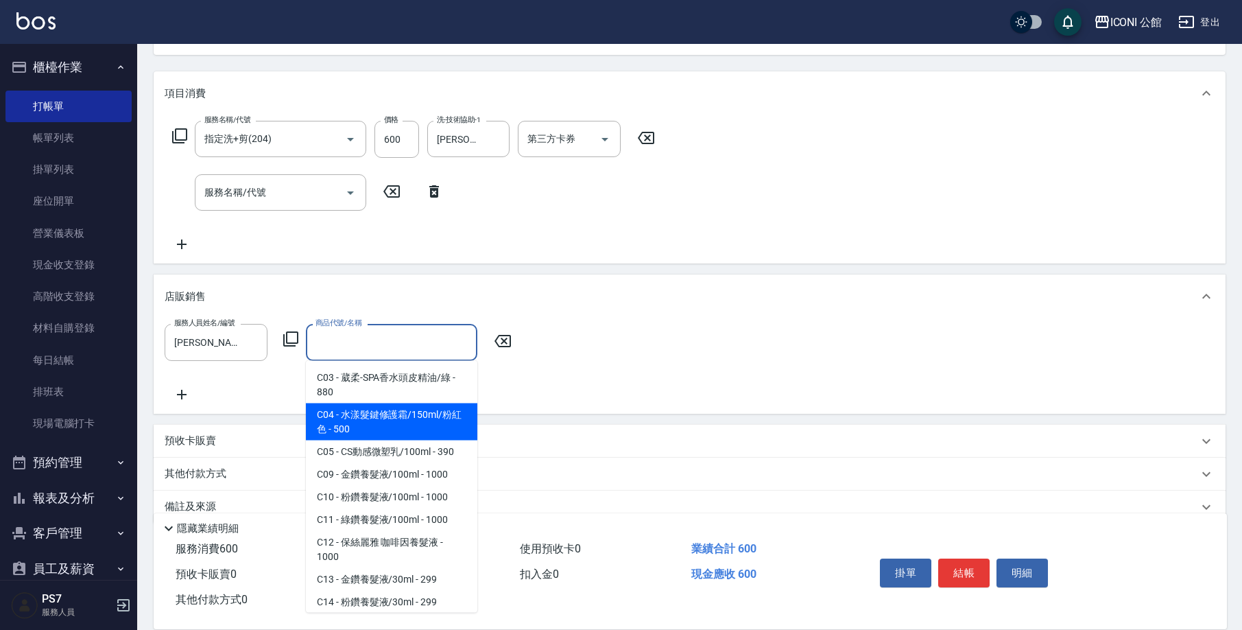
click at [344, 417] on span "C04 - 水漾髮鍵修護霜/150ml/粉紅色 - 500" at bounding box center [391, 421] width 171 height 37
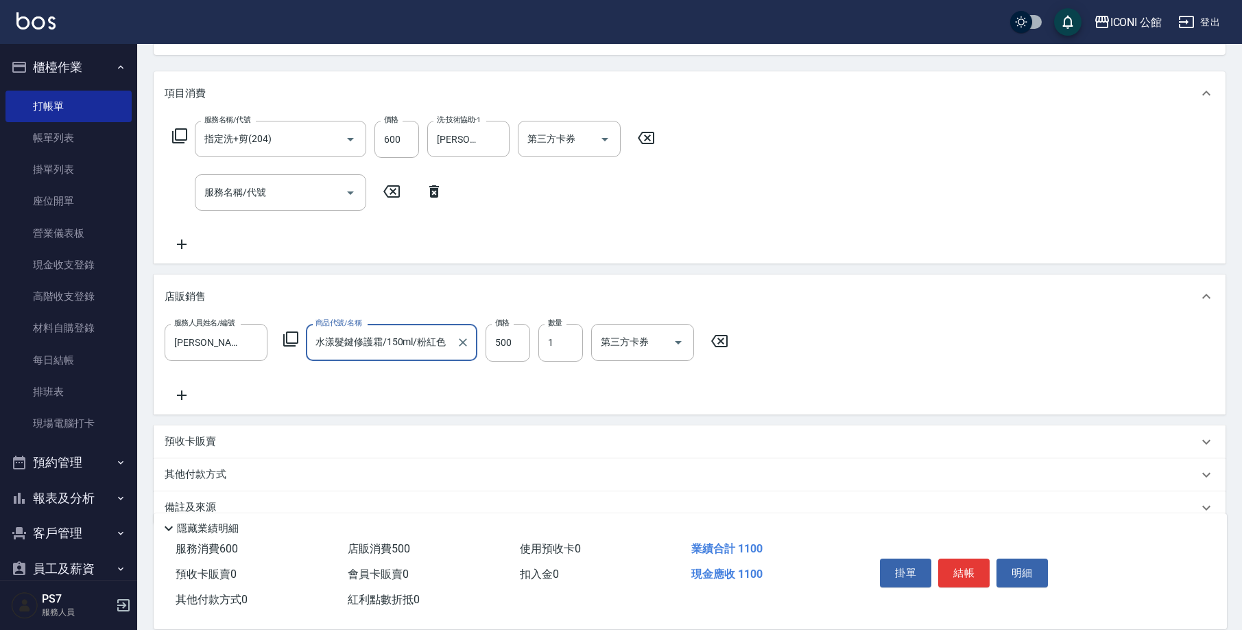
type input "水漾髮鍵修護霜/150ml/粉紅色"
click at [507, 343] on input "500" at bounding box center [508, 342] width 45 height 37
type input "450"
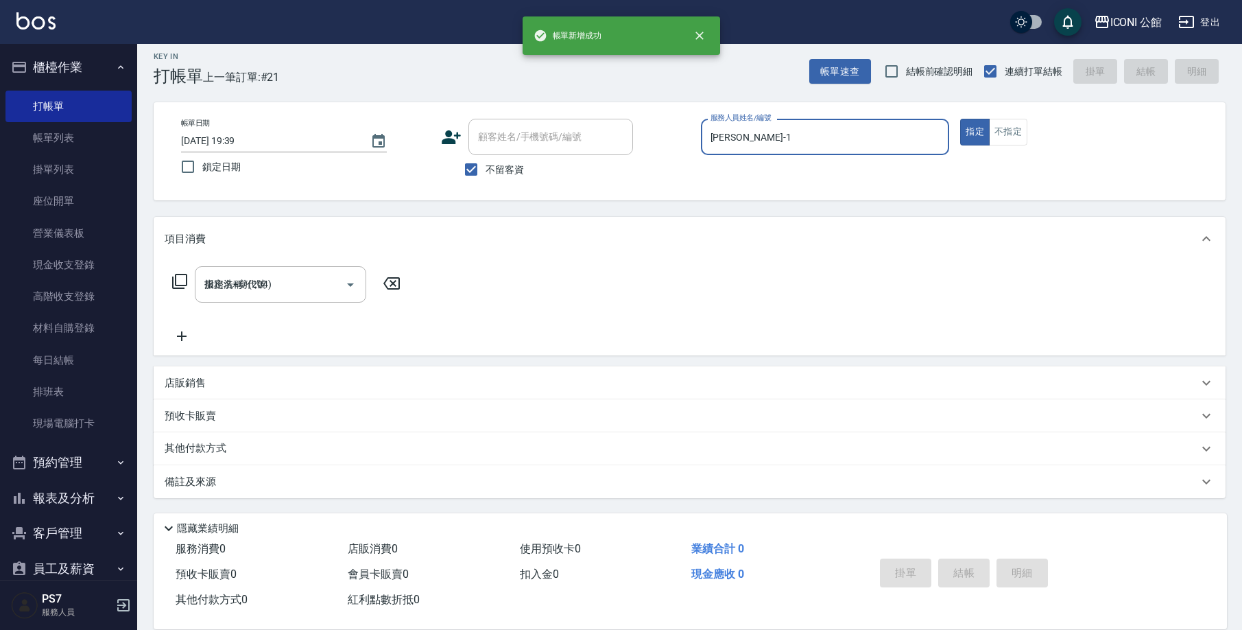
type input "[DATE] 19:39"
type input "Sandy-8"
type button "true"
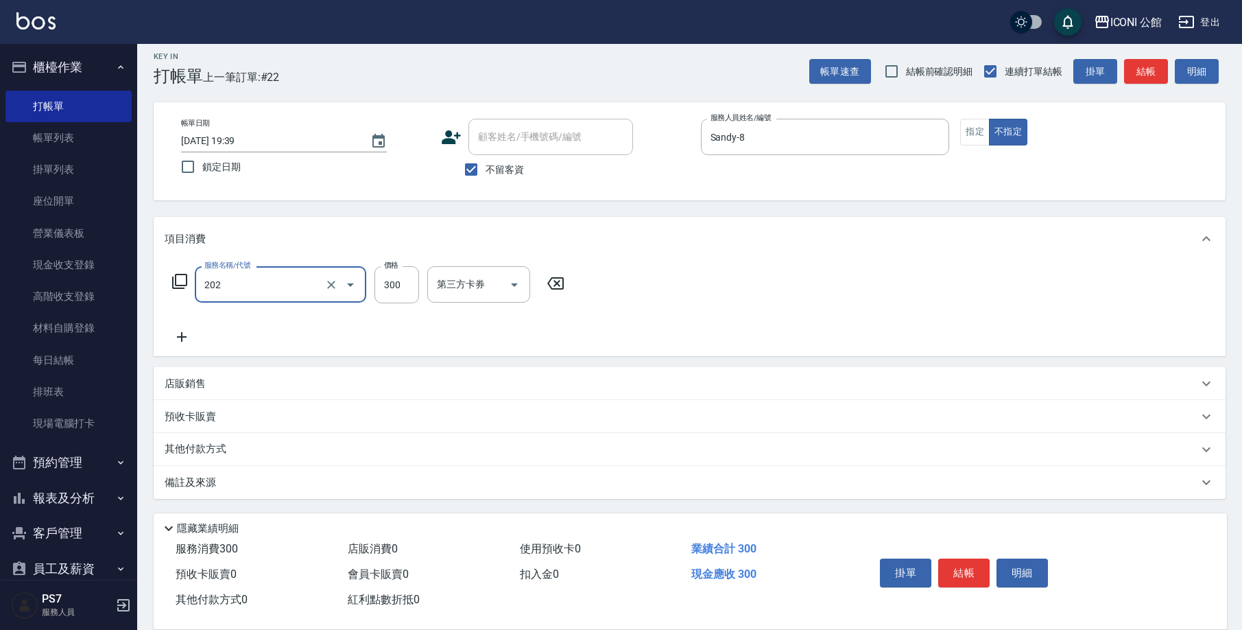
type input "單剪(202)"
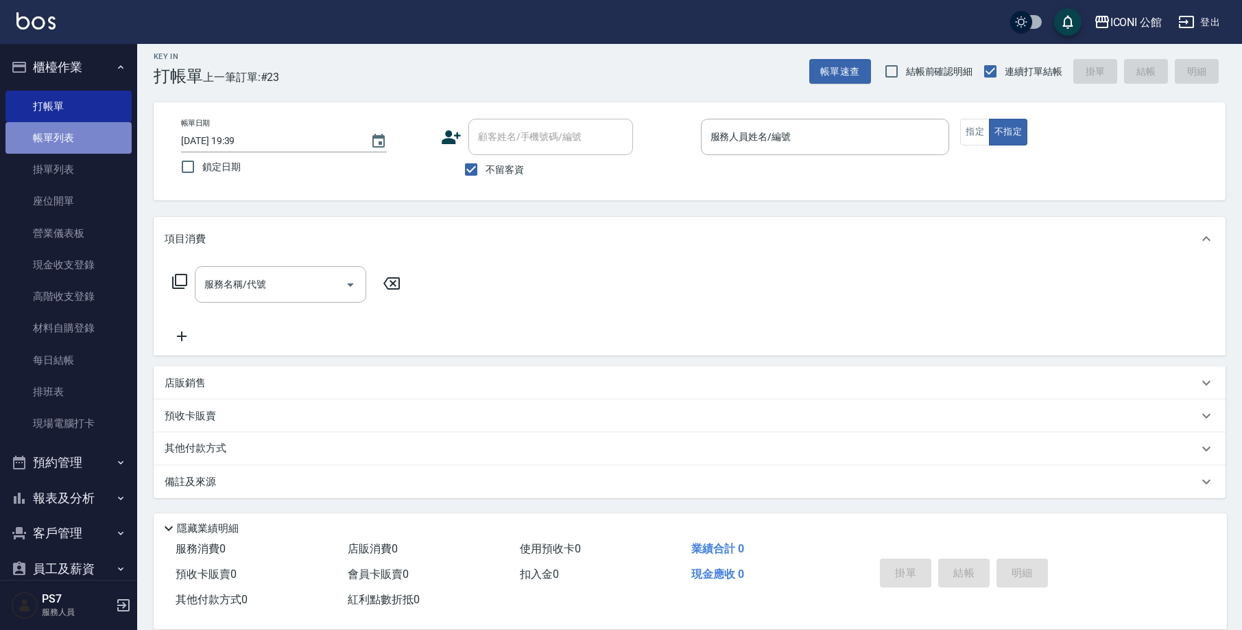
click at [100, 141] on link "帳單列表" at bounding box center [68, 138] width 126 height 32
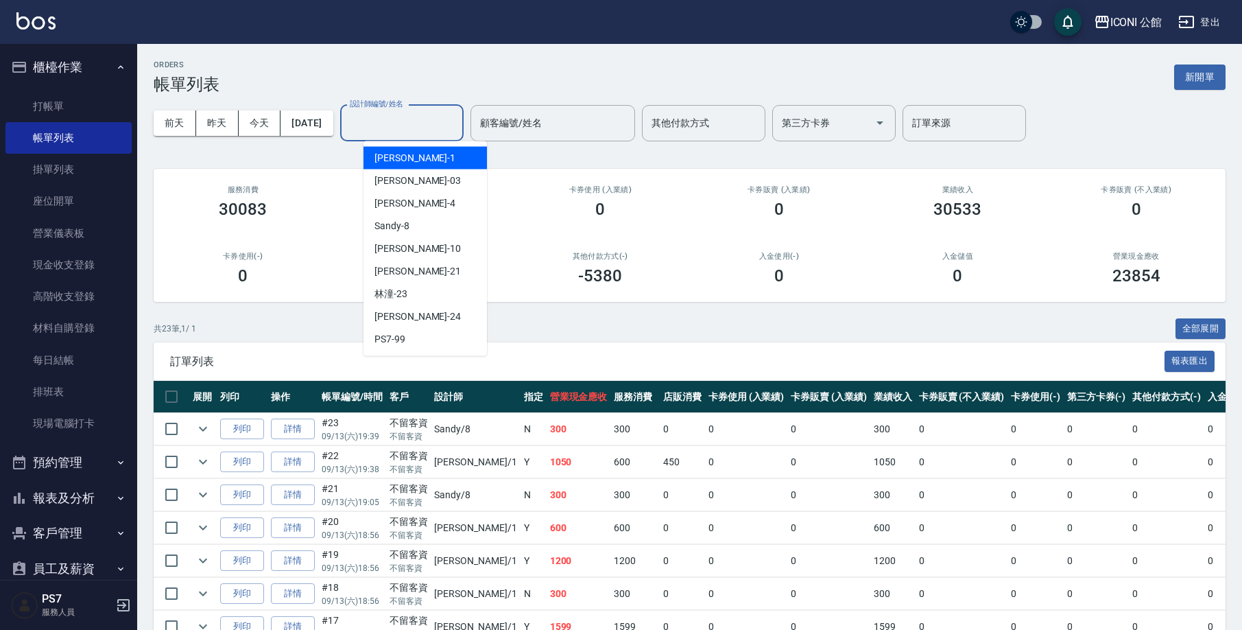
click at [381, 123] on input "設計師編號/姓名" at bounding box center [401, 123] width 111 height 24
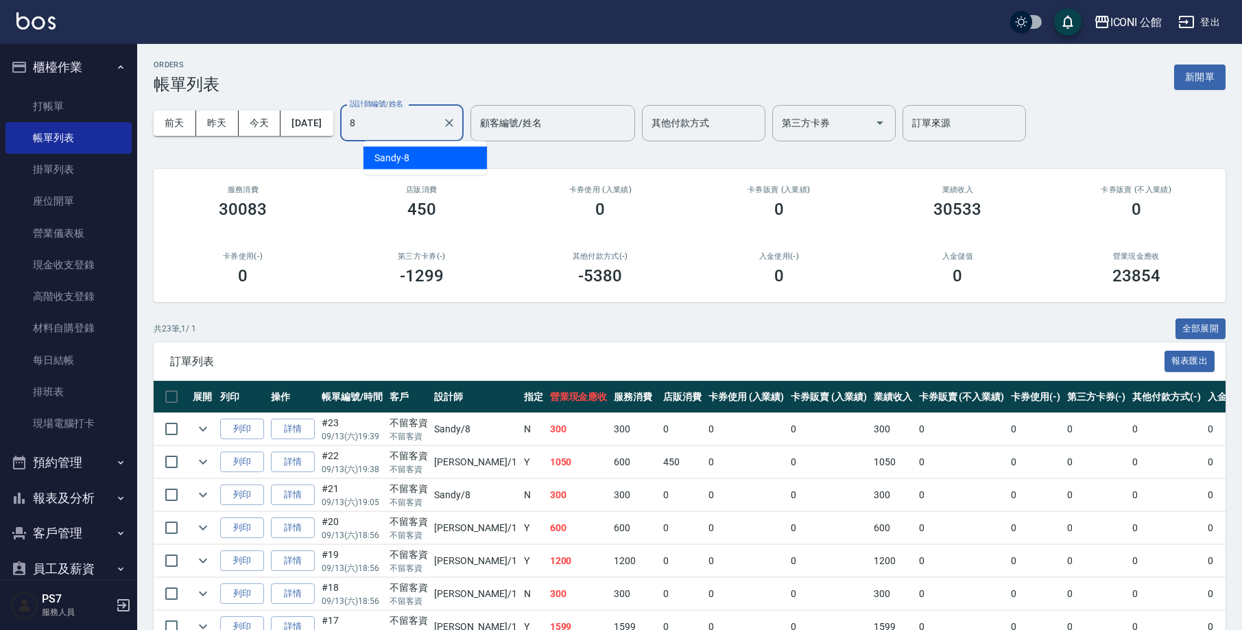
type input "Sandy-8"
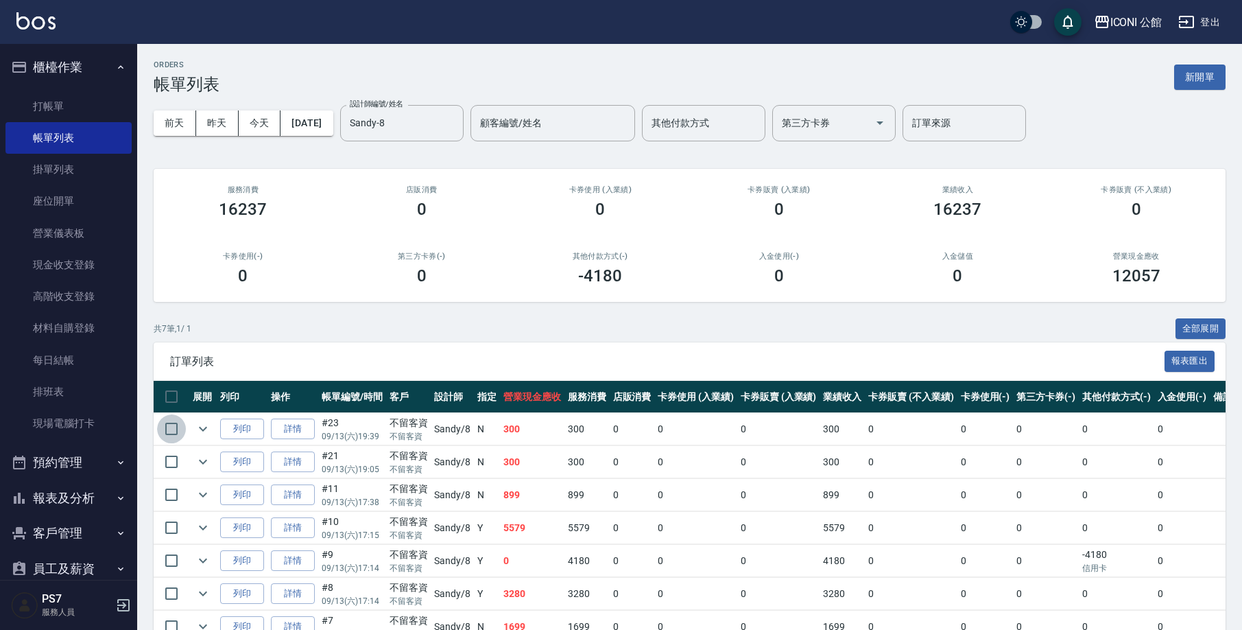
click at [168, 425] on input "checkbox" at bounding box center [171, 428] width 29 height 29
checkbox input "true"
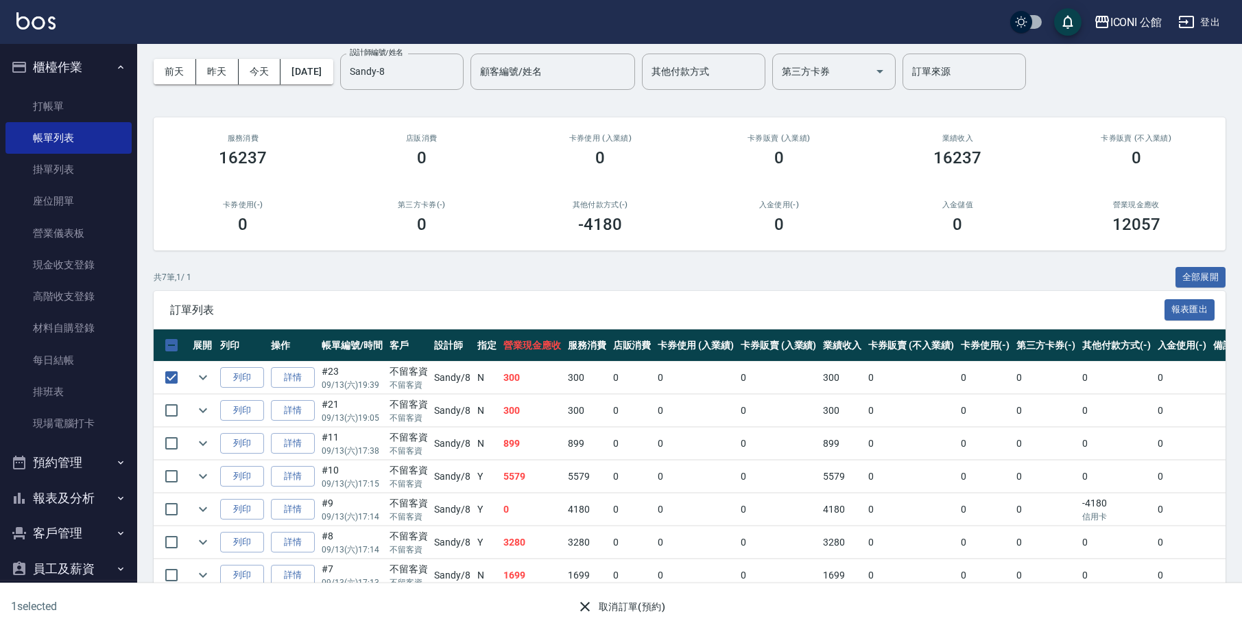
scroll to position [76, 0]
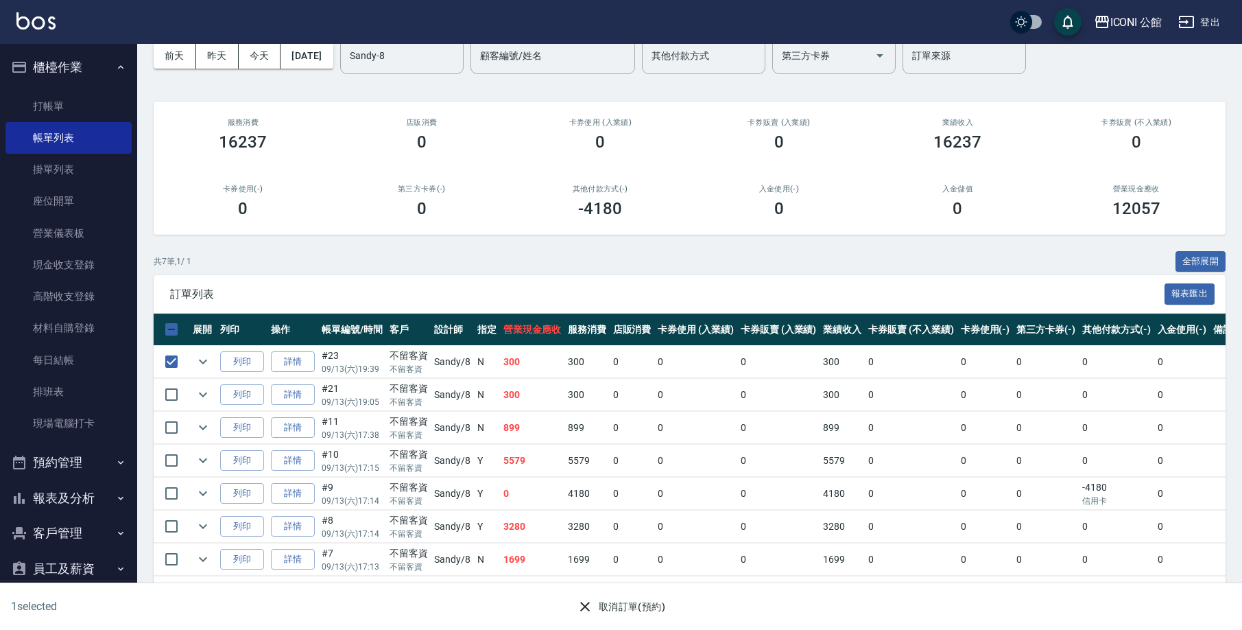
click at [630, 606] on button "取消訂單(預約)" at bounding box center [620, 606] width 99 height 25
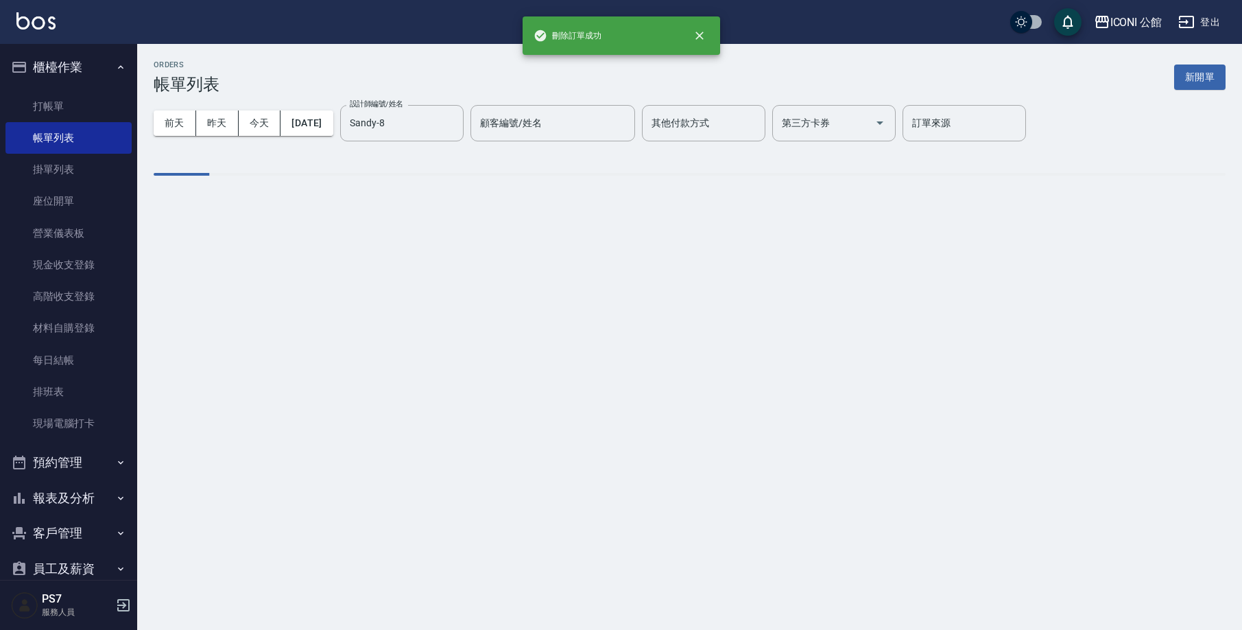
scroll to position [0, 0]
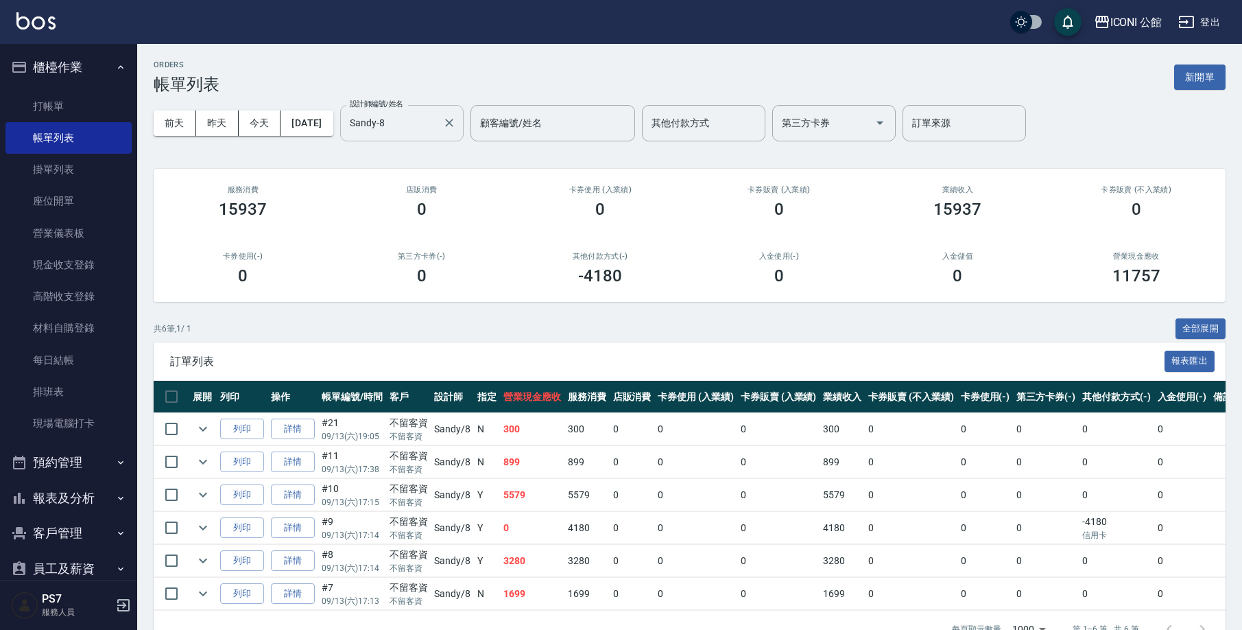
click at [420, 130] on input "Sandy-8" at bounding box center [391, 123] width 91 height 24
type input "S"
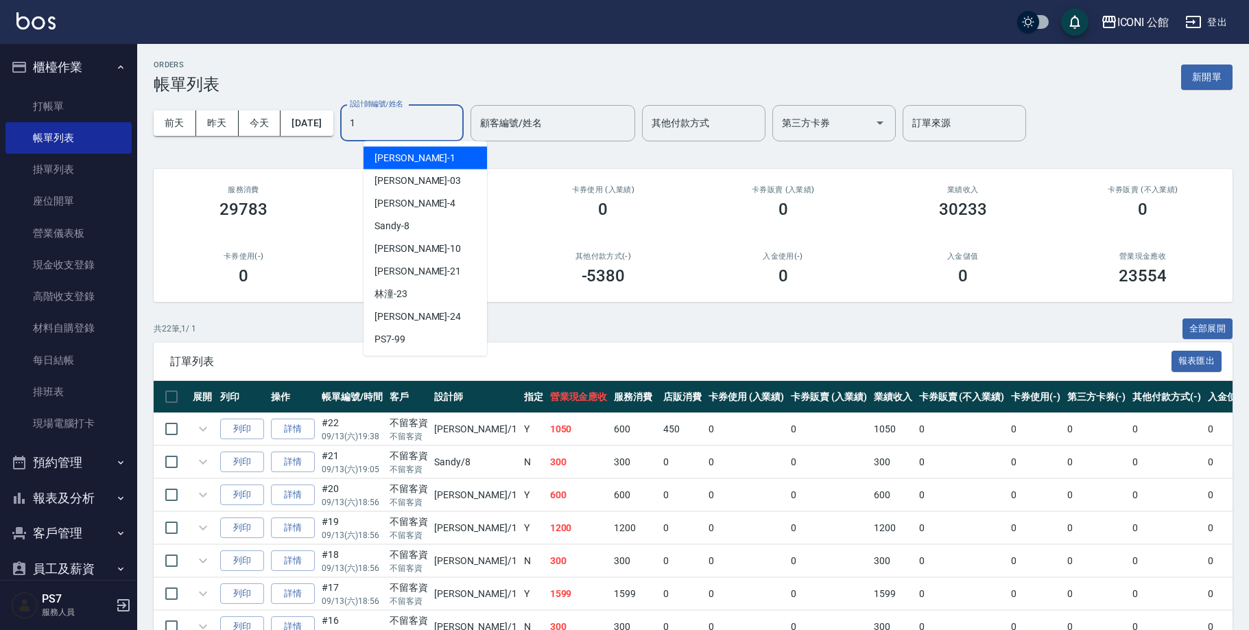
type input "[PERSON_NAME]-1"
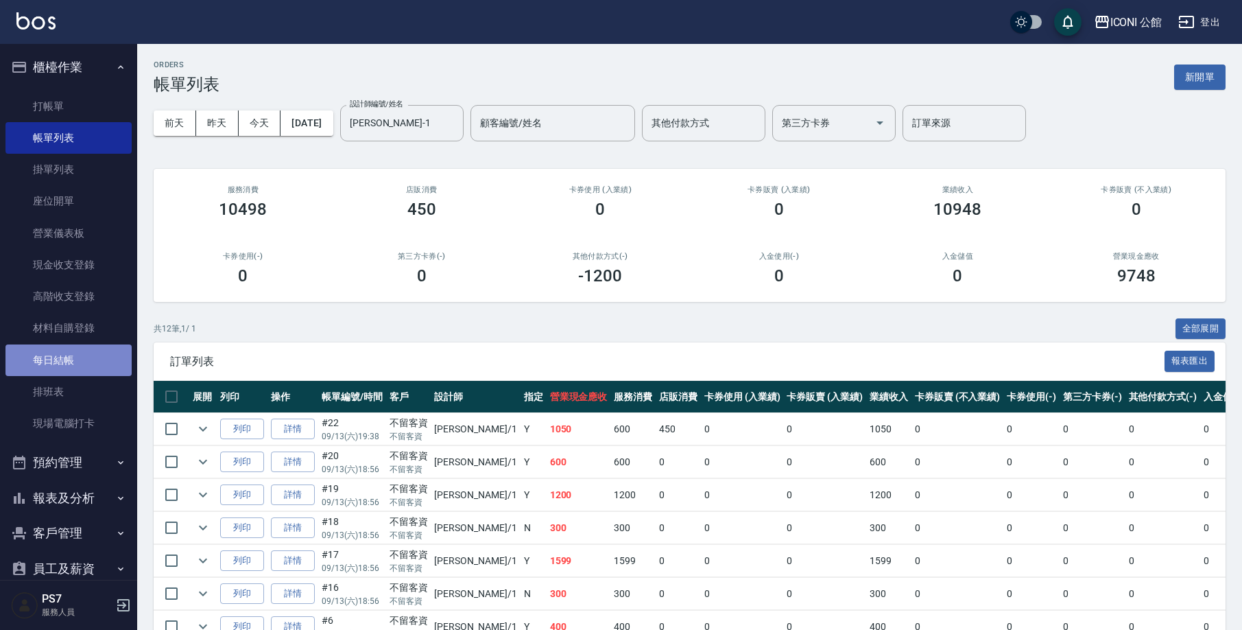
click at [87, 356] on link "每日結帳" at bounding box center [68, 360] width 126 height 32
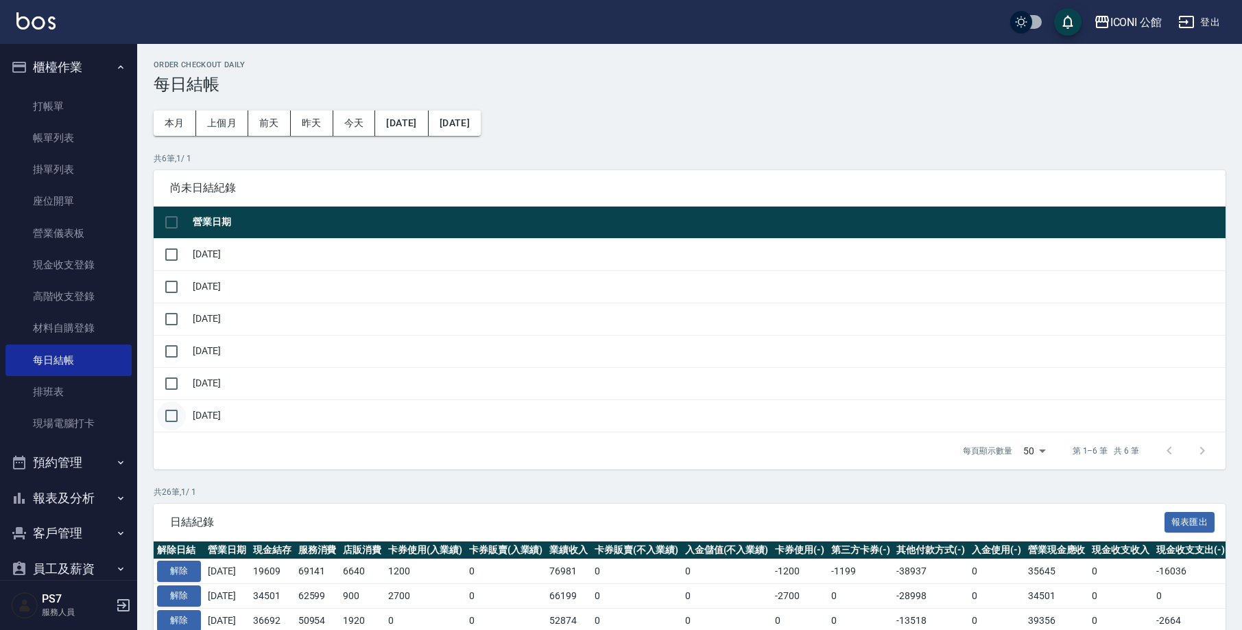
click at [175, 416] on input "checkbox" at bounding box center [171, 415] width 29 height 29
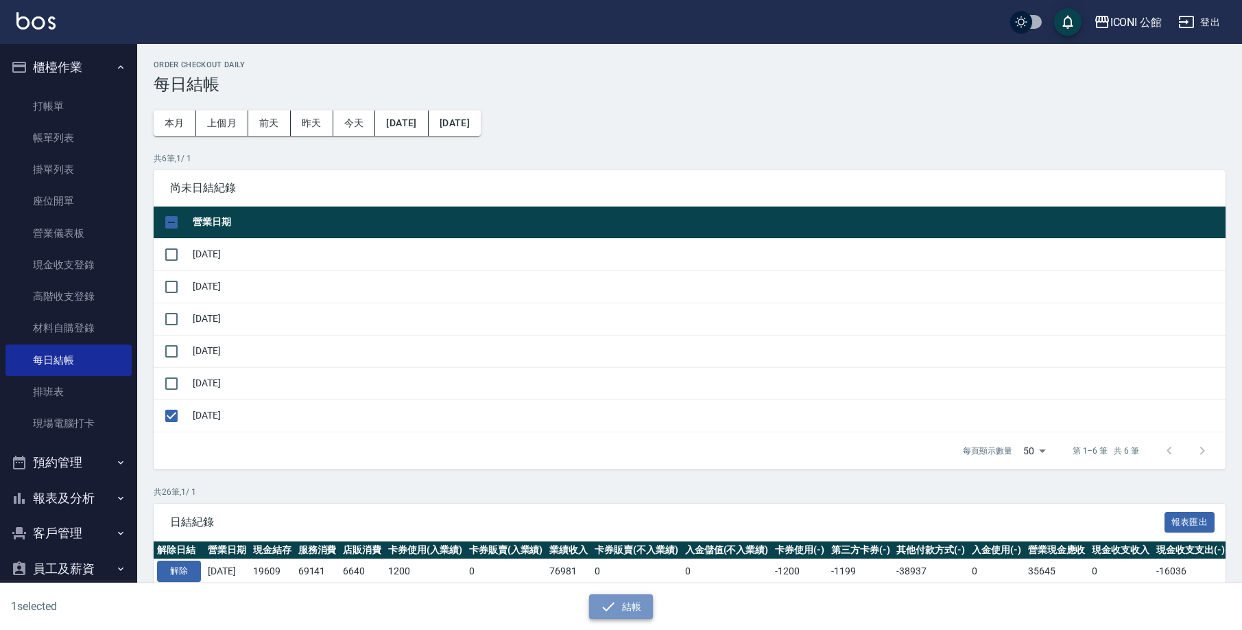
click at [621, 609] on button "結帳" at bounding box center [621, 606] width 64 height 25
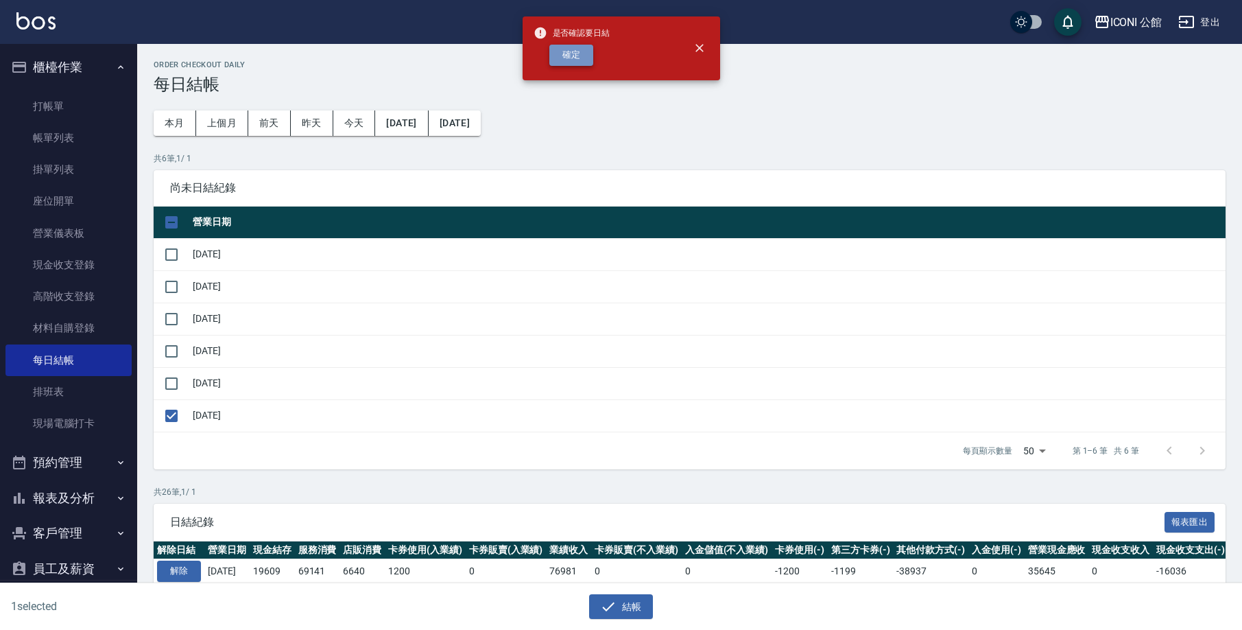
click at [583, 56] on button "確定" at bounding box center [571, 55] width 44 height 21
checkbox input "false"
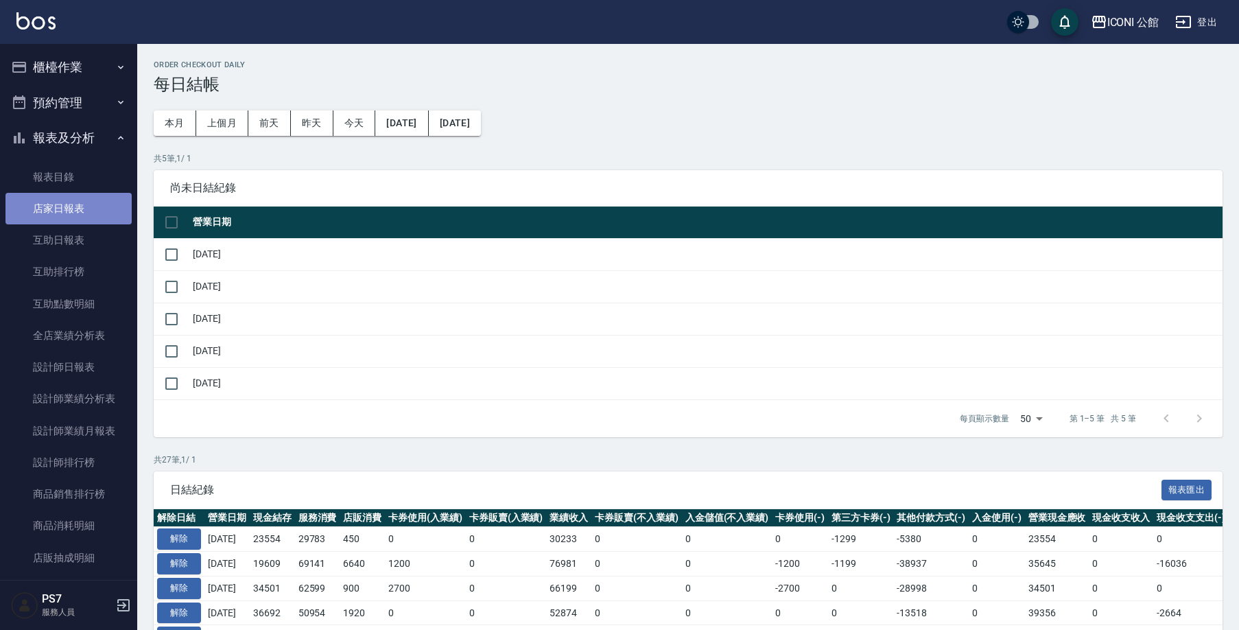
click at [91, 204] on link "店家日報表" at bounding box center [68, 209] width 126 height 32
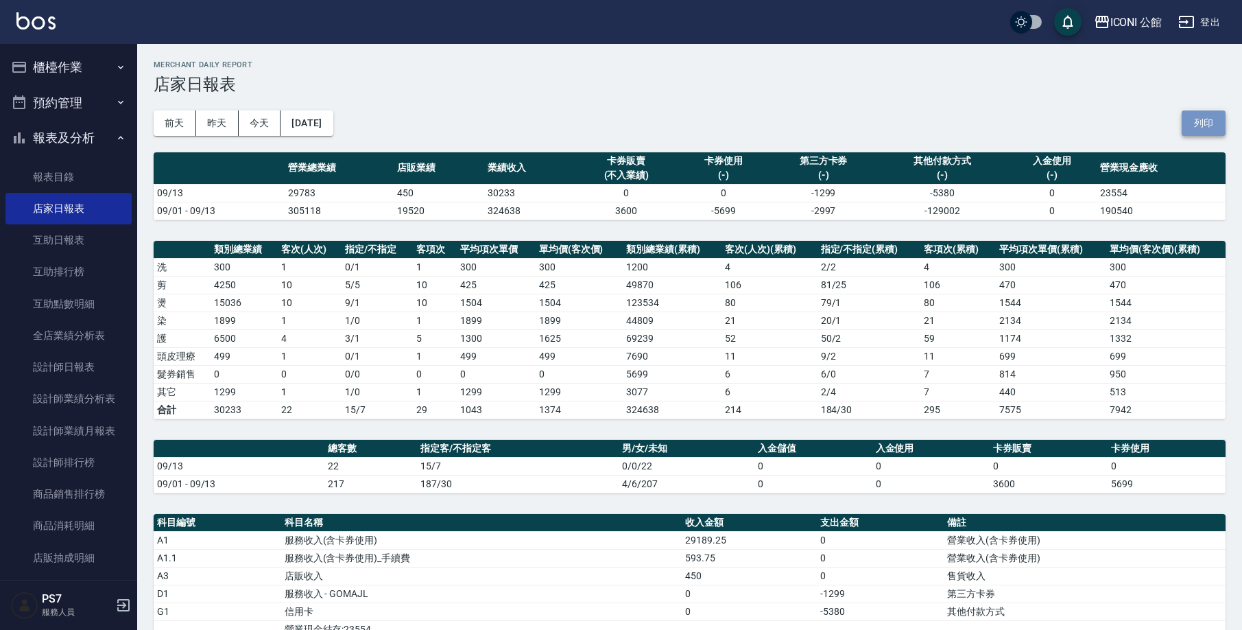
click at [1210, 123] on button "列印" at bounding box center [1204, 122] width 44 height 25
click at [73, 455] on link "設計師排行榜" at bounding box center [68, 462] width 126 height 32
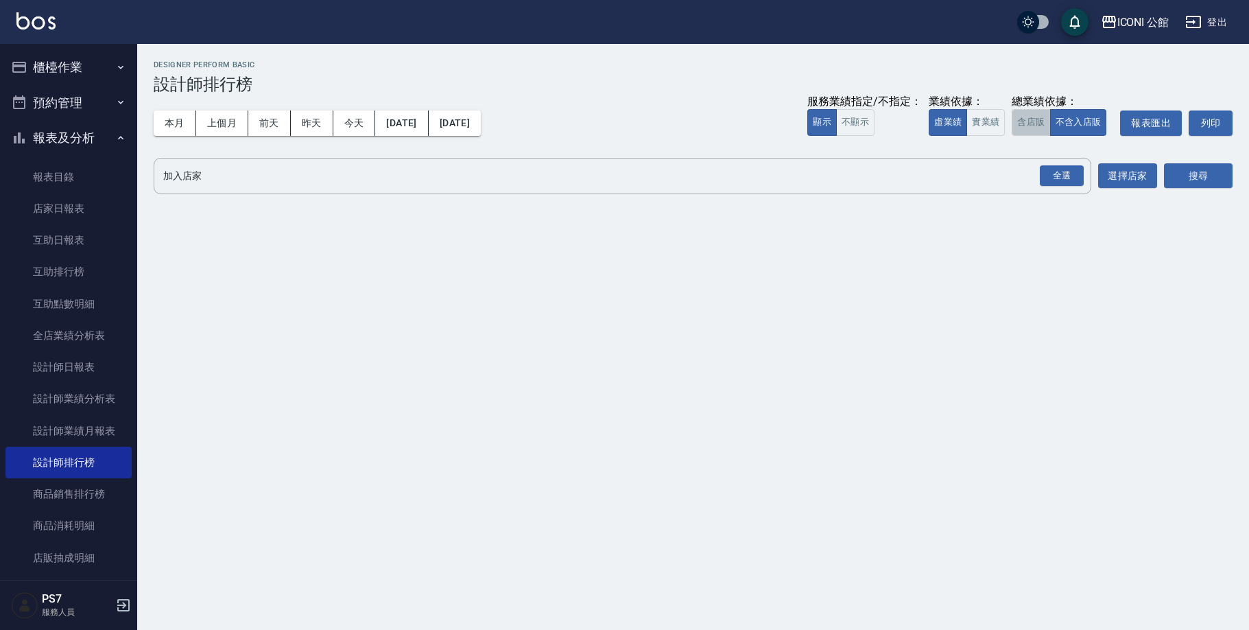
click at [1021, 127] on button "含店販" at bounding box center [1031, 122] width 38 height 27
click at [1053, 170] on div "全選" at bounding box center [1062, 175] width 44 height 21
click at [1194, 178] on button "搜尋" at bounding box center [1198, 176] width 69 height 25
